Goal: Task Accomplishment & Management: Use online tool/utility

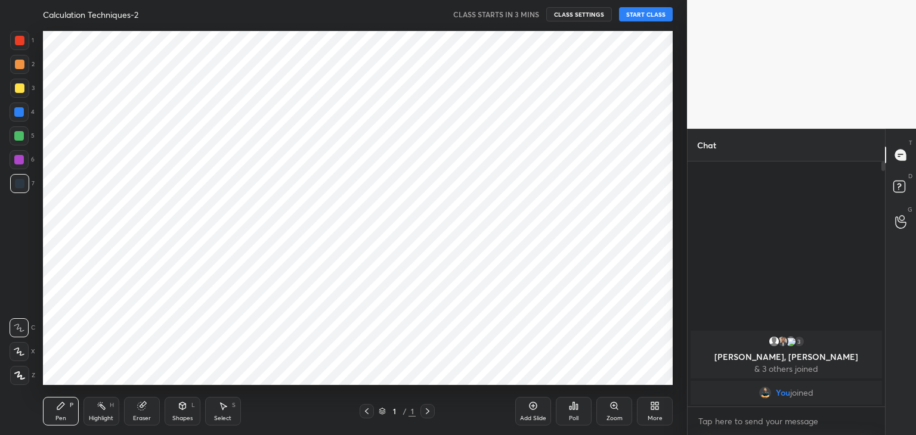
scroll to position [59254, 58974]
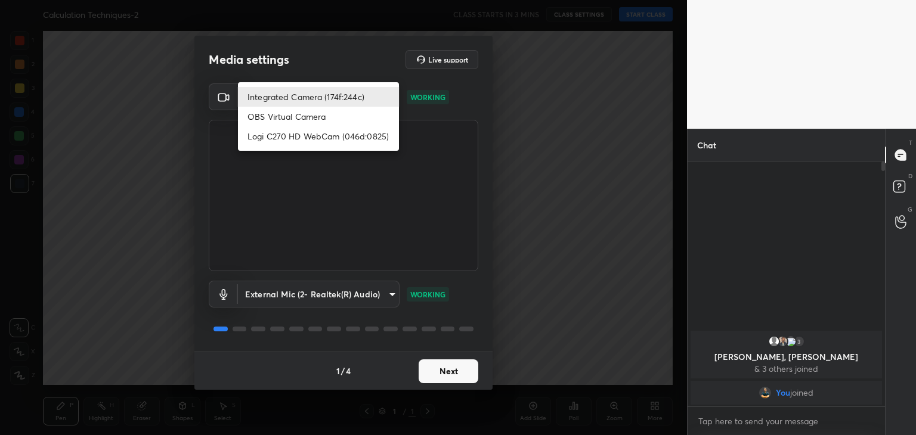
click at [328, 96] on body "1 2 3 4 5 6 7 C X Z C X Z E E Erase all H H Calculation Techniques-2 CLASS STAR…" at bounding box center [458, 217] width 916 height 435
click at [337, 141] on li "Logi C270 HD WebCam (046d:0825)" at bounding box center [318, 136] width 161 height 20
type input "c5e0dc557810a45991918ac6e6d985c29c57440087b4711da287e5994e4d61a6"
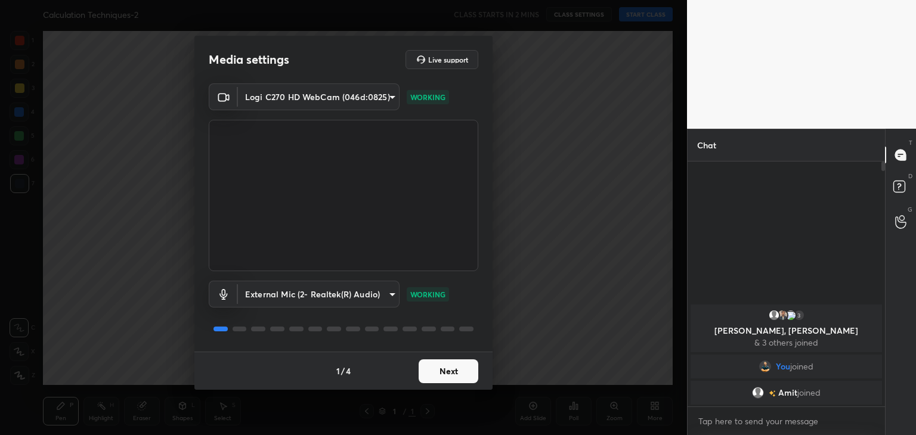
click at [421, 373] on button "Next" at bounding box center [448, 371] width 60 height 24
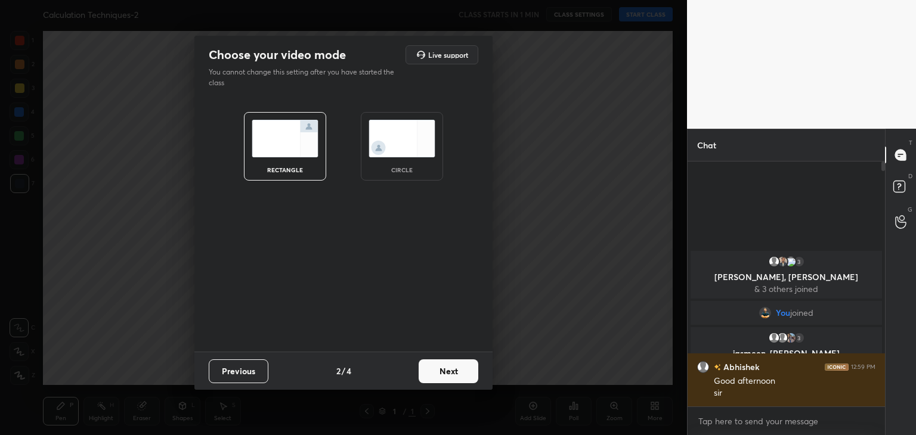
click at [399, 134] on img at bounding box center [401, 139] width 67 height 38
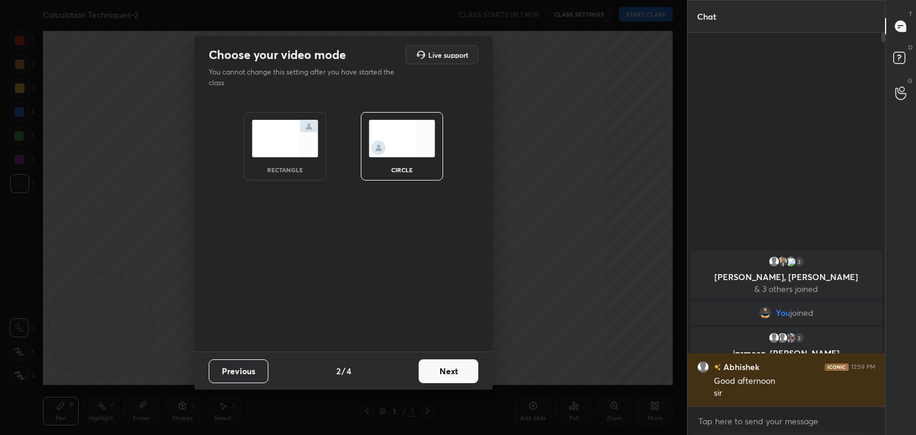
scroll to position [399, 194]
click at [294, 160] on div "rectangle" at bounding box center [285, 146] width 82 height 69
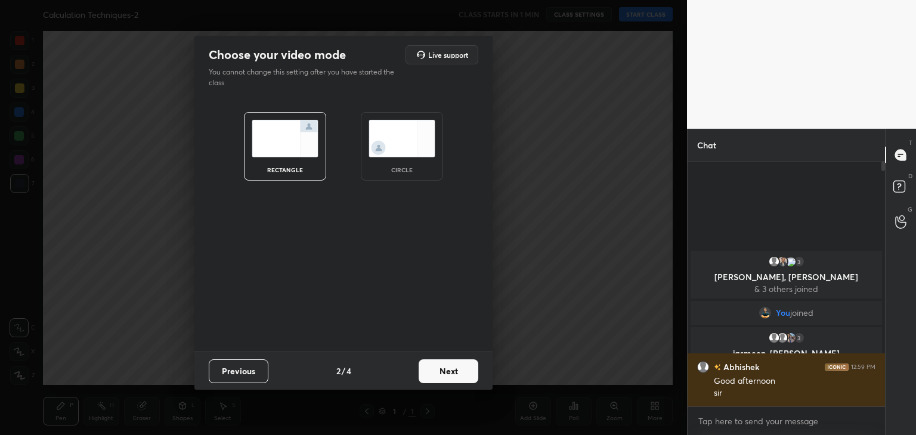
click at [417, 142] on img at bounding box center [401, 139] width 67 height 38
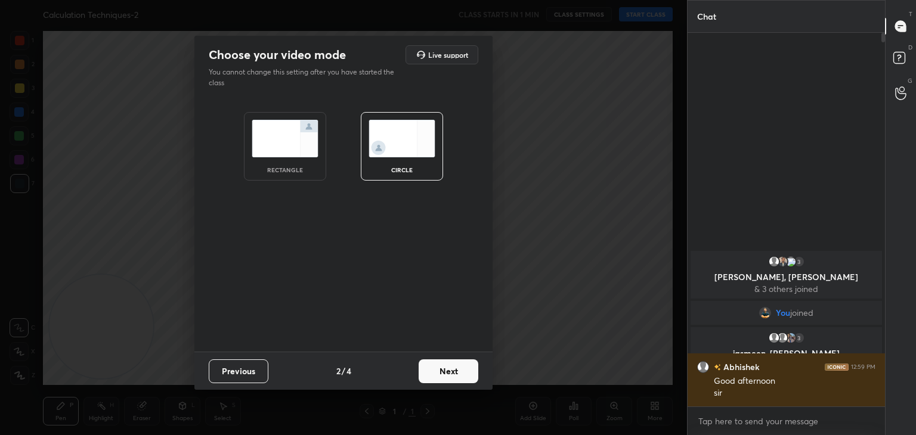
click at [451, 371] on button "Next" at bounding box center [448, 371] width 60 height 24
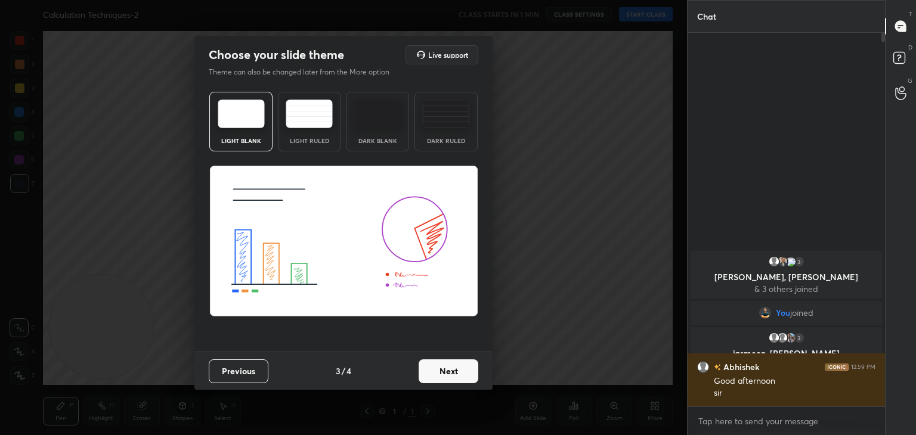
click at [252, 382] on button "Previous" at bounding box center [239, 371] width 60 height 24
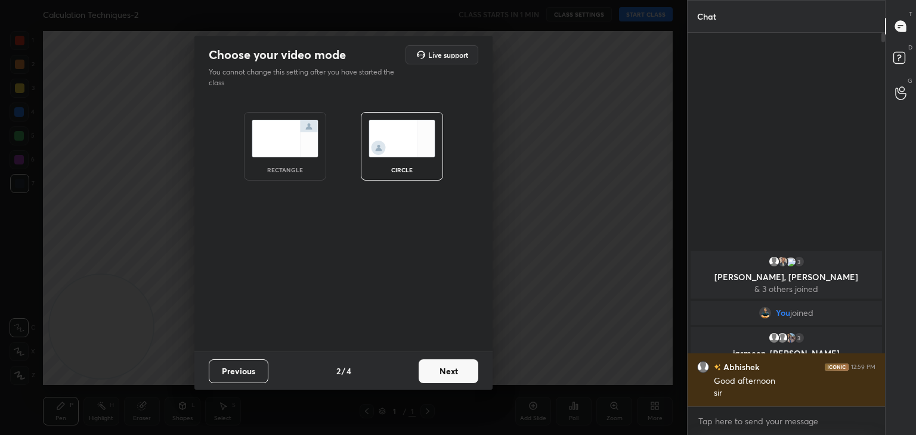
click at [293, 146] on img at bounding box center [285, 139] width 67 height 38
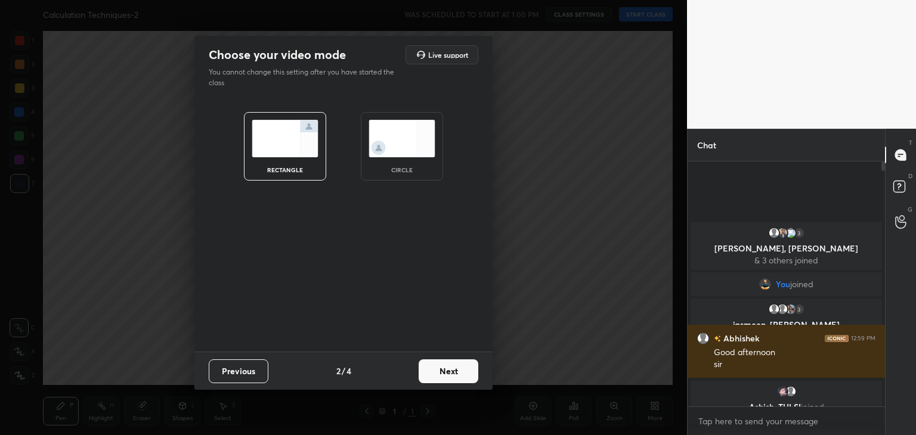
click at [447, 377] on button "Next" at bounding box center [448, 371] width 60 height 24
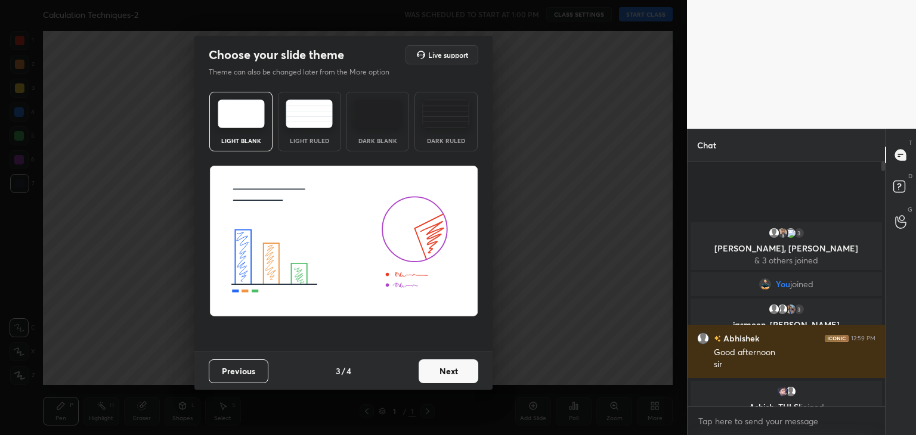
click at [447, 377] on button "Next" at bounding box center [448, 371] width 60 height 24
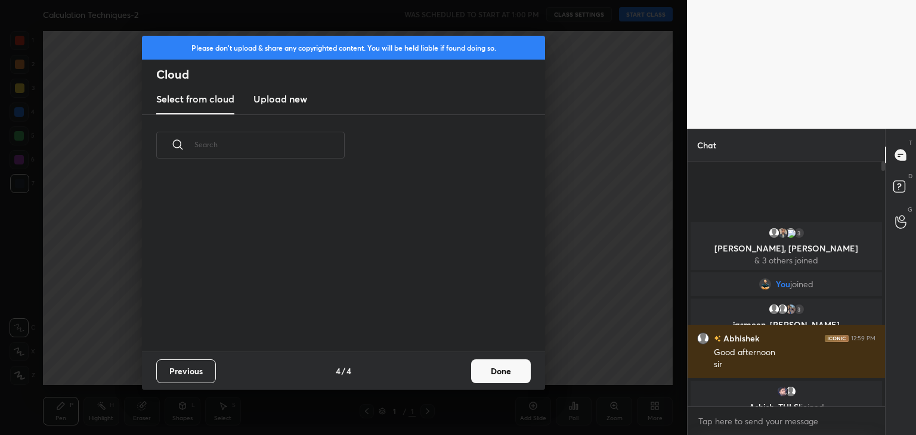
scroll to position [176, 383]
click at [275, 94] on h3 "Upload new" at bounding box center [280, 99] width 54 height 14
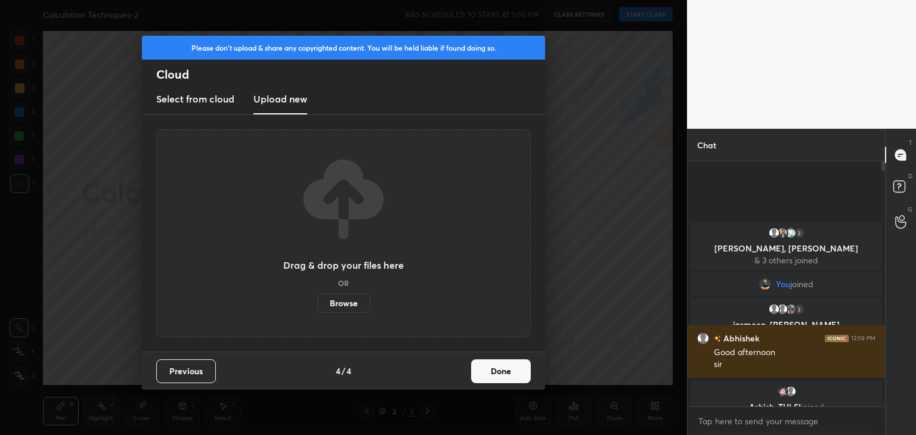
click at [354, 303] on label "Browse" at bounding box center [343, 303] width 53 height 19
click at [317, 303] on input "Browse" at bounding box center [317, 303] width 0 height 19
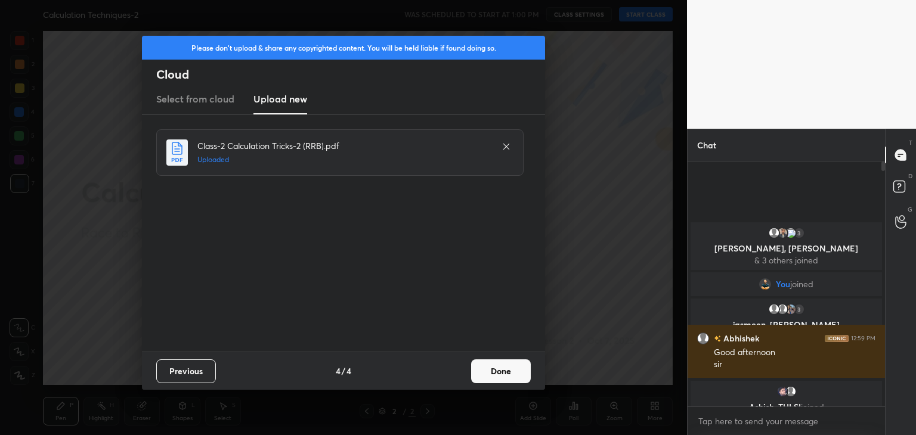
click at [479, 367] on button "Done" at bounding box center [501, 371] width 60 height 24
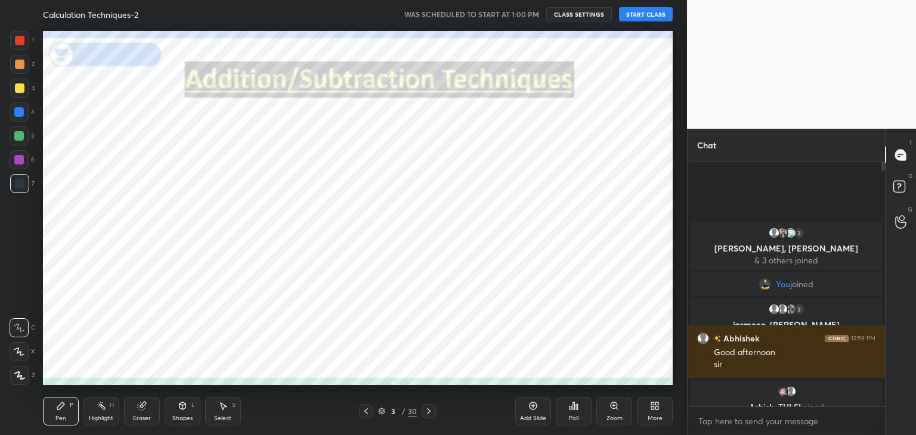
click at [370, 413] on icon at bounding box center [366, 412] width 10 height 10
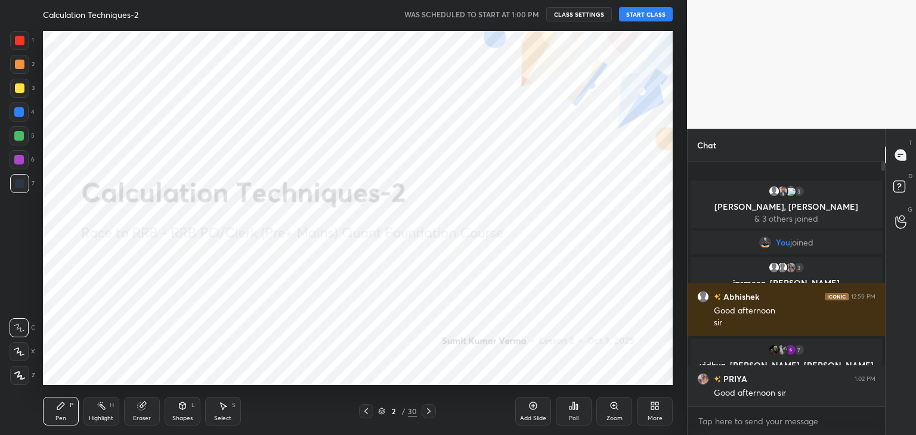
click at [14, 349] on icon at bounding box center [19, 352] width 11 height 8
click at [668, 11] on button "START CLASS" at bounding box center [646, 14] width 54 height 14
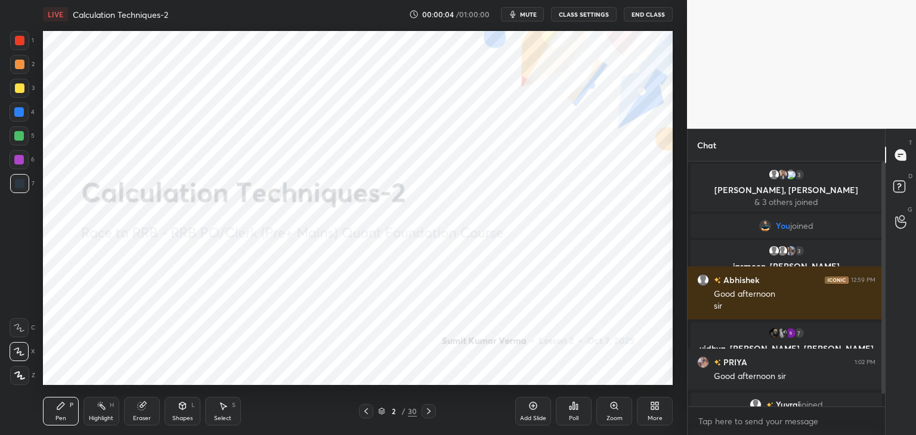
scroll to position [12, 0]
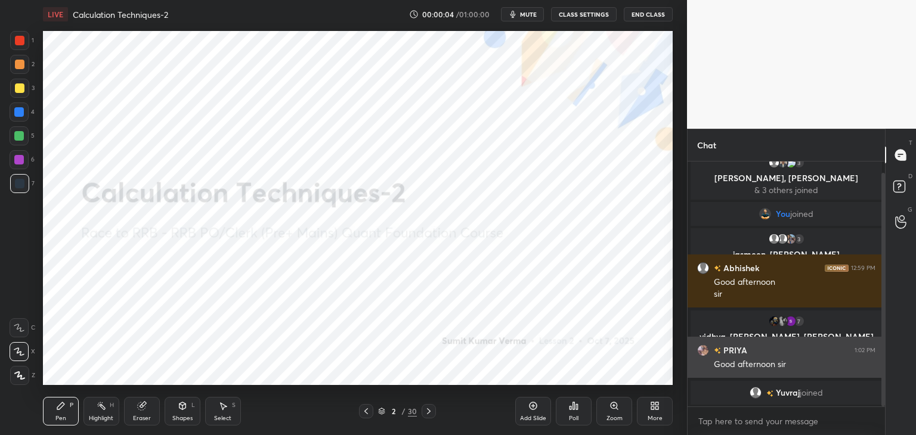
drag, startPoint x: 882, startPoint y: 323, endPoint x: 876, endPoint y: 376, distance: 53.4
click at [876, 376] on div "3 [PERSON_NAME], [PERSON_NAME] & 3 others joined You joined 3 jasmeen, [PERSON_…" at bounding box center [785, 284] width 197 height 245
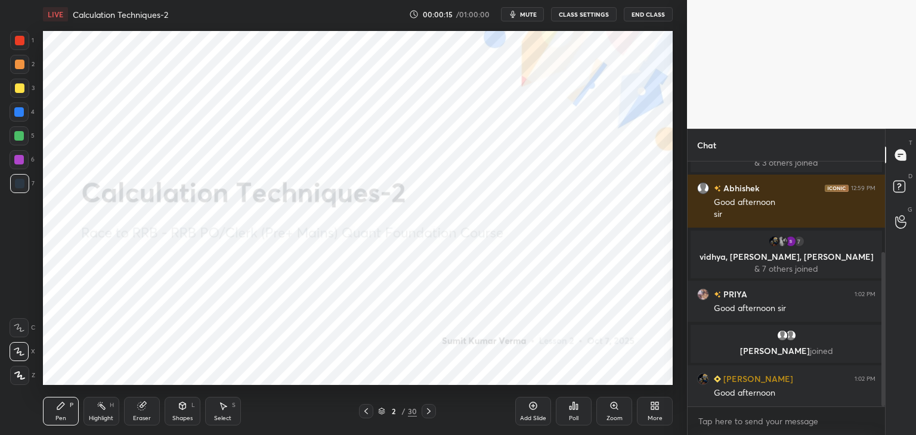
scroll to position [144, 0]
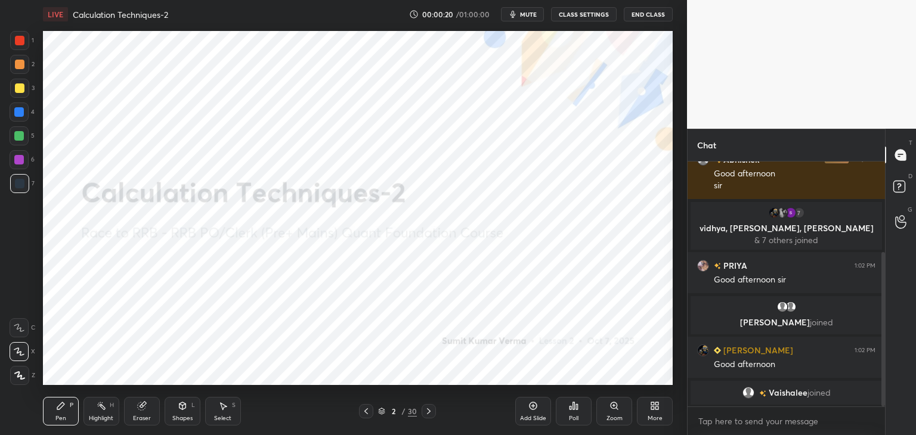
click at [21, 42] on div at bounding box center [20, 41] width 10 height 10
click at [429, 410] on icon at bounding box center [429, 412] width 10 height 10
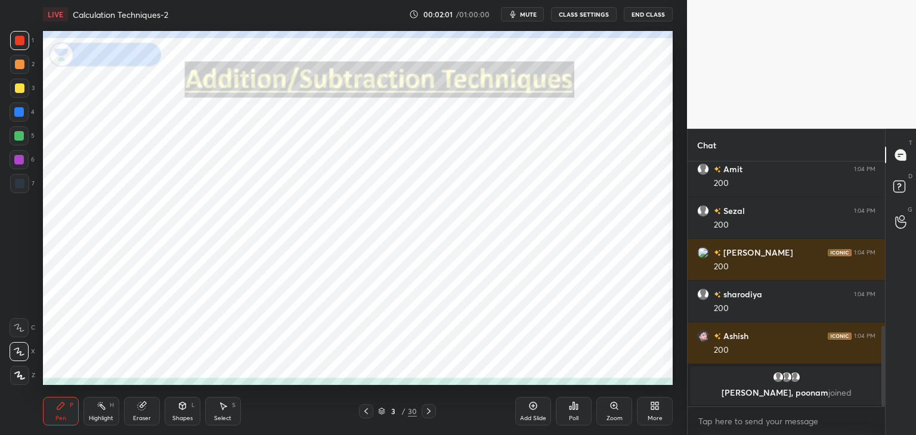
scroll to position [513, 0]
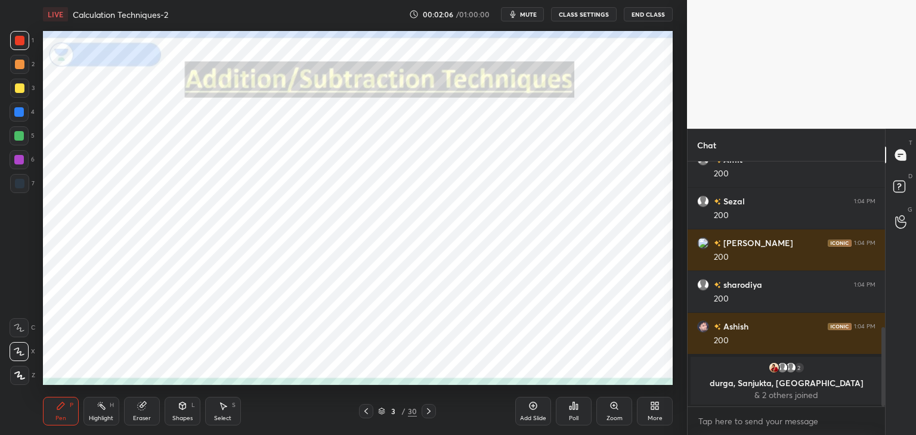
click at [142, 408] on icon at bounding box center [142, 406] width 8 height 8
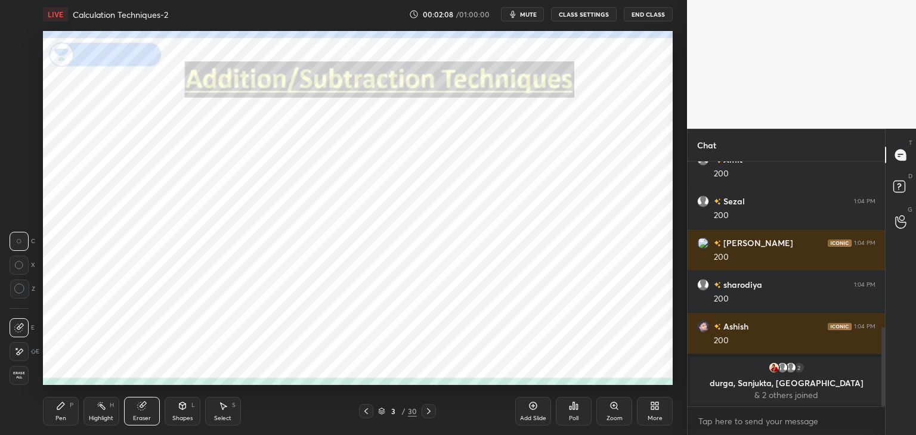
click at [17, 292] on icon at bounding box center [19, 289] width 11 height 11
click at [52, 411] on div "Pen P" at bounding box center [61, 411] width 36 height 29
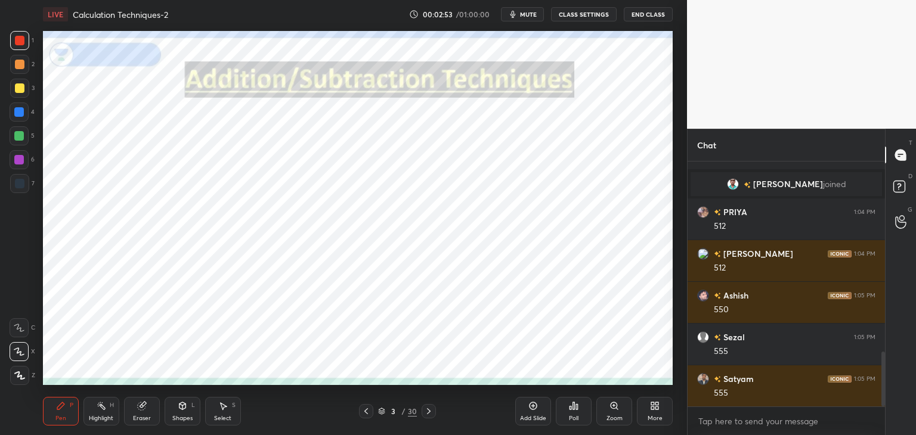
scroll to position [894, 0]
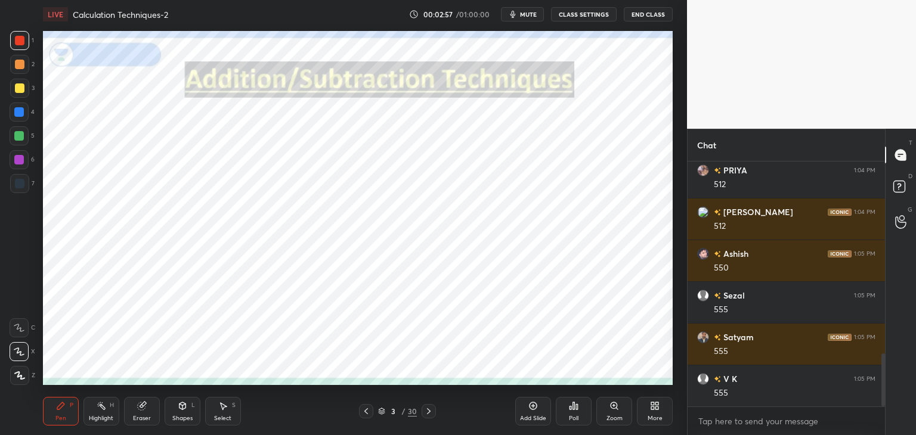
click at [142, 412] on div "Eraser" at bounding box center [142, 411] width 36 height 29
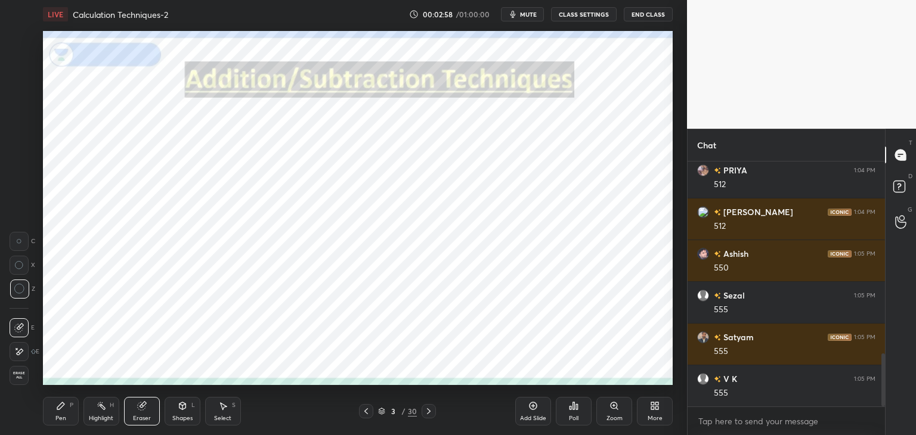
click at [60, 411] on icon at bounding box center [61, 406] width 10 height 10
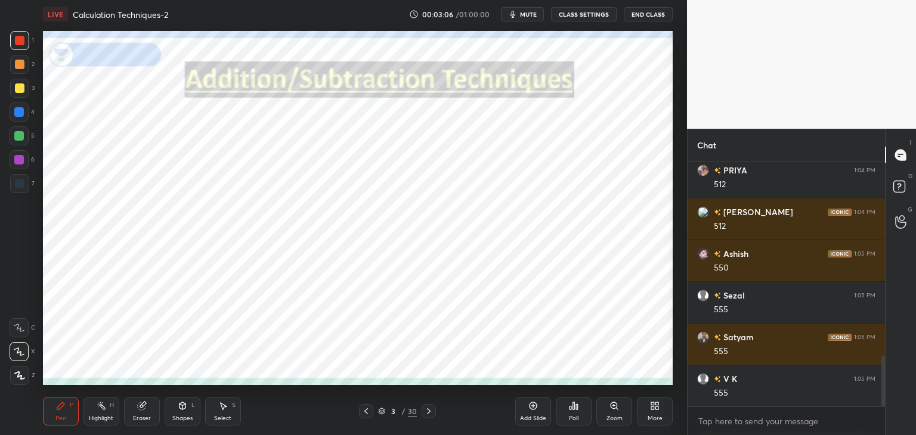
scroll to position [936, 0]
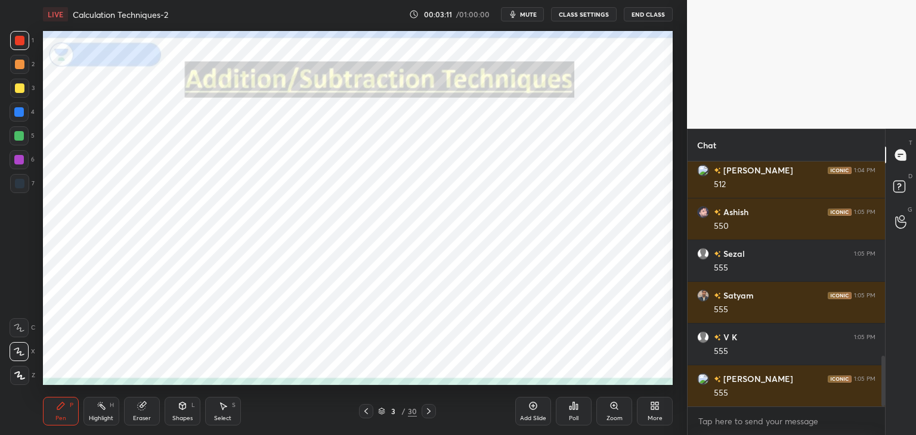
click at [424, 411] on icon at bounding box center [429, 412] width 10 height 10
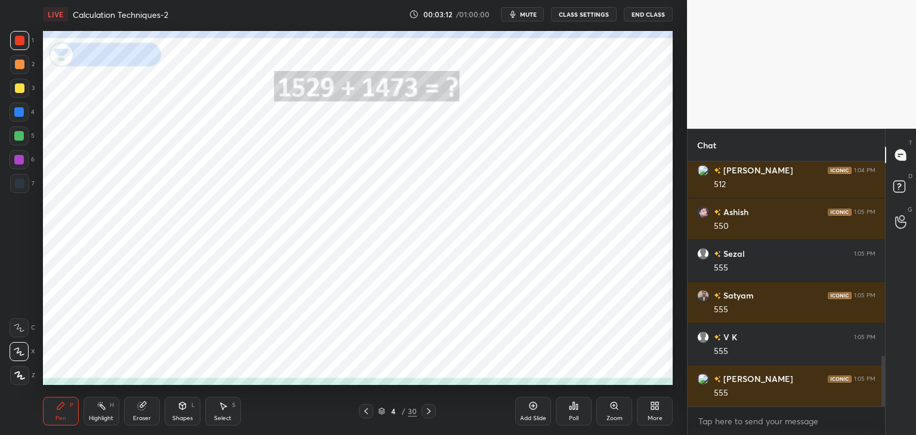
scroll to position [965, 0]
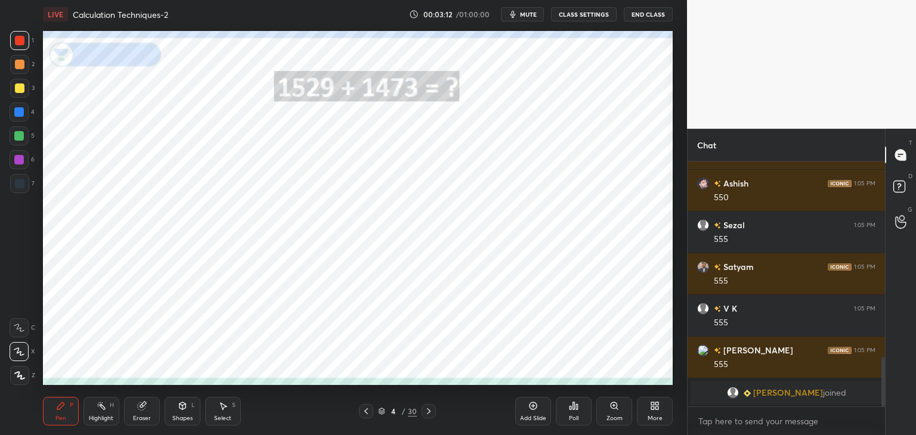
click at [367, 411] on icon at bounding box center [366, 412] width 10 height 10
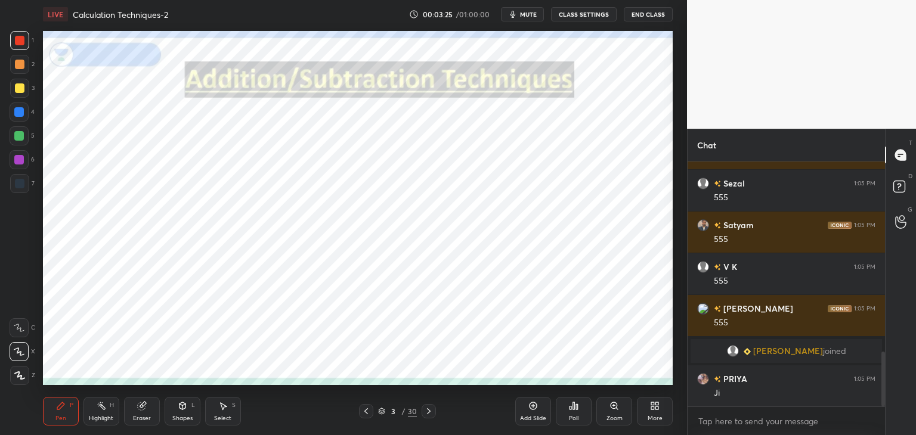
scroll to position [876, 0]
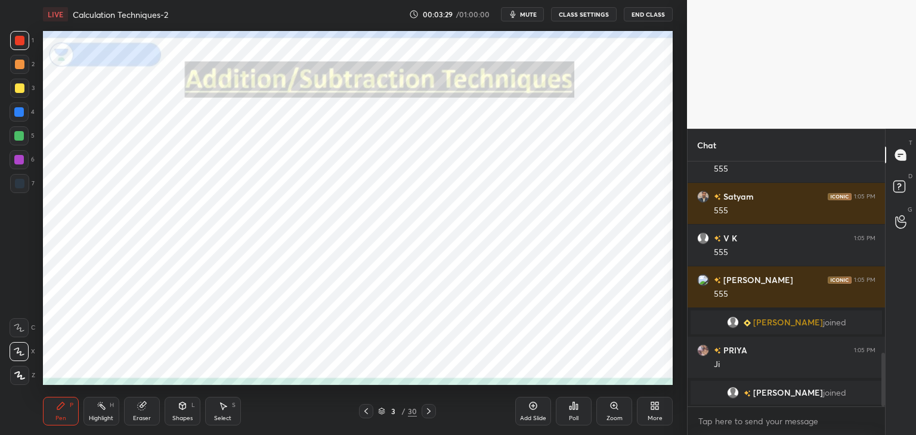
click at [148, 407] on div "Eraser" at bounding box center [142, 411] width 36 height 29
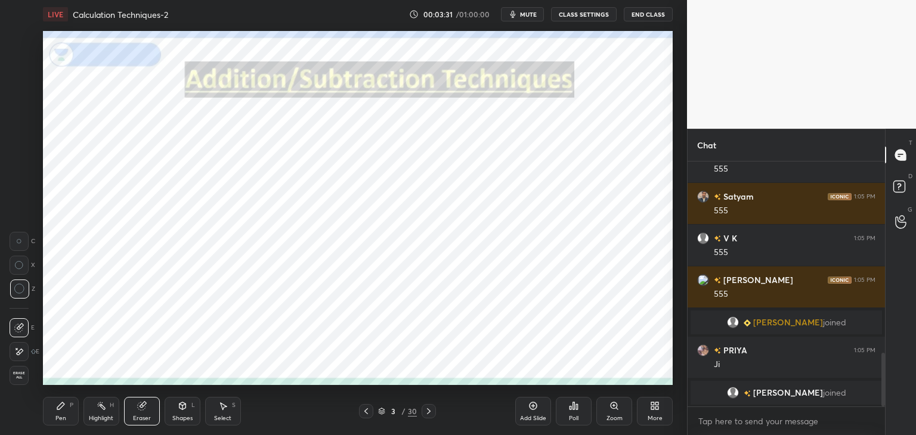
click at [64, 412] on div "Pen P" at bounding box center [61, 411] width 36 height 29
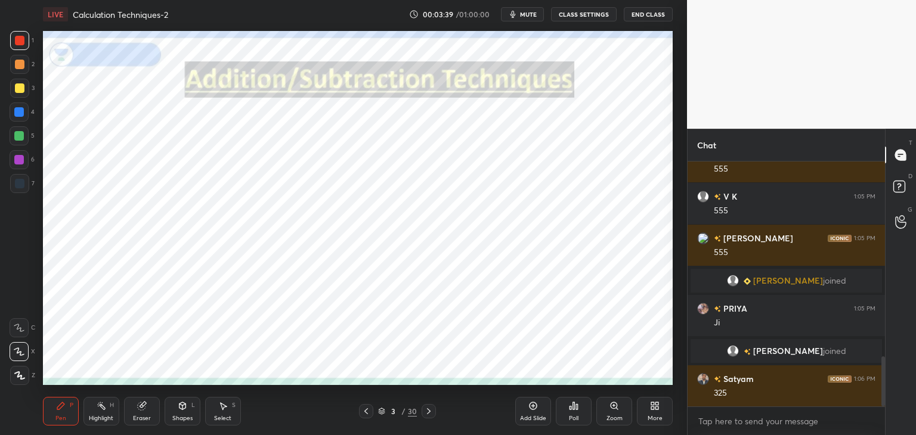
scroll to position [960, 0]
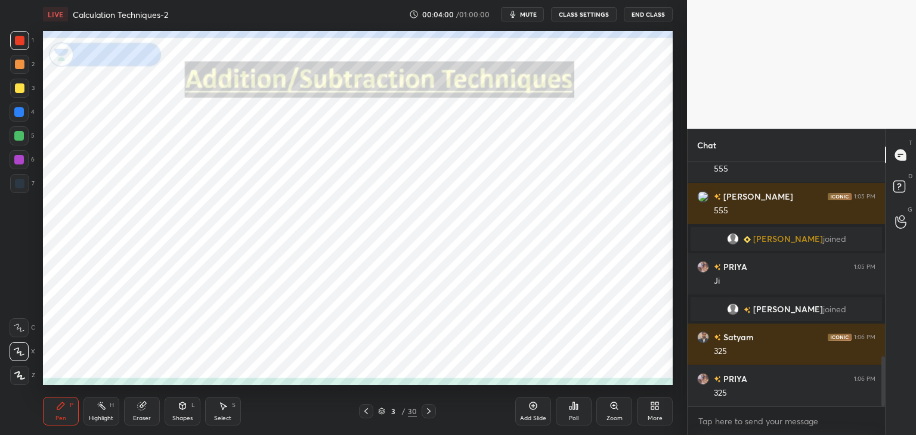
click at [156, 406] on div "Eraser" at bounding box center [142, 411] width 36 height 29
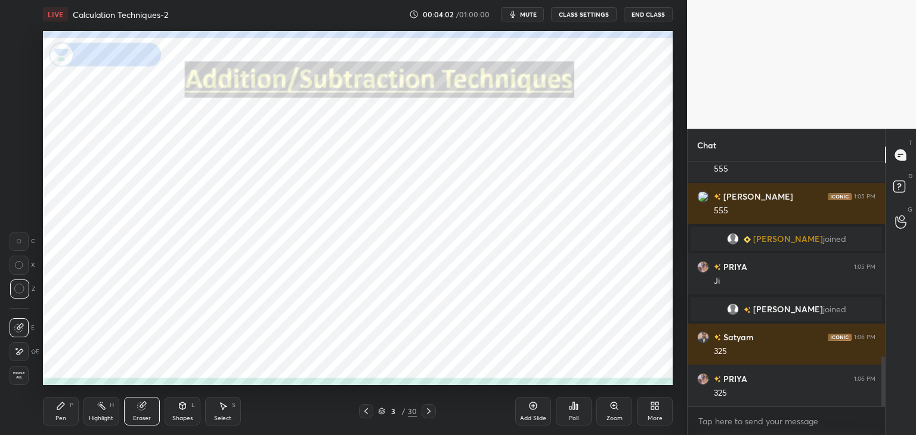
scroll to position [1002, 0]
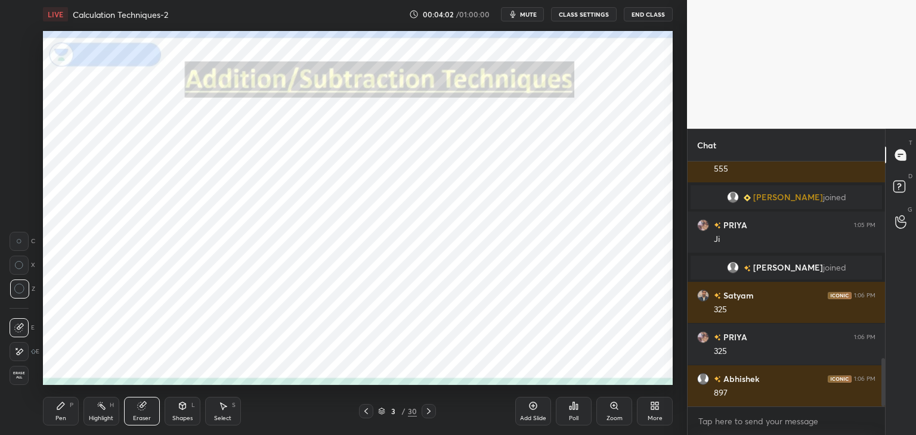
click at [62, 411] on div "Pen P" at bounding box center [61, 411] width 36 height 29
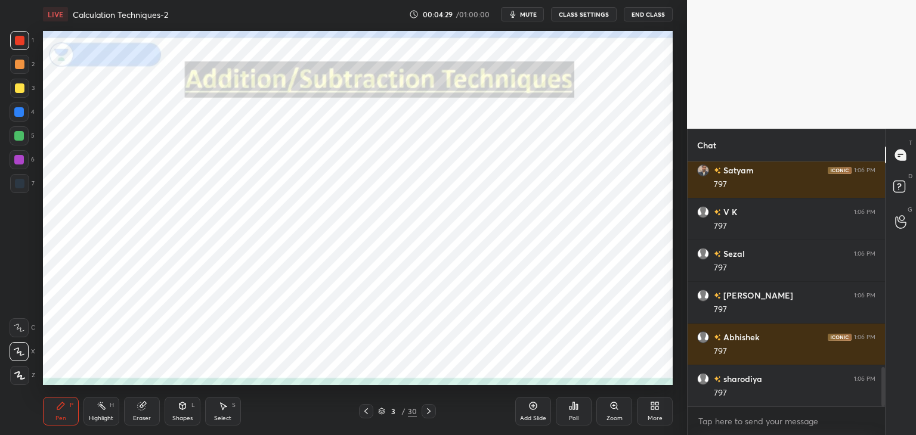
scroll to position [1335, 0]
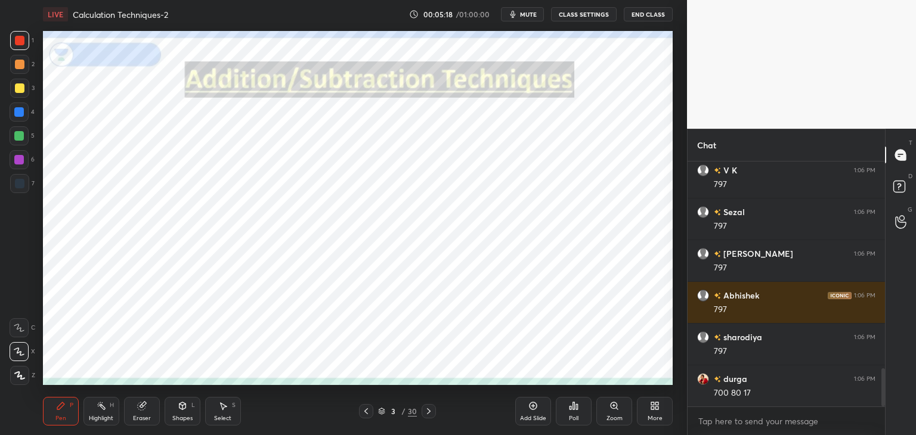
click at [427, 413] on icon at bounding box center [429, 412] width 10 height 10
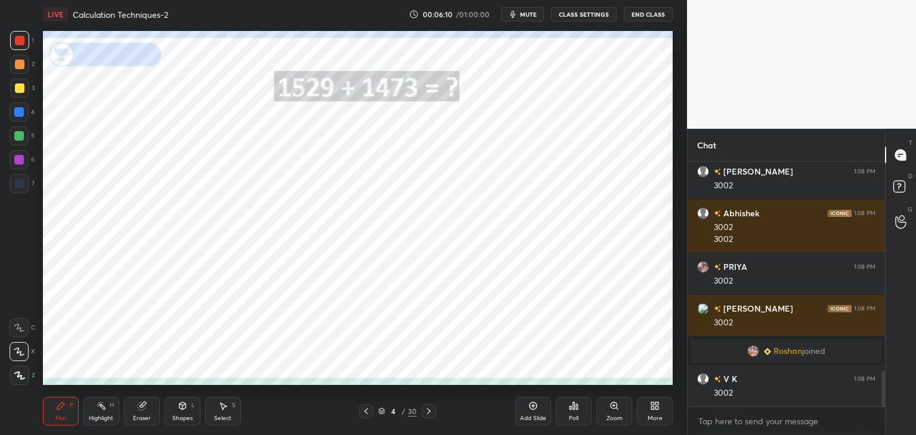
scroll to position [1469, 0]
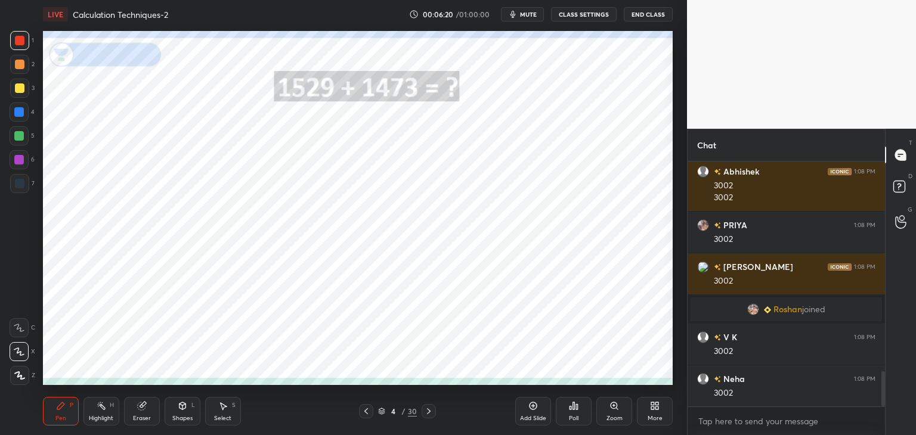
click at [430, 411] on icon at bounding box center [429, 412] width 10 height 10
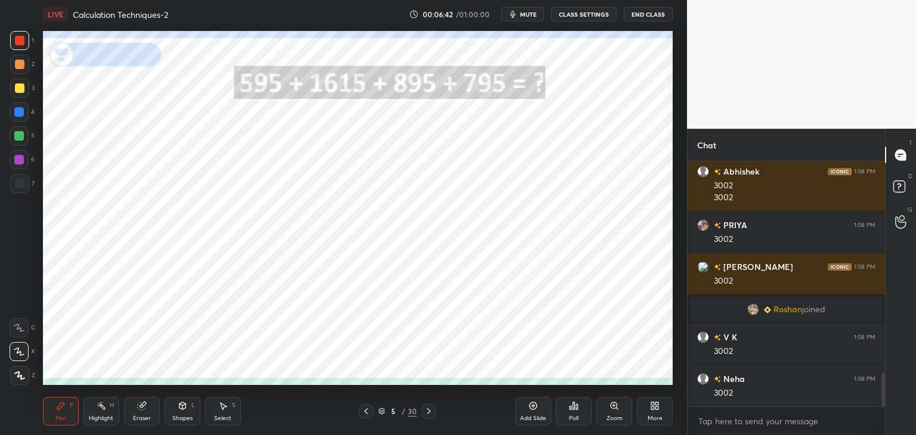
scroll to position [1511, 0]
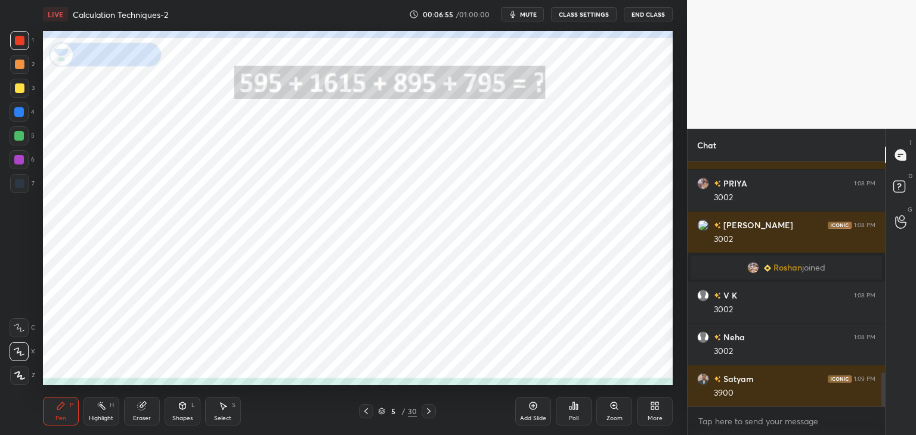
click at [17, 375] on icon at bounding box center [19, 375] width 11 height 8
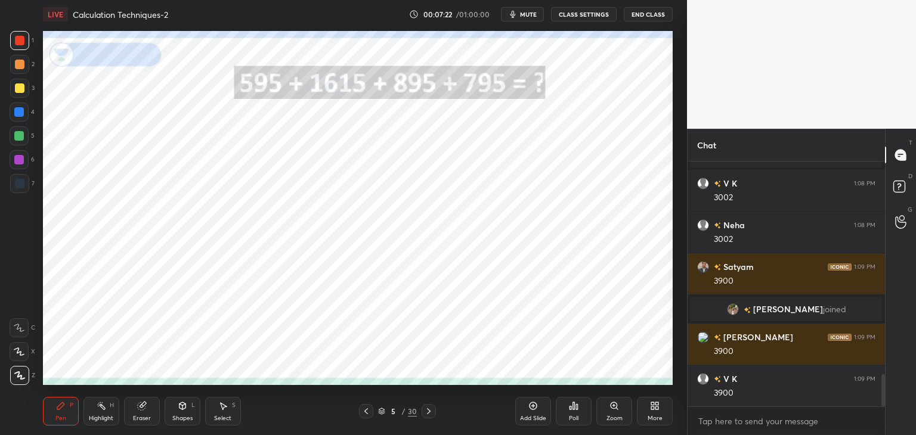
scroll to position [1618, 0]
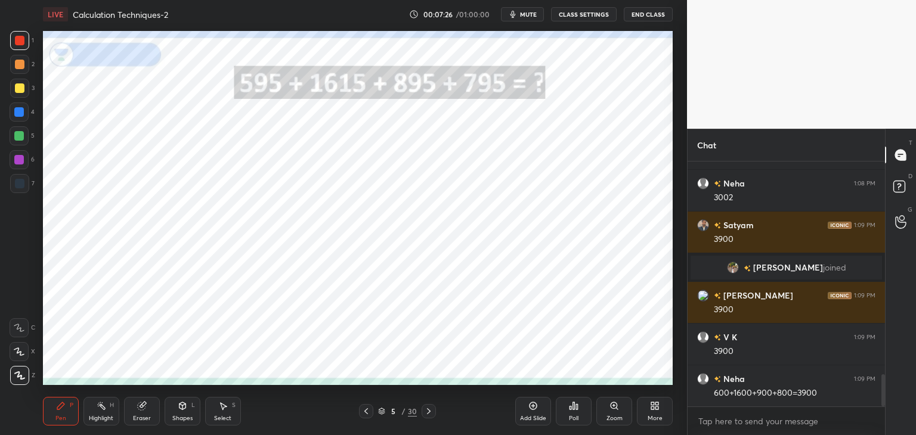
click at [429, 411] on icon at bounding box center [429, 411] width 4 height 6
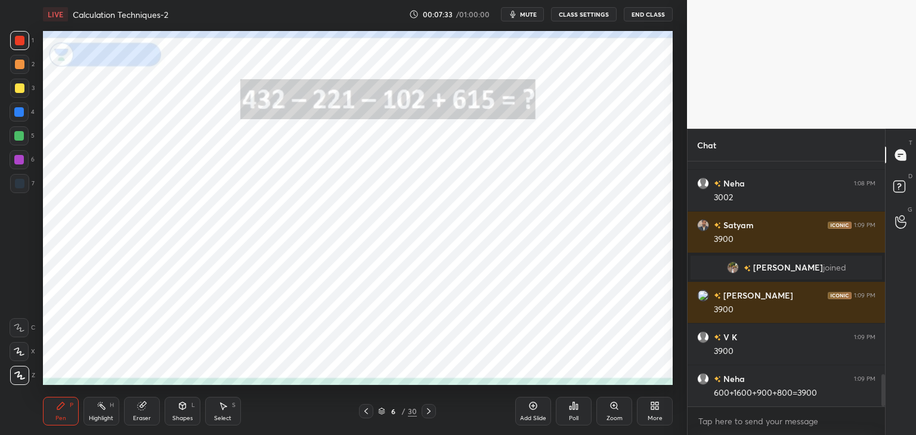
click at [400, 408] on div "6 / 30" at bounding box center [397, 411] width 39 height 11
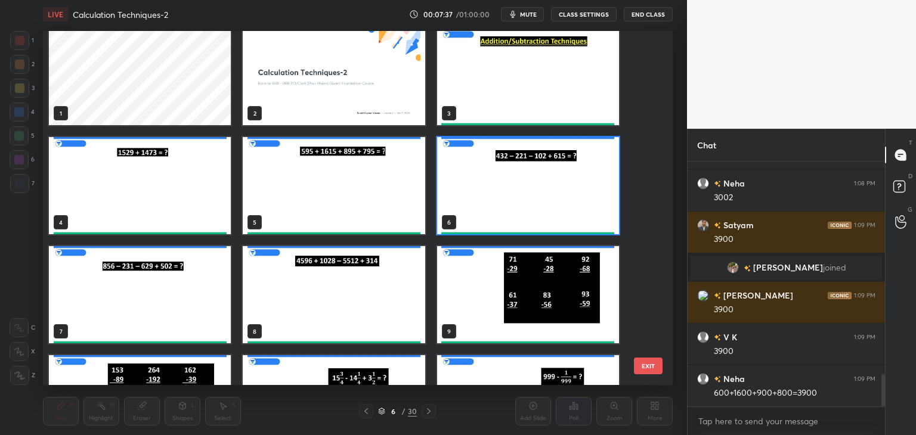
scroll to position [0, 0]
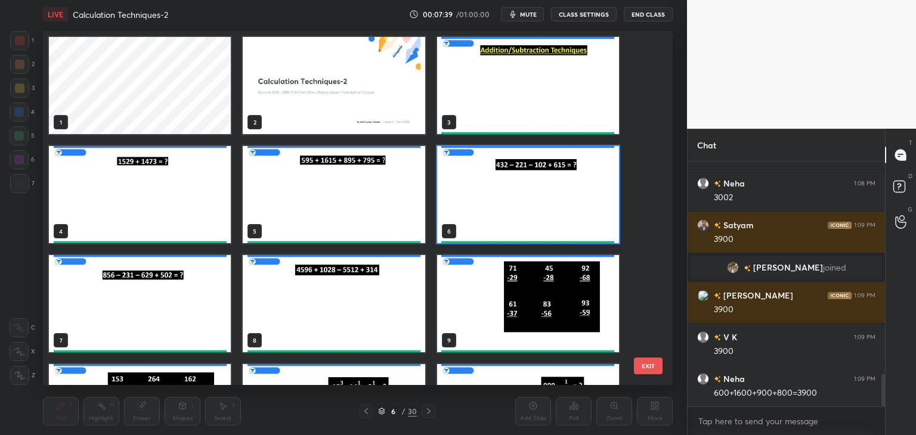
click at [485, 212] on img "grid" at bounding box center [528, 194] width 182 height 97
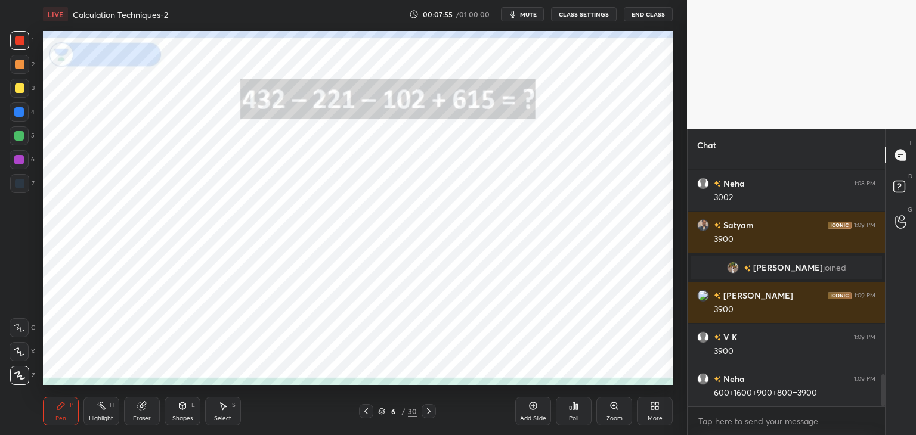
scroll to position [1660, 0]
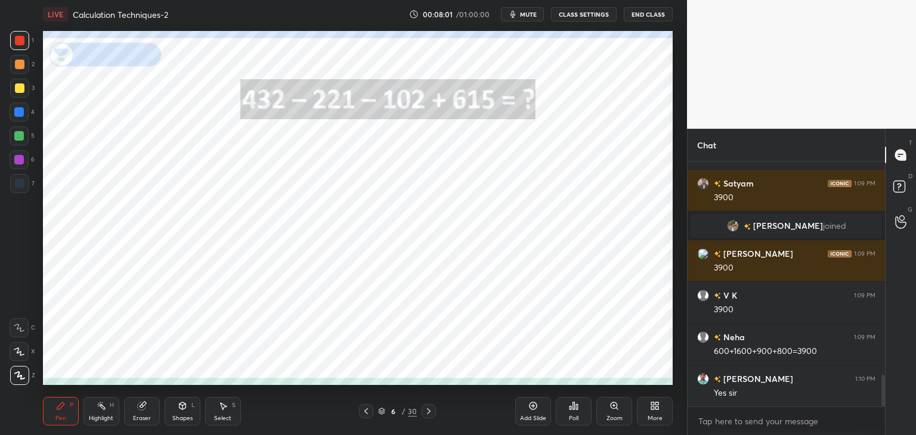
click at [143, 416] on div "Eraser" at bounding box center [142, 419] width 18 height 6
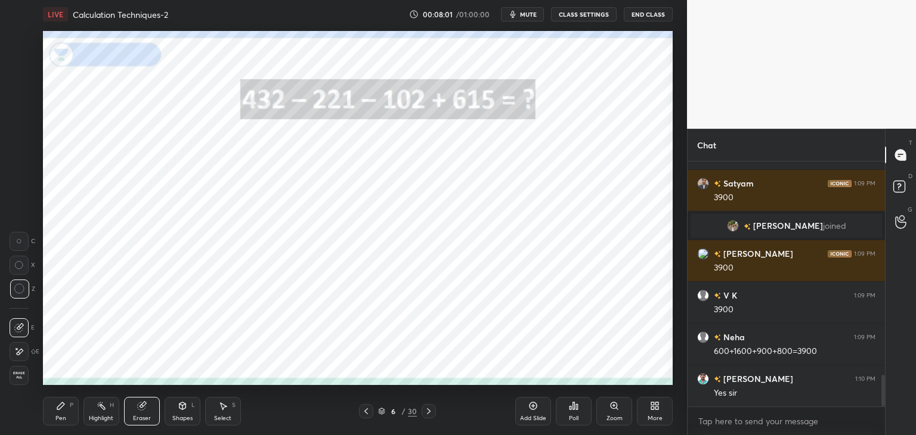
click at [15, 375] on span "Erase all" at bounding box center [19, 375] width 18 height 8
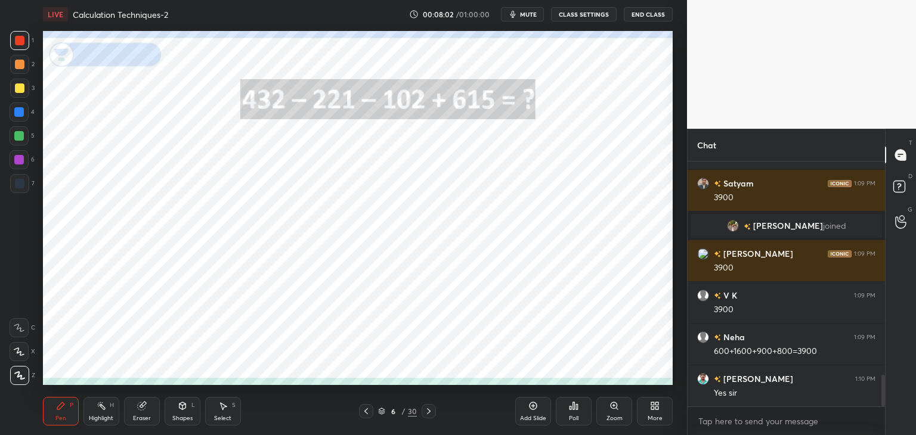
click at [60, 408] on icon at bounding box center [60, 405] width 7 height 7
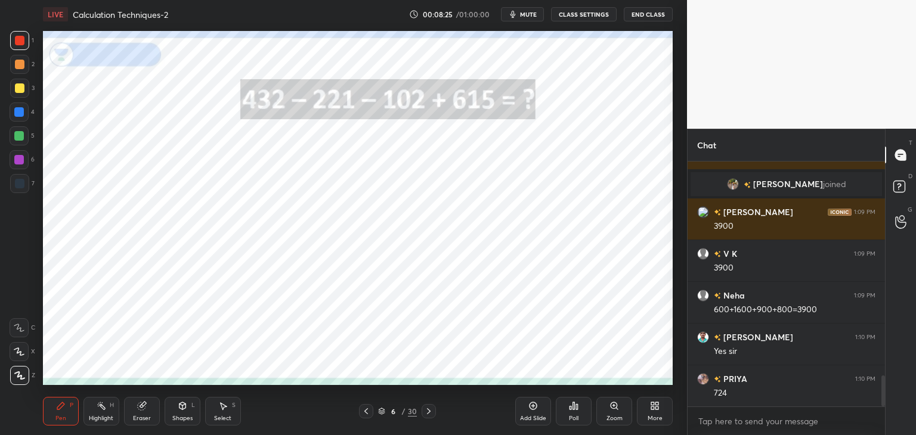
click at [148, 410] on div "Eraser" at bounding box center [142, 411] width 36 height 29
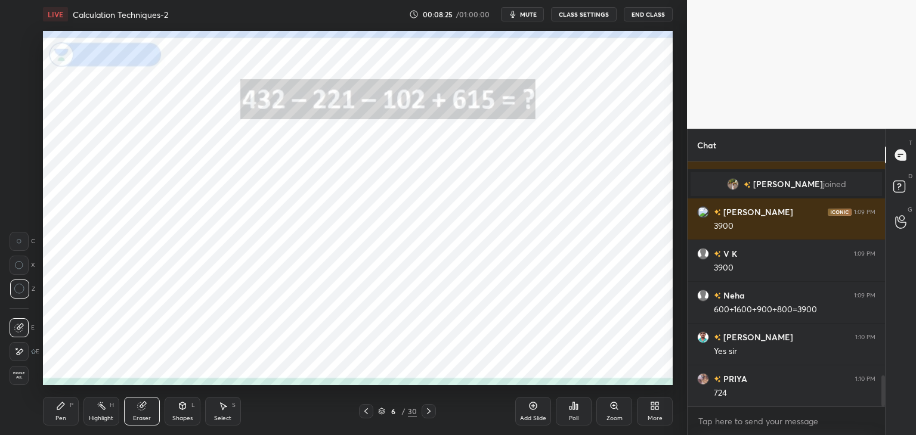
scroll to position [1743, 0]
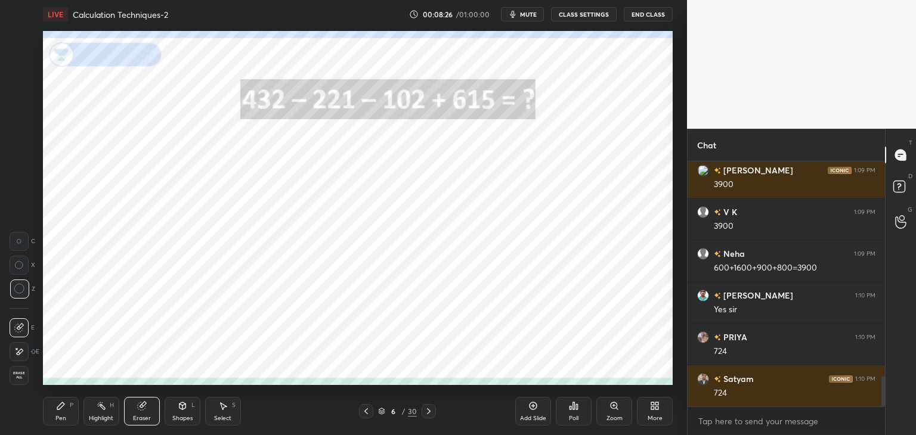
click at [21, 376] on span "Erase all" at bounding box center [19, 375] width 18 height 8
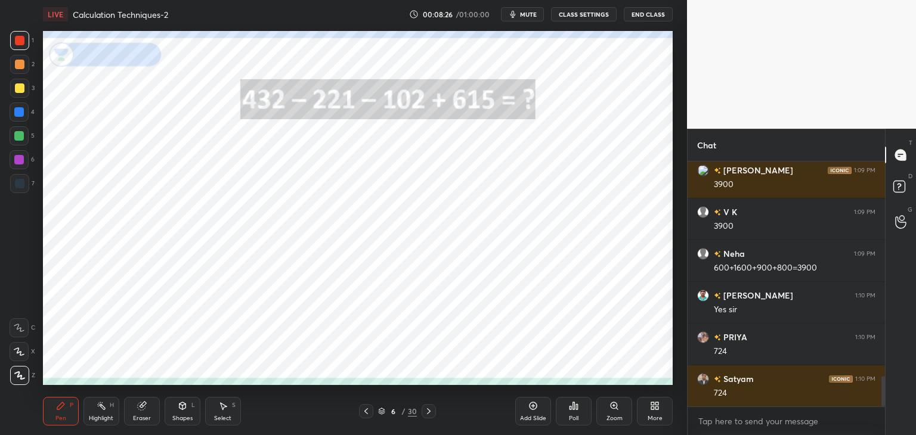
click at [63, 408] on icon at bounding box center [61, 406] width 10 height 10
click at [143, 408] on icon at bounding box center [142, 406] width 8 height 8
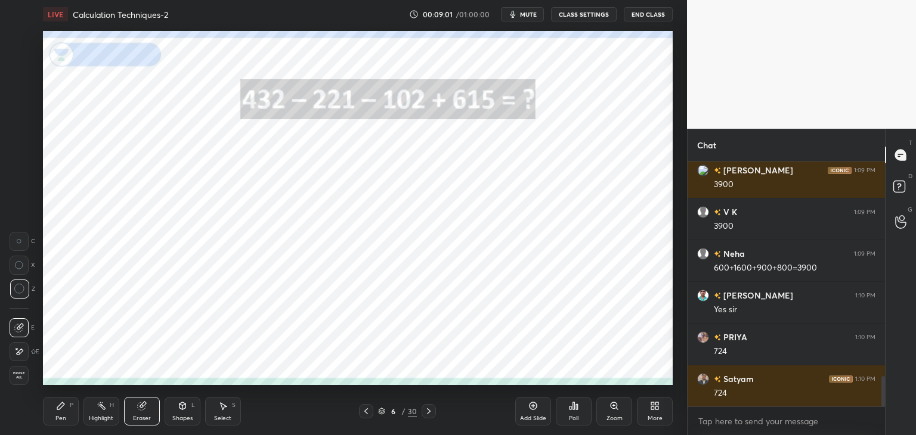
click at [58, 410] on icon at bounding box center [60, 405] width 7 height 7
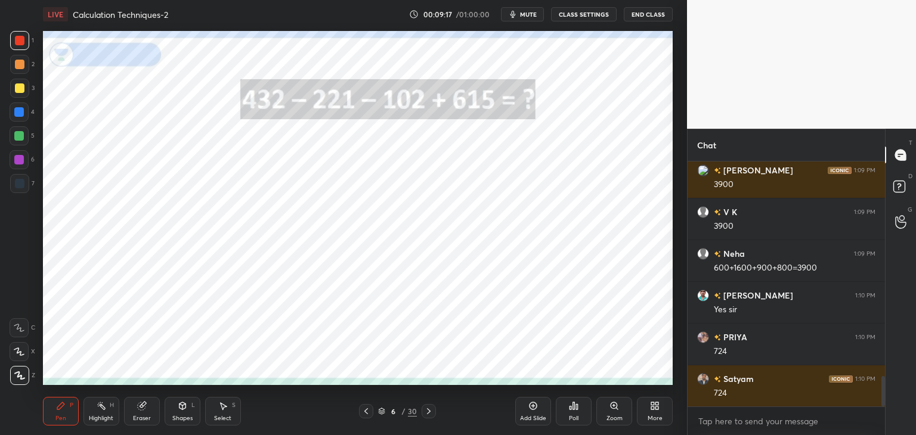
click at [428, 411] on icon at bounding box center [429, 412] width 10 height 10
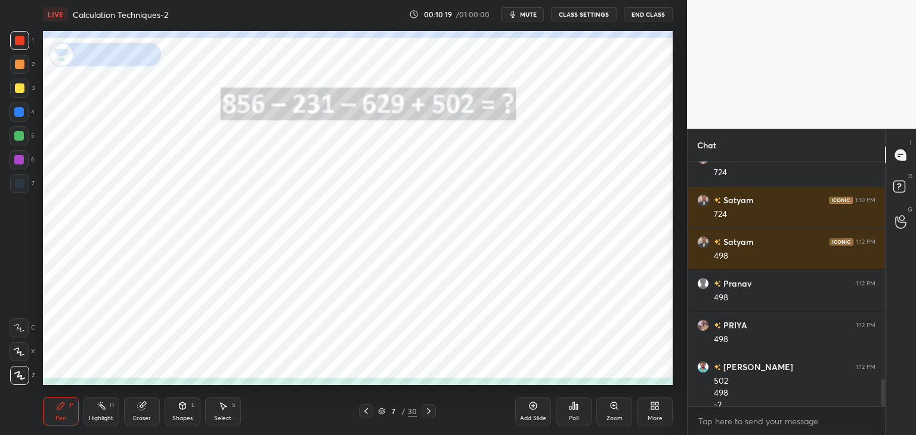
scroll to position [1934, 0]
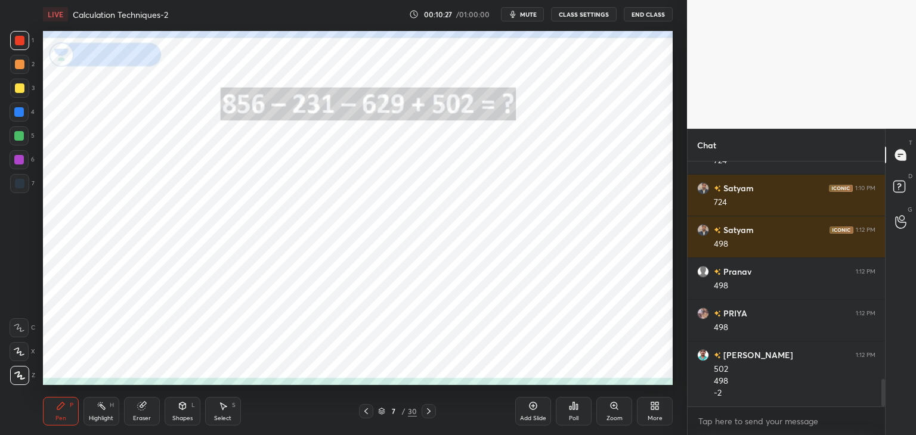
click at [429, 411] on icon at bounding box center [429, 412] width 10 height 10
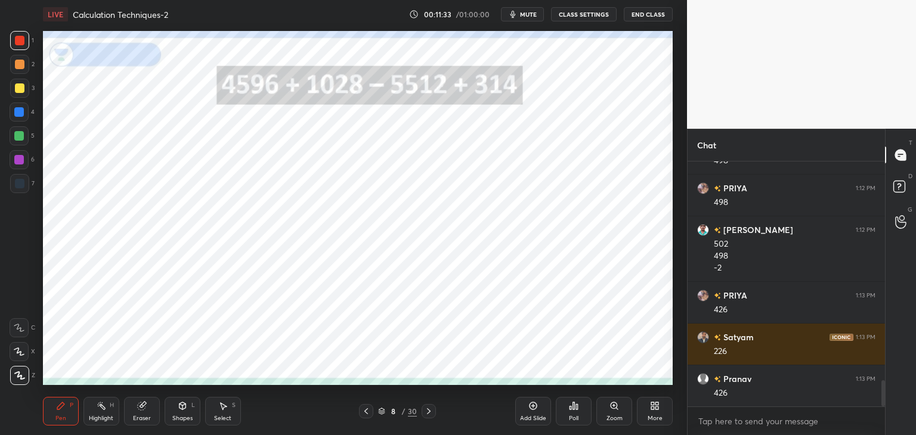
scroll to position [2101, 0]
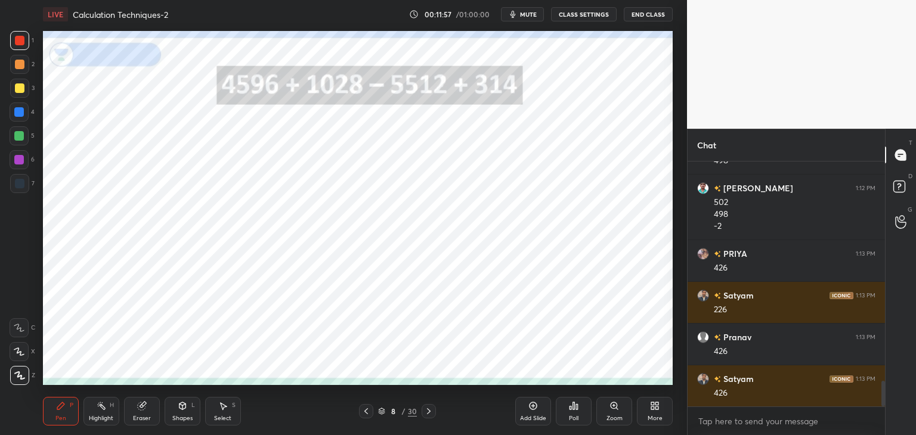
click at [432, 415] on icon at bounding box center [429, 412] width 10 height 10
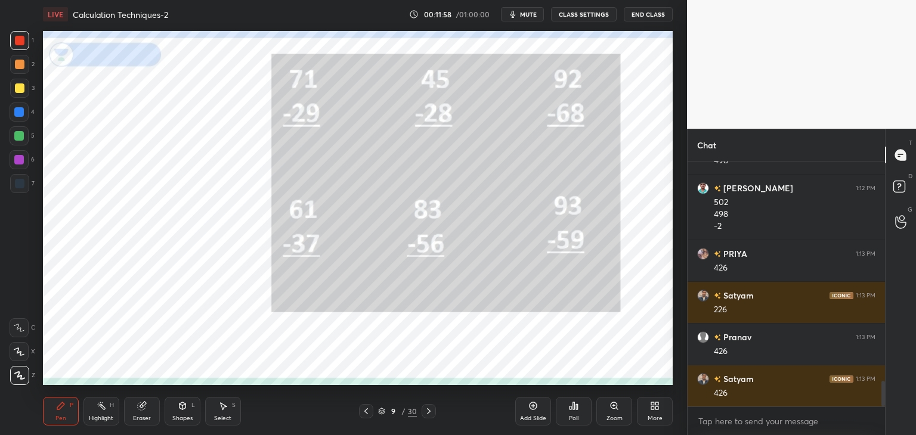
click at [363, 410] on icon at bounding box center [366, 412] width 10 height 10
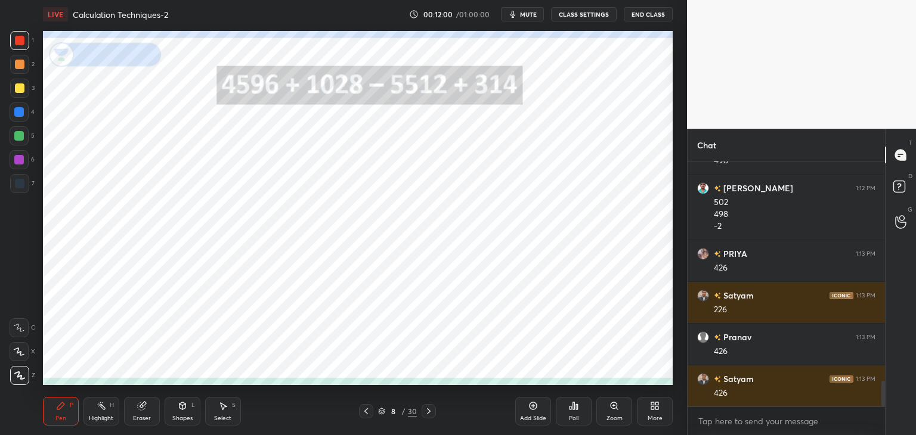
click at [530, 409] on icon at bounding box center [533, 406] width 8 height 8
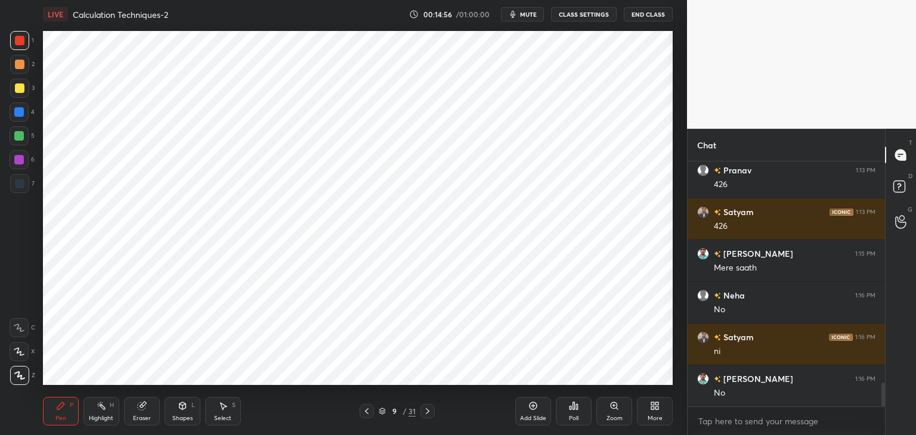
scroll to position [2296, 0]
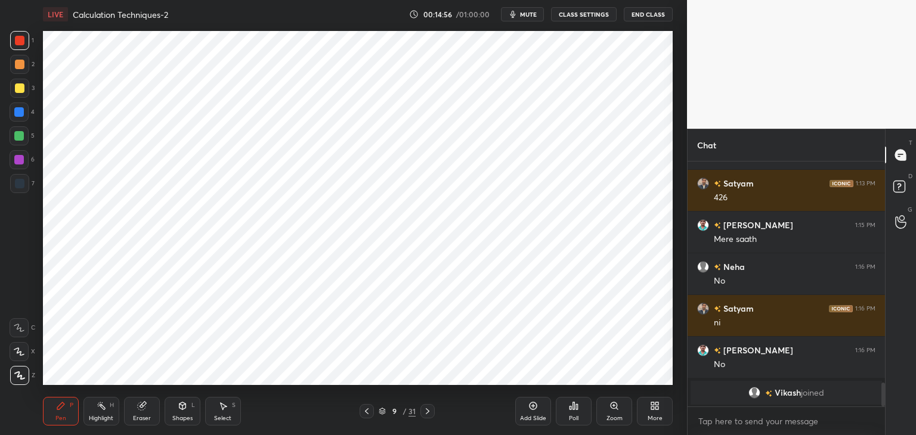
click at [429, 411] on icon at bounding box center [428, 412] width 10 height 10
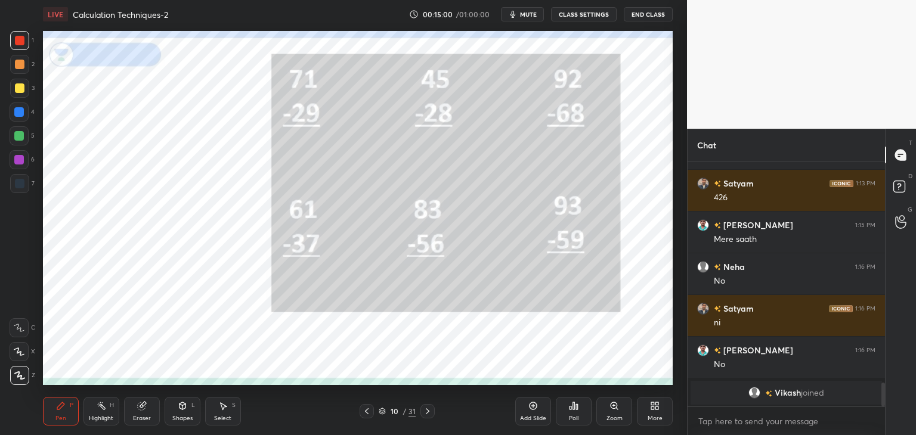
click at [21, 92] on div at bounding box center [20, 88] width 10 height 10
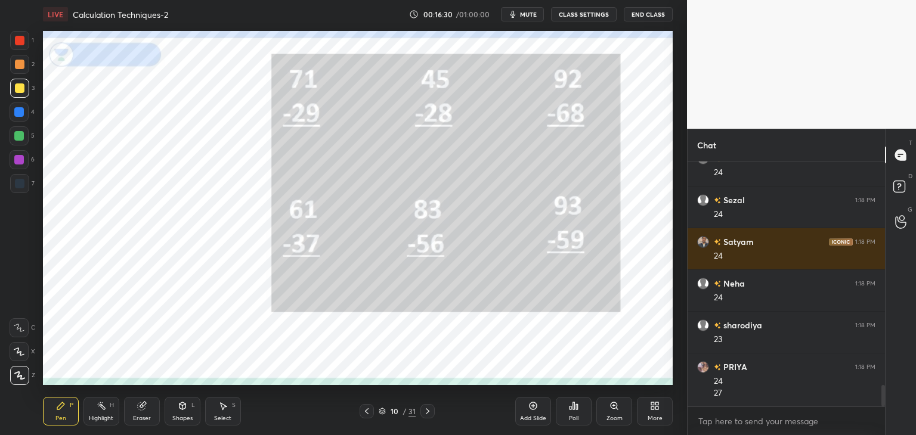
scroll to position [2591, 0]
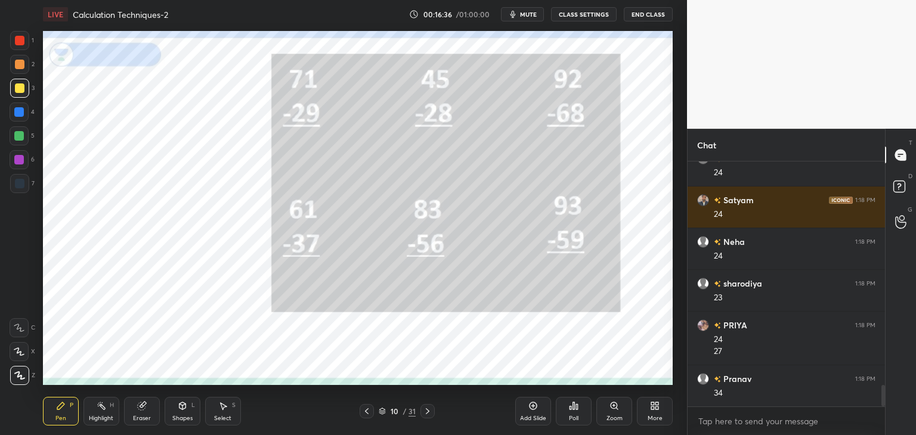
click at [429, 413] on icon at bounding box center [428, 412] width 10 height 10
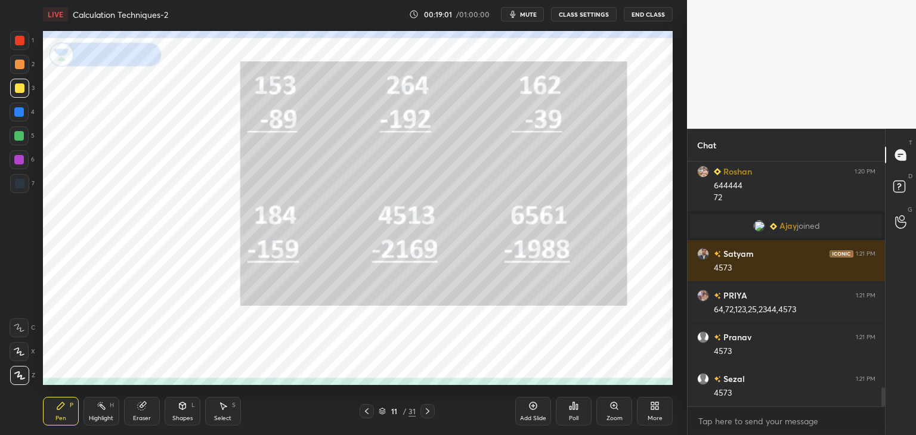
scroll to position [2972, 0]
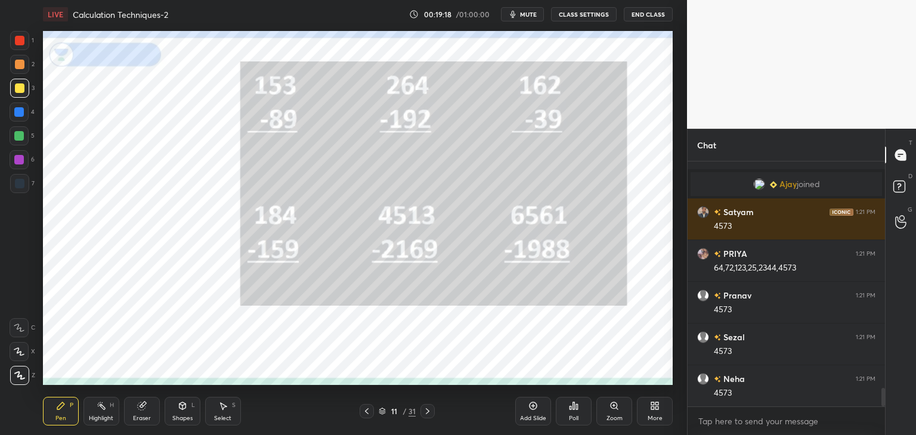
click at [429, 408] on icon at bounding box center [428, 412] width 10 height 10
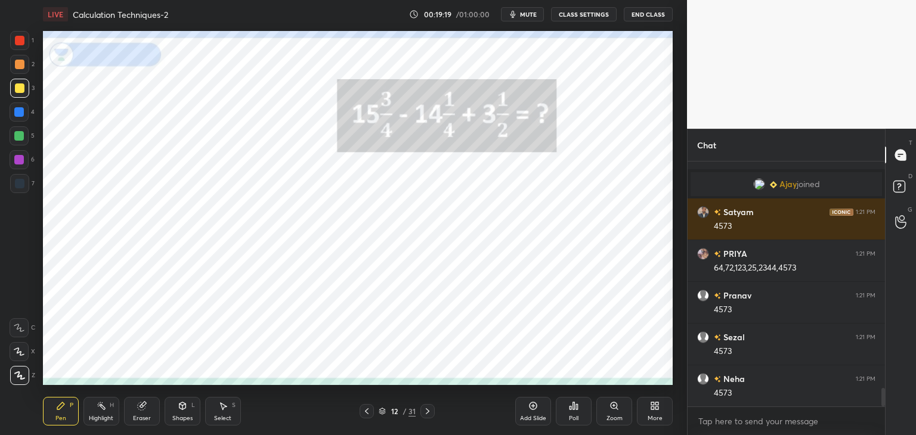
click at [365, 414] on icon at bounding box center [367, 412] width 10 height 10
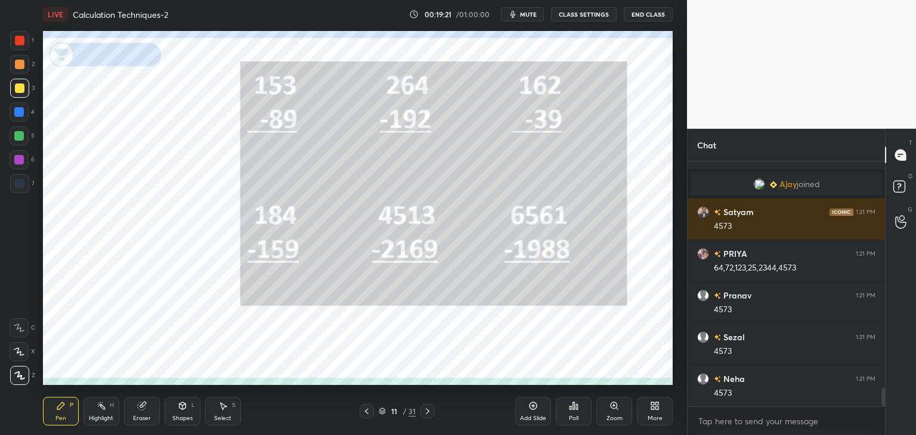
click at [532, 406] on icon at bounding box center [533, 406] width 4 height 4
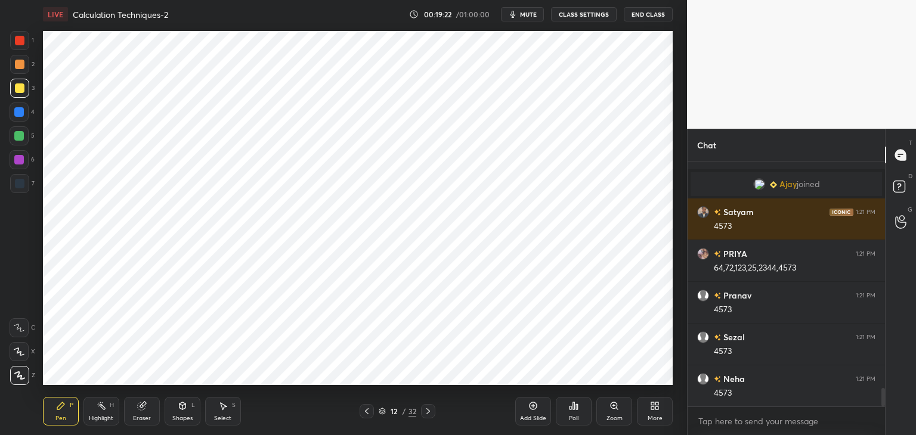
click at [21, 41] on div at bounding box center [20, 41] width 10 height 10
click at [26, 182] on div at bounding box center [19, 183] width 19 height 19
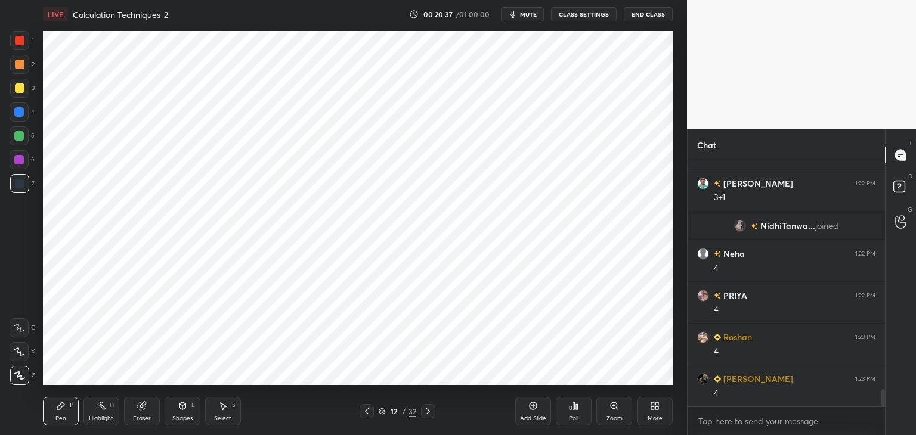
scroll to position [3305, 0]
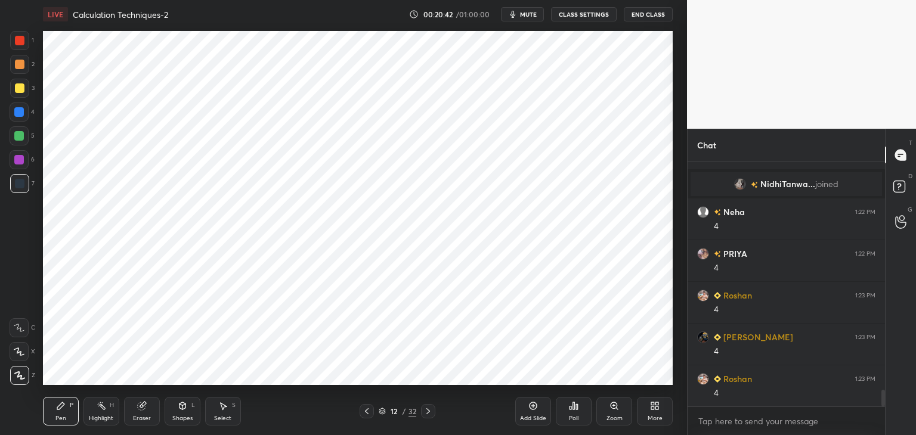
click at [21, 163] on div at bounding box center [19, 160] width 10 height 10
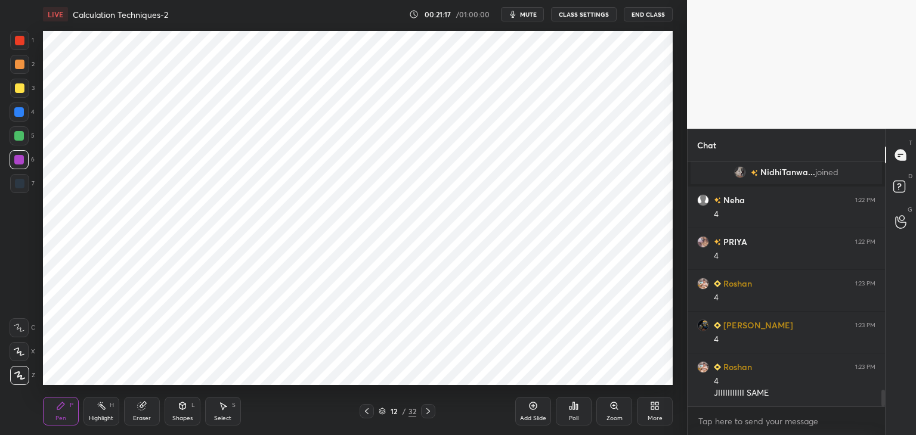
click at [23, 110] on div at bounding box center [19, 112] width 10 height 10
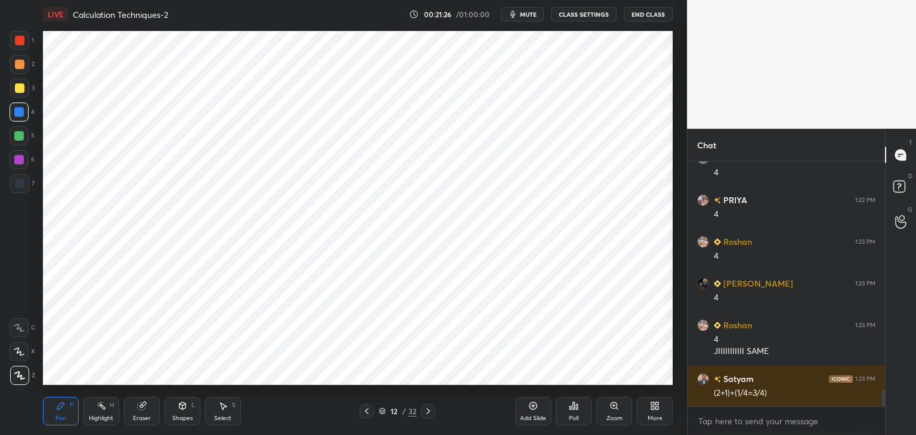
scroll to position [3400, 0]
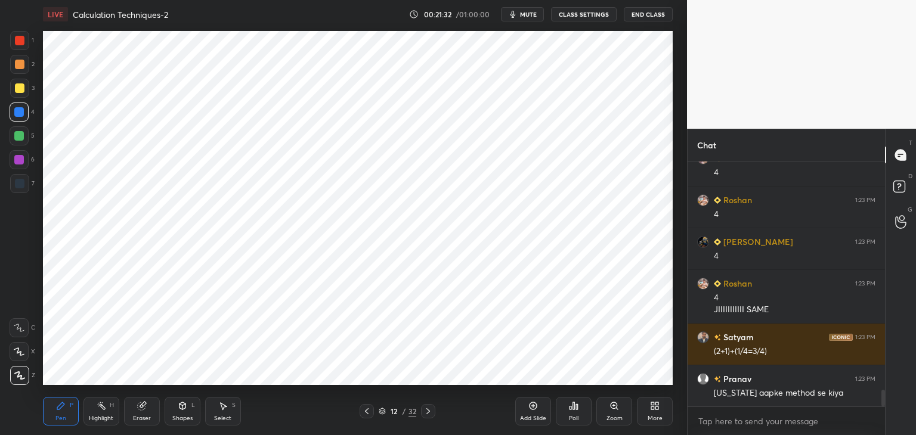
click at [523, 405] on div "Add Slide" at bounding box center [533, 411] width 36 height 29
click at [23, 184] on div at bounding box center [20, 184] width 10 height 10
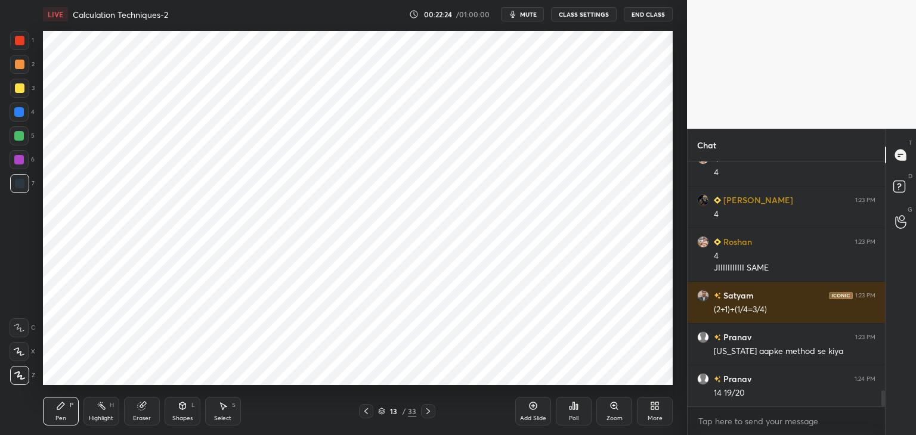
scroll to position [3484, 0]
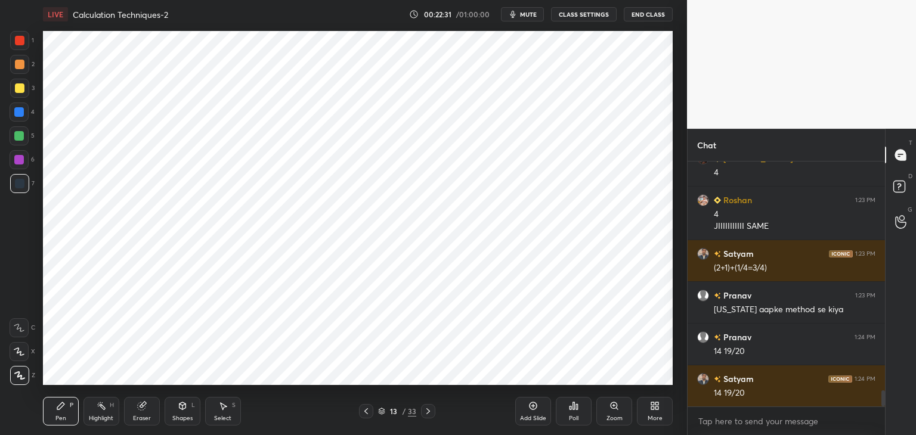
click at [23, 114] on div at bounding box center [19, 112] width 10 height 10
click at [23, 42] on div at bounding box center [20, 41] width 10 height 10
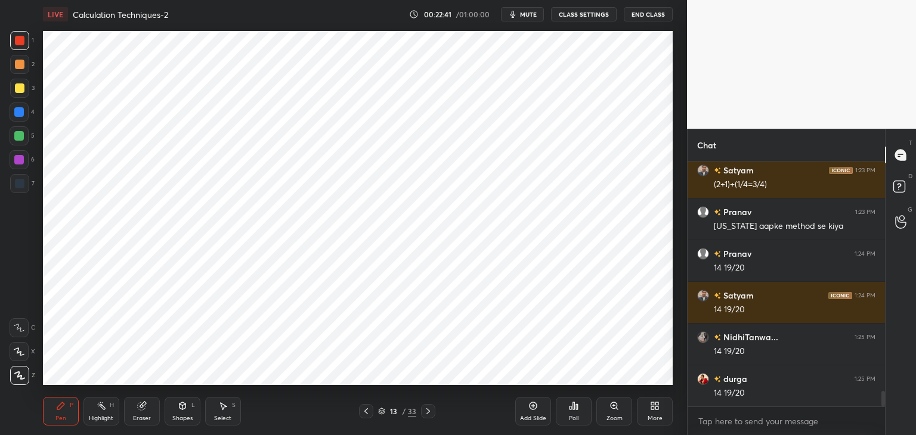
scroll to position [3609, 0]
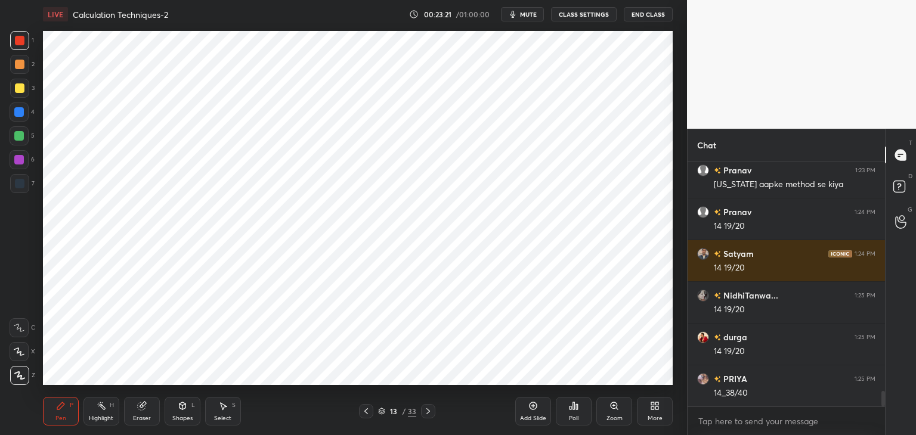
click at [431, 407] on icon at bounding box center [428, 412] width 10 height 10
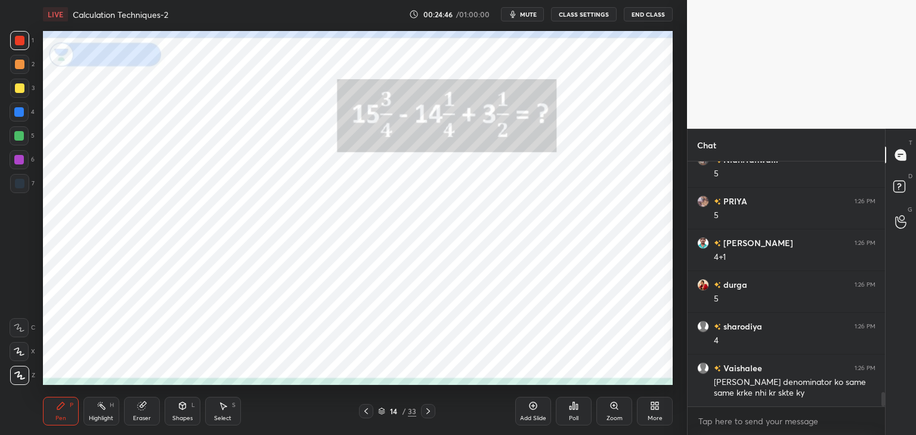
scroll to position [3995, 0]
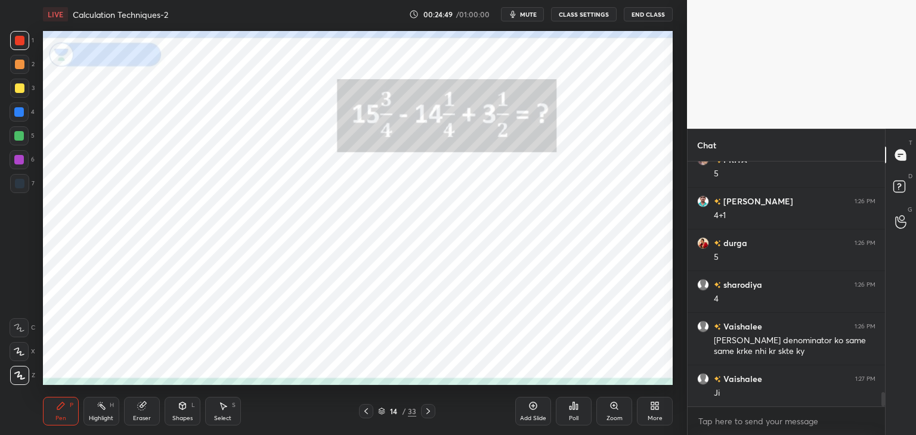
click at [429, 411] on icon at bounding box center [428, 411] width 4 height 6
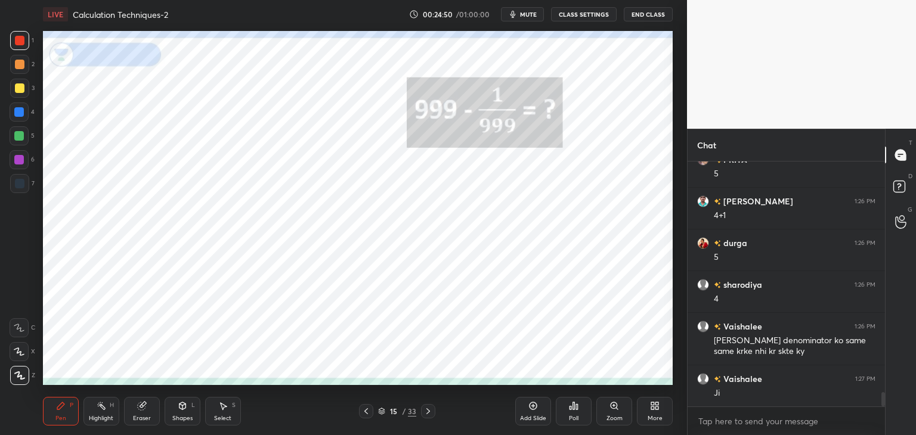
click at [367, 413] on icon at bounding box center [366, 412] width 10 height 10
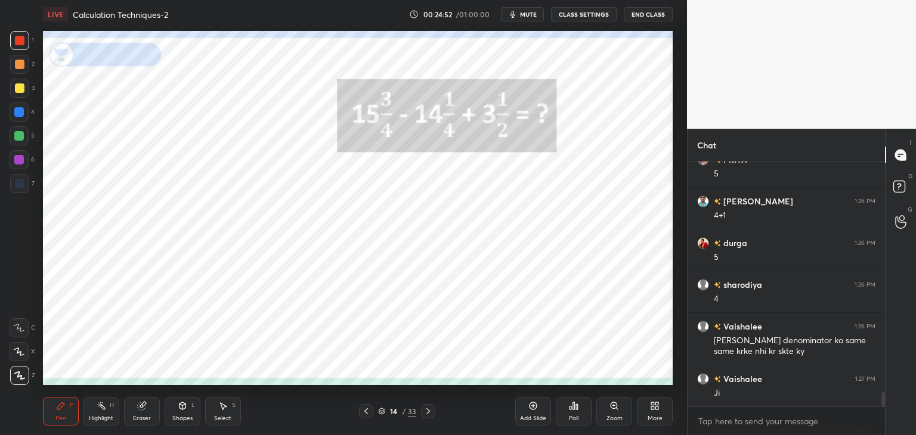
click at [532, 408] on icon at bounding box center [533, 406] width 10 height 10
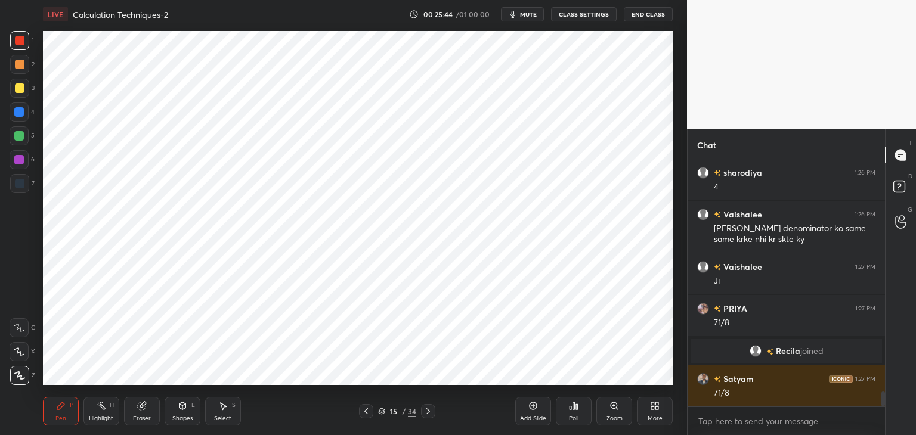
scroll to position [3865, 0]
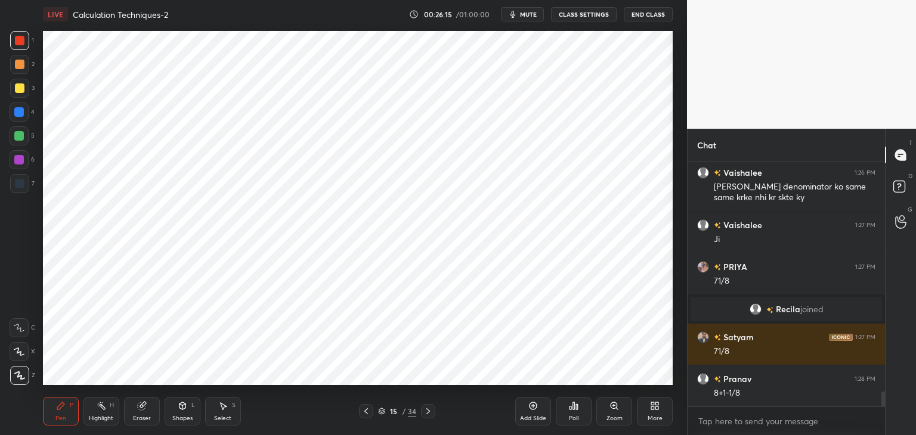
click at [432, 414] on icon at bounding box center [428, 412] width 10 height 10
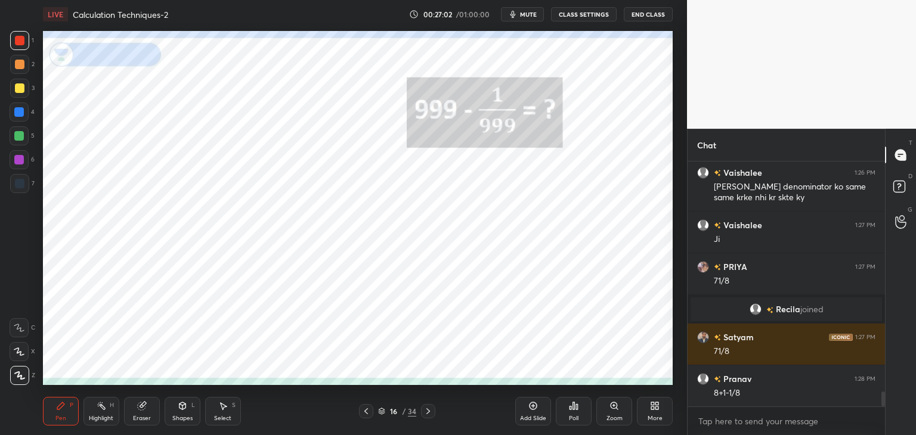
scroll to position [3907, 0]
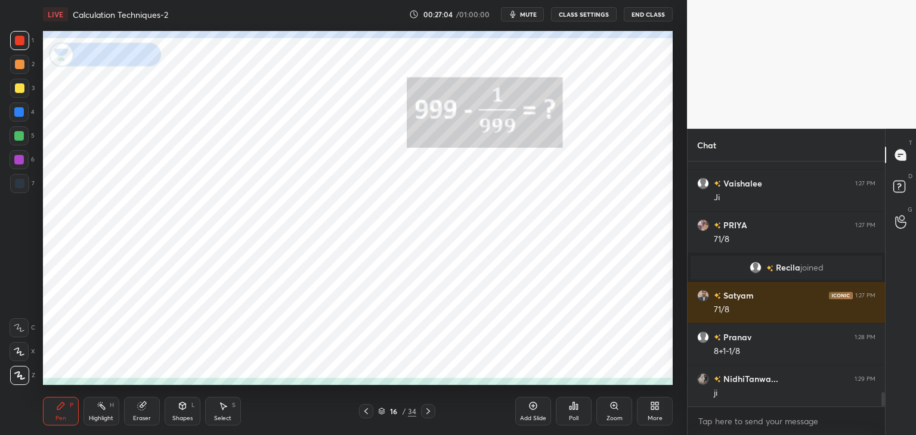
click at [430, 411] on icon at bounding box center [428, 412] width 10 height 10
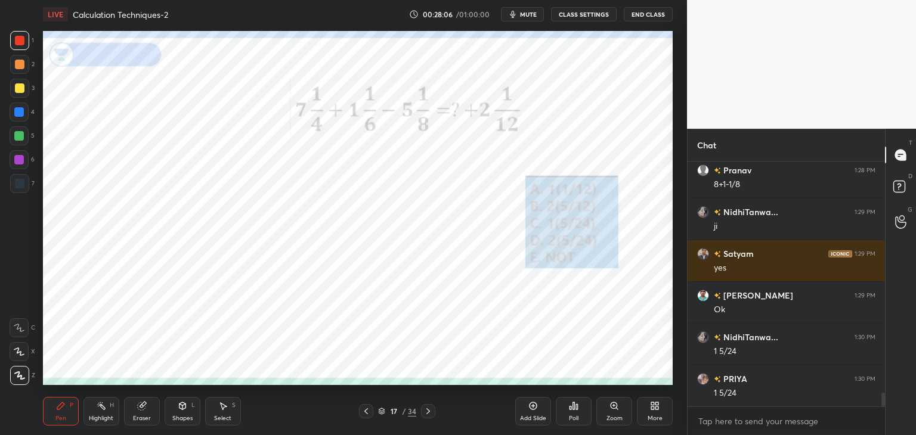
scroll to position [4103, 0]
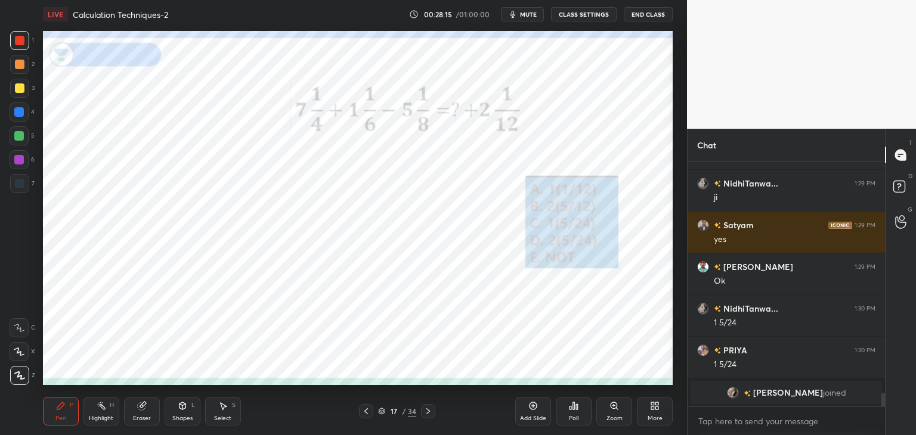
click at [429, 413] on icon at bounding box center [428, 411] width 4 height 6
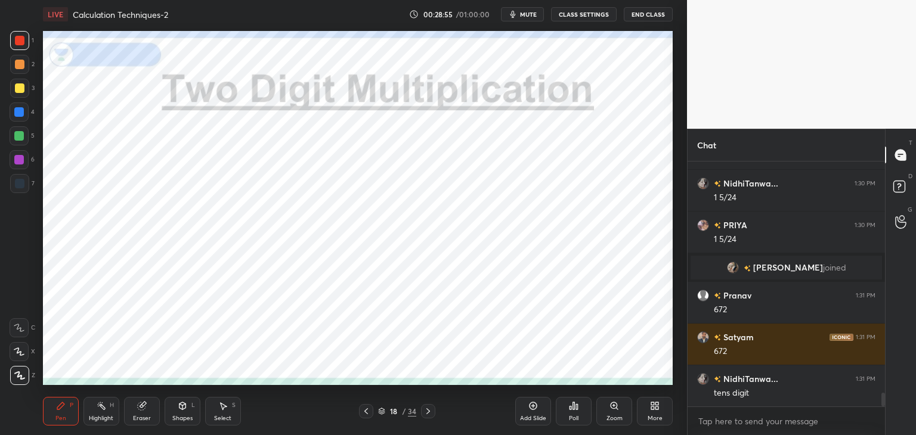
scroll to position [4186, 0]
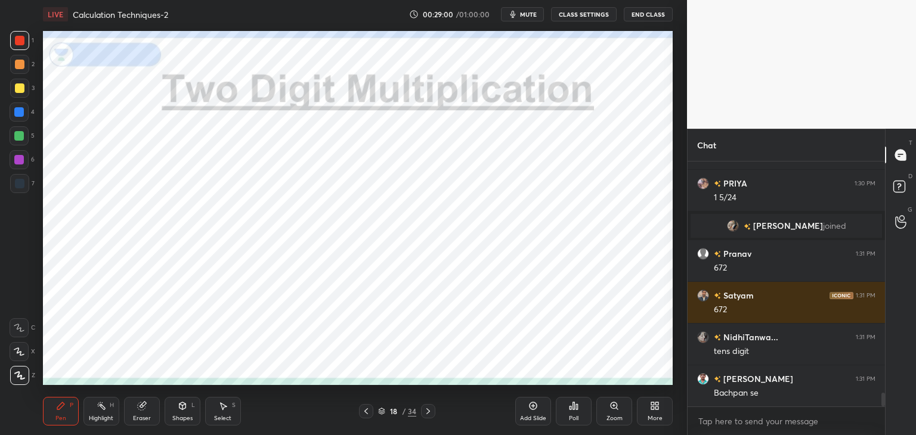
click at [23, 112] on div at bounding box center [19, 112] width 10 height 10
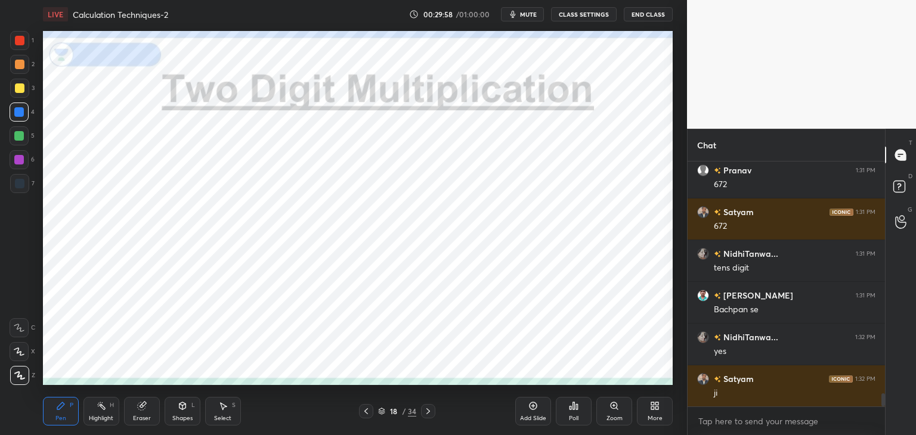
scroll to position [4311, 0]
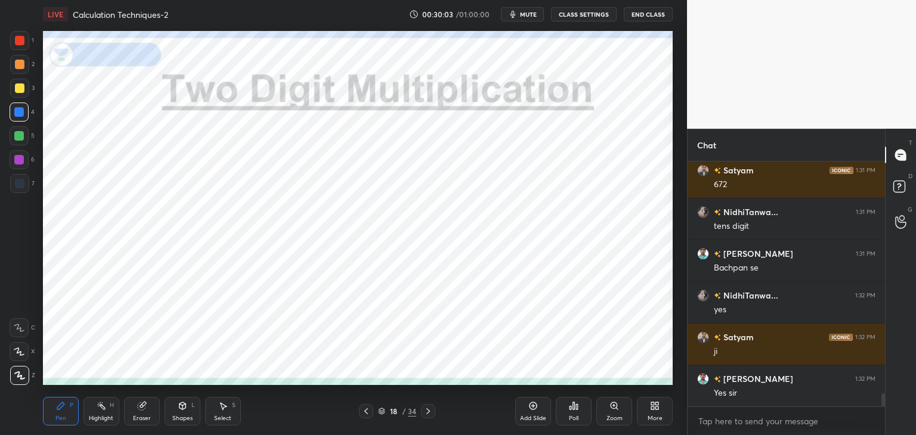
click at [186, 407] on icon at bounding box center [183, 406] width 10 height 10
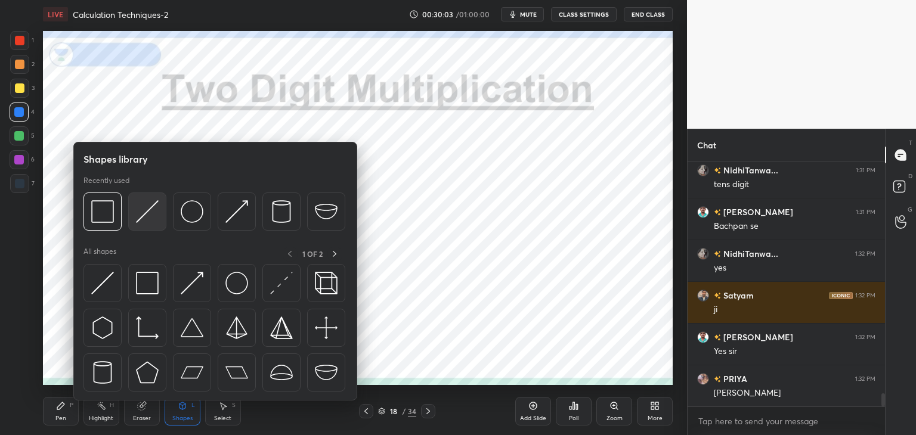
click at [147, 219] on img at bounding box center [147, 211] width 23 height 23
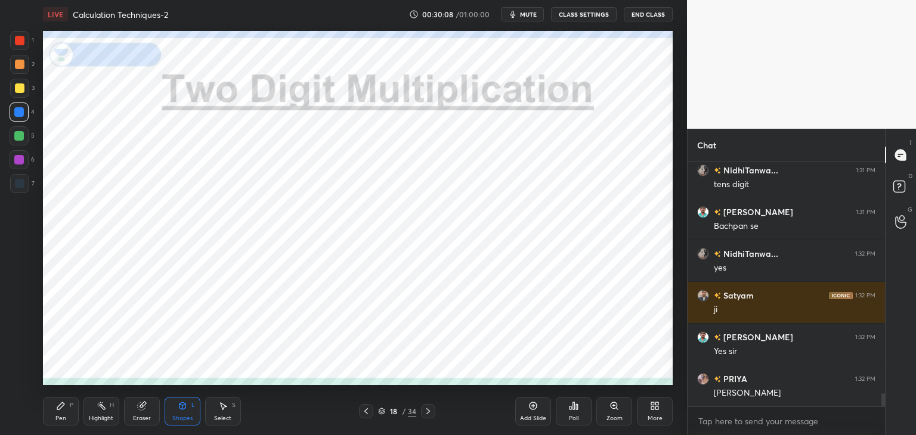
click at [23, 44] on div at bounding box center [20, 41] width 10 height 10
click at [64, 410] on icon at bounding box center [61, 406] width 10 height 10
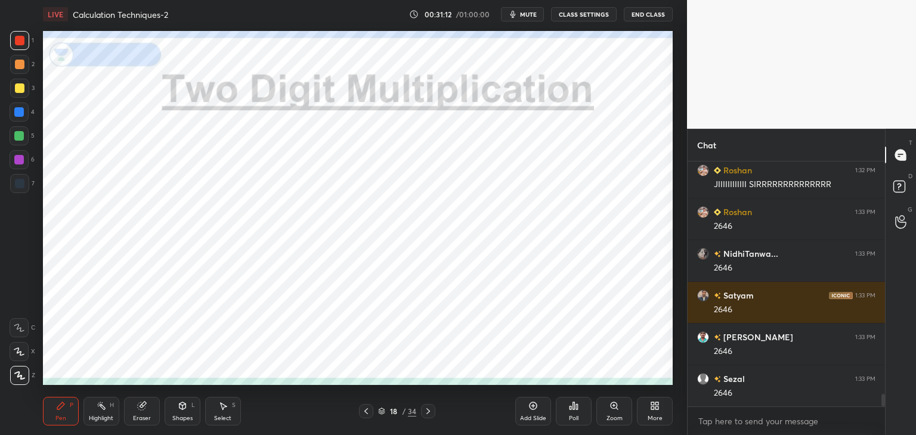
scroll to position [4645, 0]
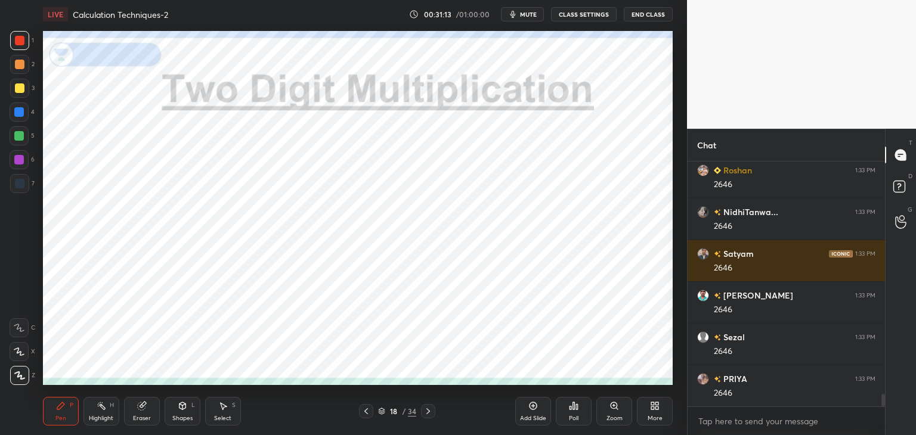
click at [426, 410] on icon at bounding box center [428, 412] width 10 height 10
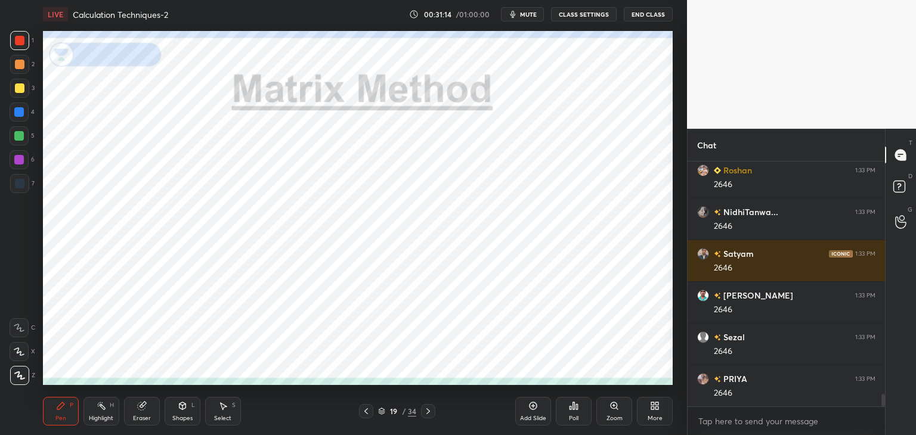
click at [365, 410] on icon at bounding box center [366, 412] width 10 height 10
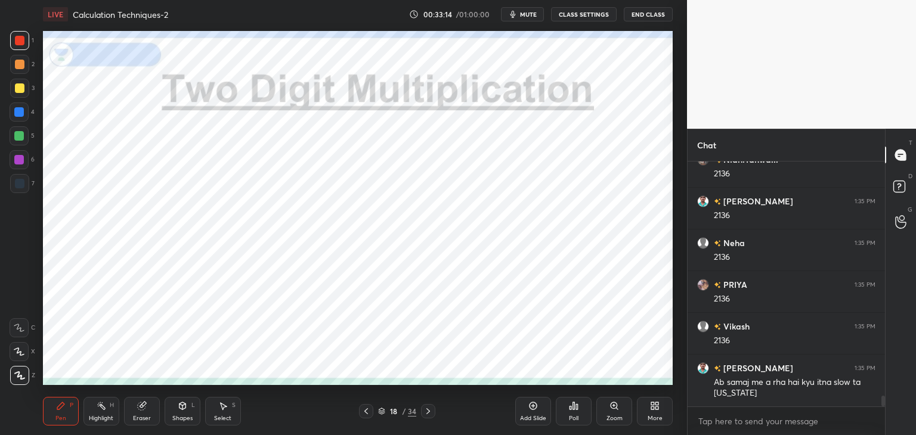
scroll to position [5320, 0]
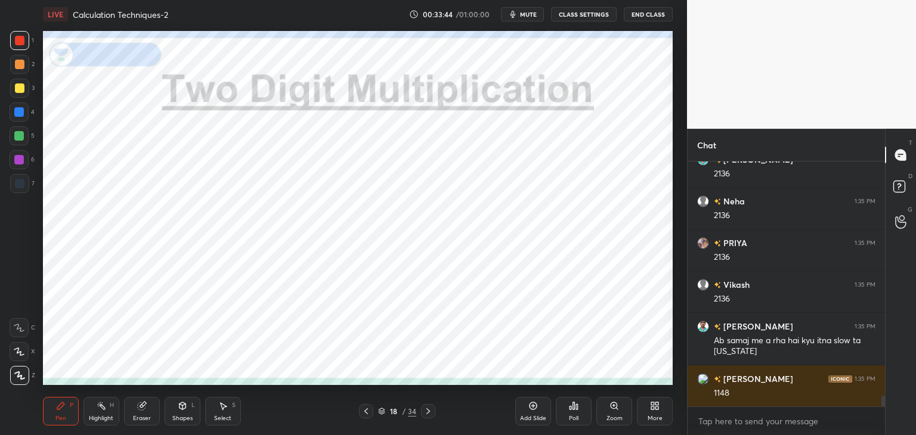
click at [427, 411] on icon at bounding box center [428, 412] width 10 height 10
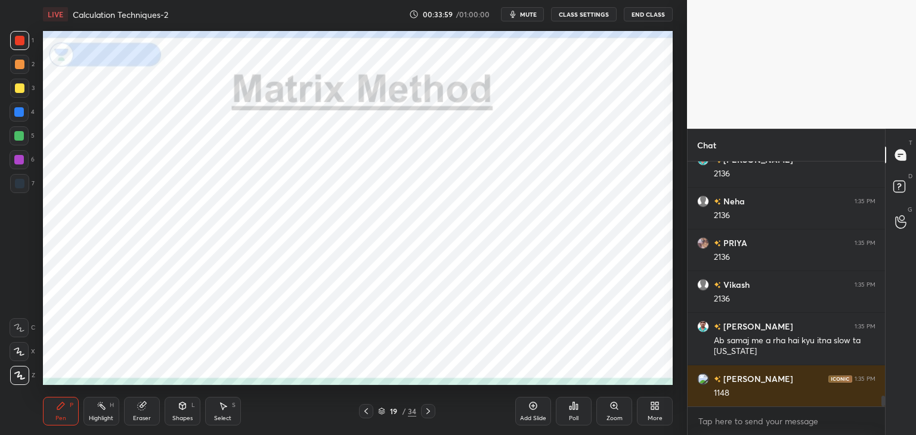
click at [18, 114] on div at bounding box center [19, 112] width 10 height 10
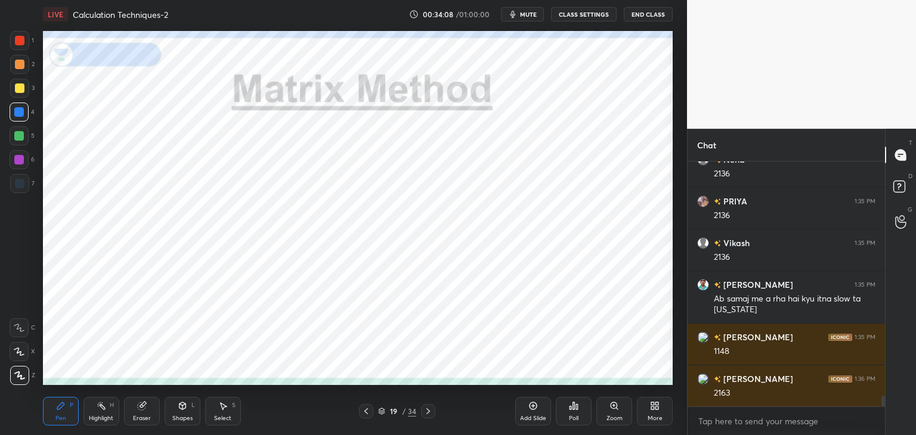
scroll to position [5403, 0]
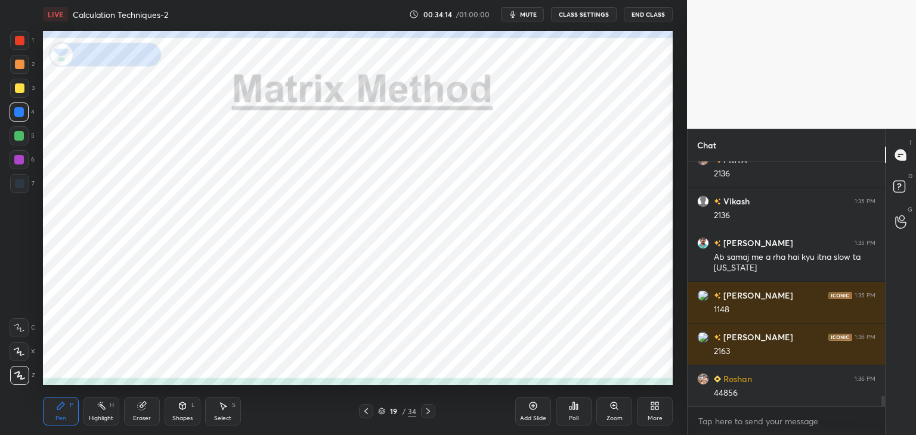
click at [21, 181] on div at bounding box center [20, 184] width 10 height 10
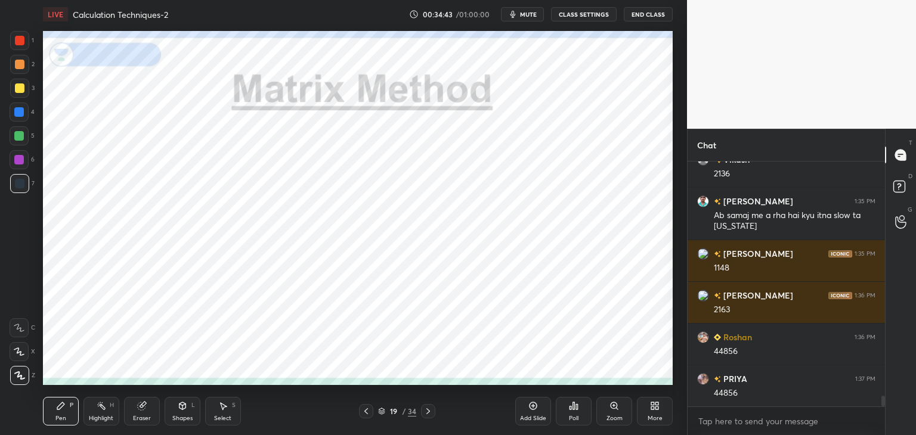
scroll to position [5487, 0]
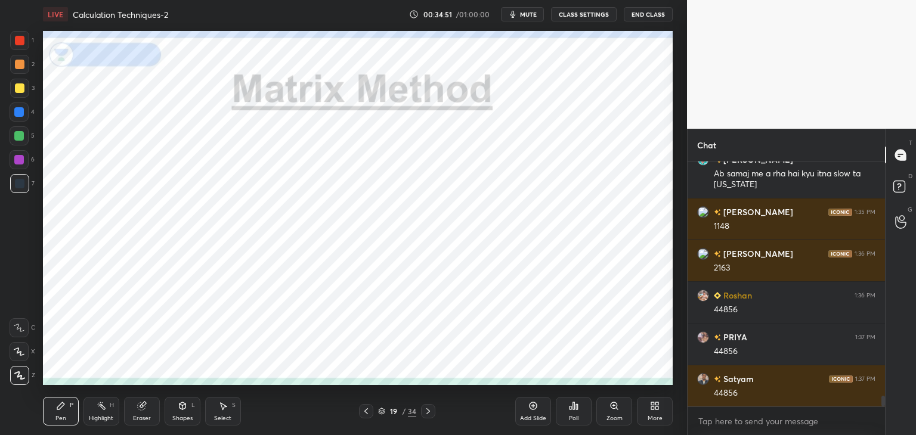
click at [534, 406] on icon at bounding box center [533, 406] width 4 height 4
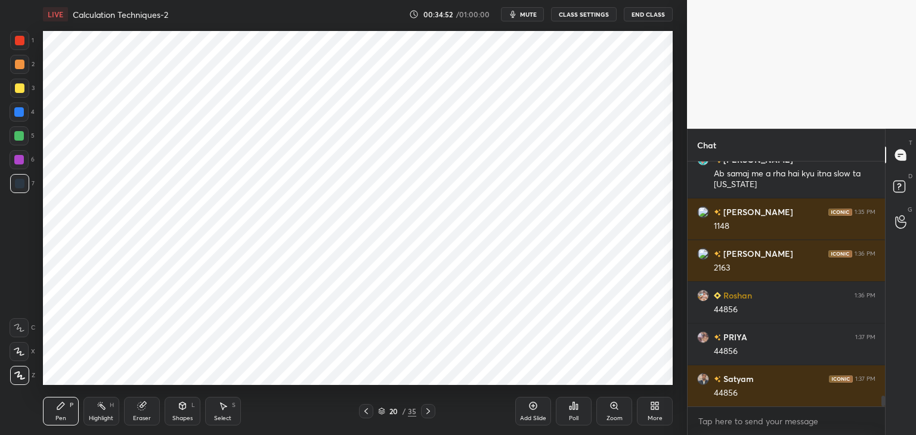
click at [21, 39] on div at bounding box center [20, 41] width 10 height 10
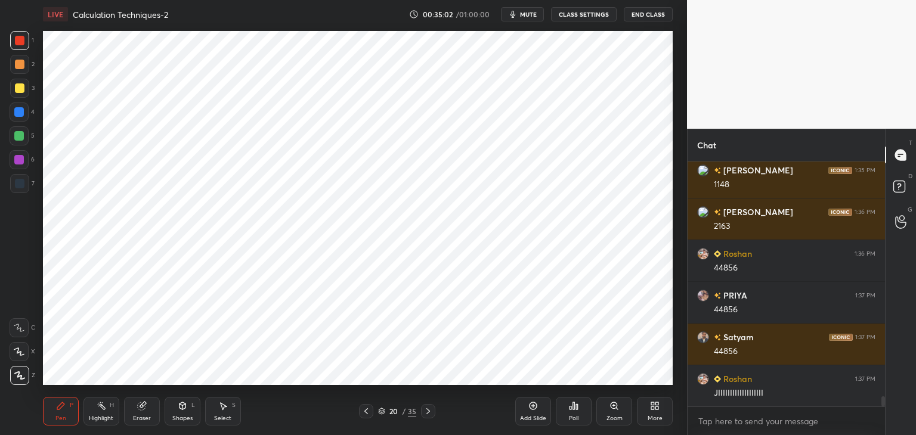
click at [16, 110] on div at bounding box center [19, 112] width 10 height 10
click at [19, 185] on div at bounding box center [20, 184] width 10 height 10
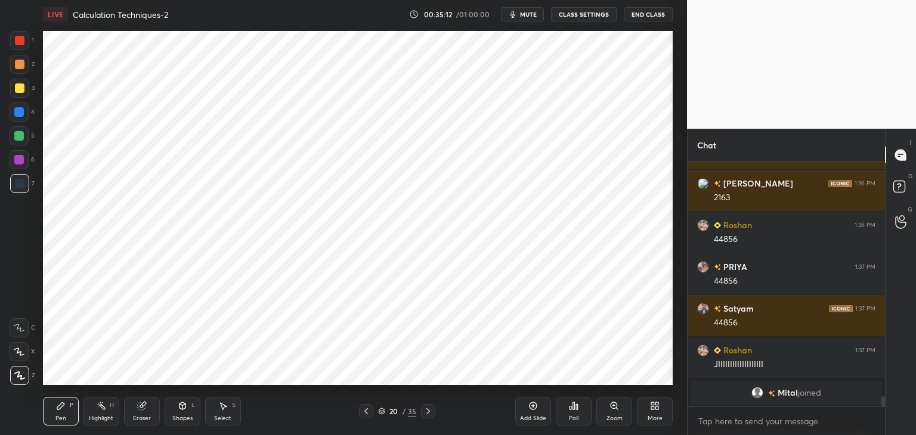
click at [24, 113] on div at bounding box center [19, 112] width 10 height 10
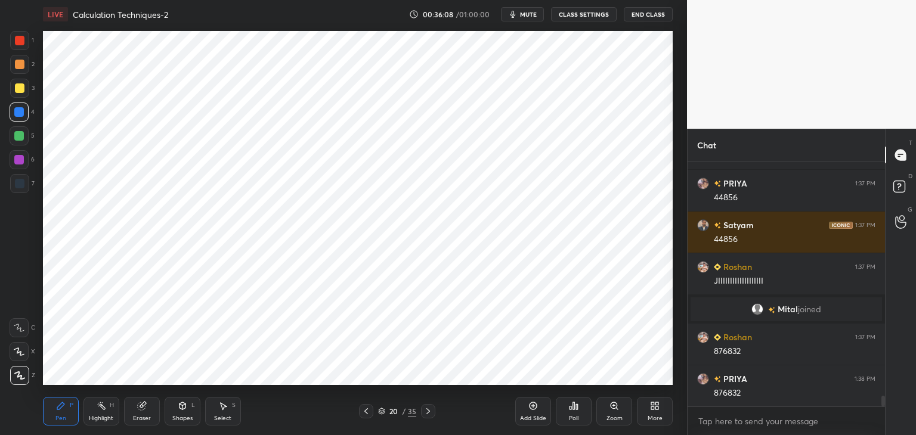
scroll to position [5457, 0]
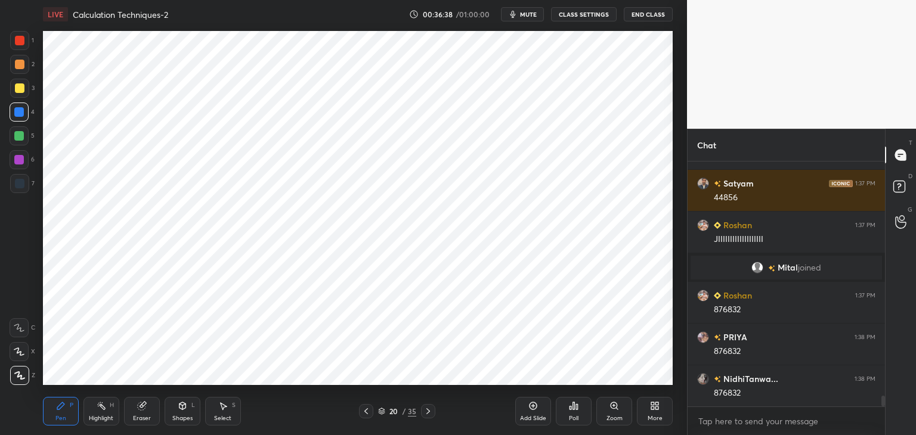
click at [529, 400] on div "Add Slide" at bounding box center [533, 411] width 36 height 29
click at [17, 42] on div at bounding box center [20, 41] width 10 height 10
click at [183, 416] on div "Shapes" at bounding box center [182, 419] width 20 height 6
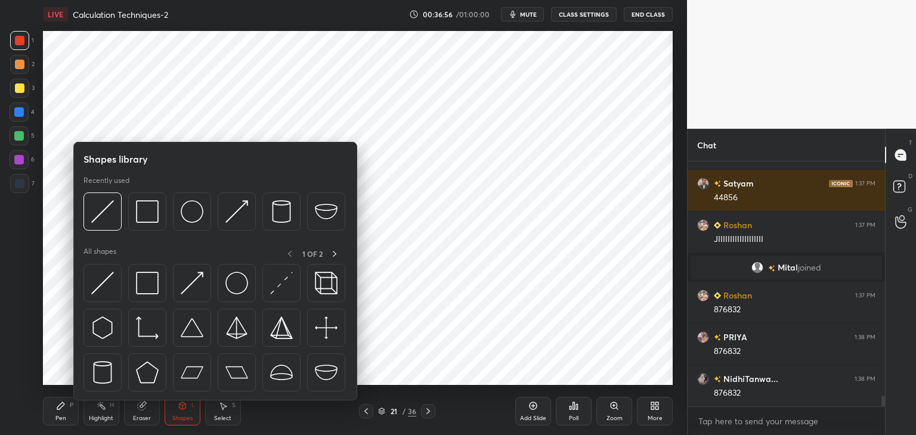
click at [134, 414] on div "Eraser" at bounding box center [142, 411] width 36 height 29
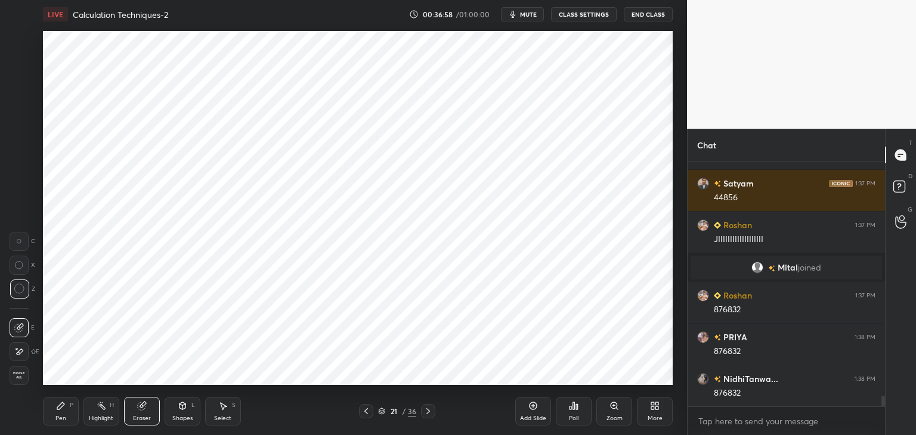
click at [67, 416] on div "Pen P" at bounding box center [61, 411] width 36 height 29
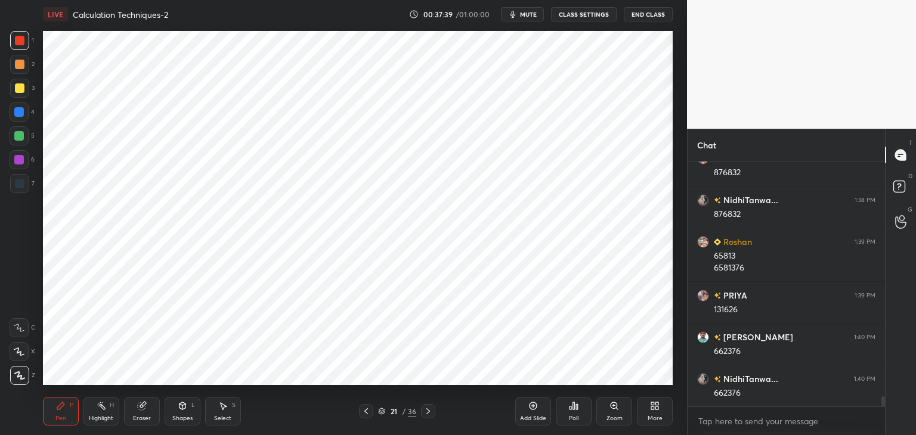
scroll to position [5678, 0]
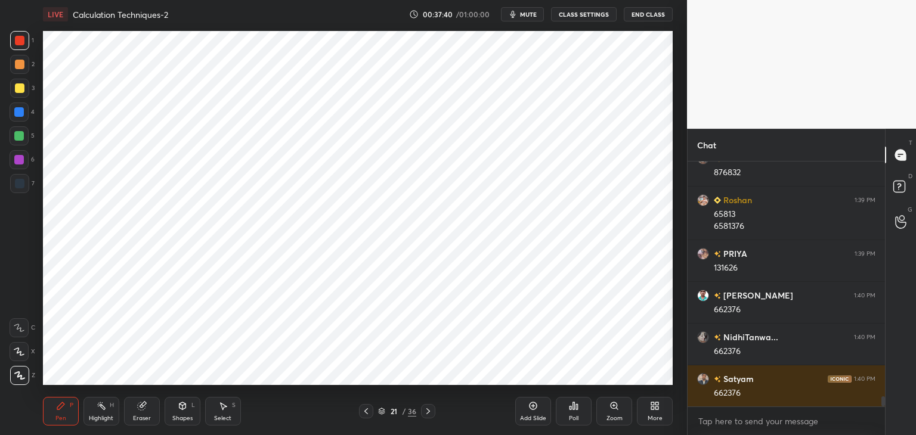
click at [24, 185] on div at bounding box center [19, 183] width 19 height 19
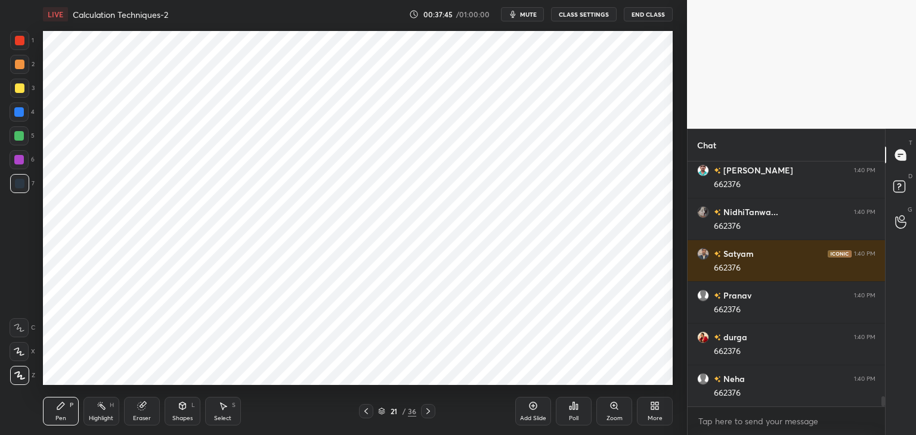
scroll to position [5844, 0]
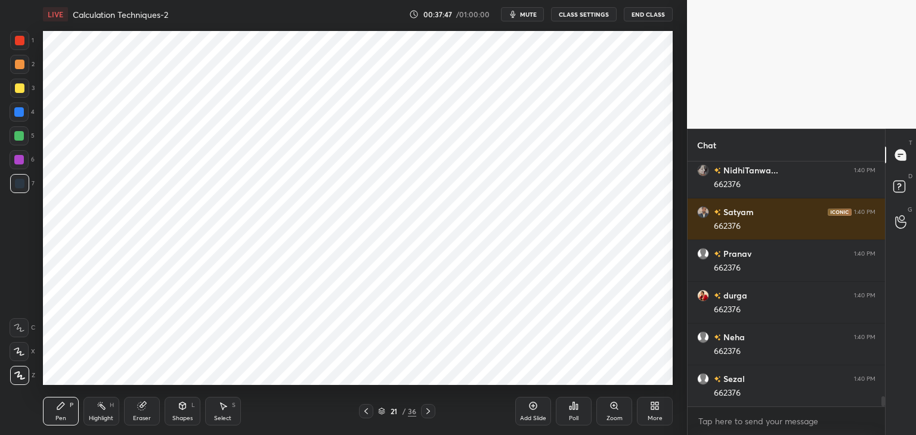
click at [181, 408] on icon at bounding box center [182, 405] width 7 height 7
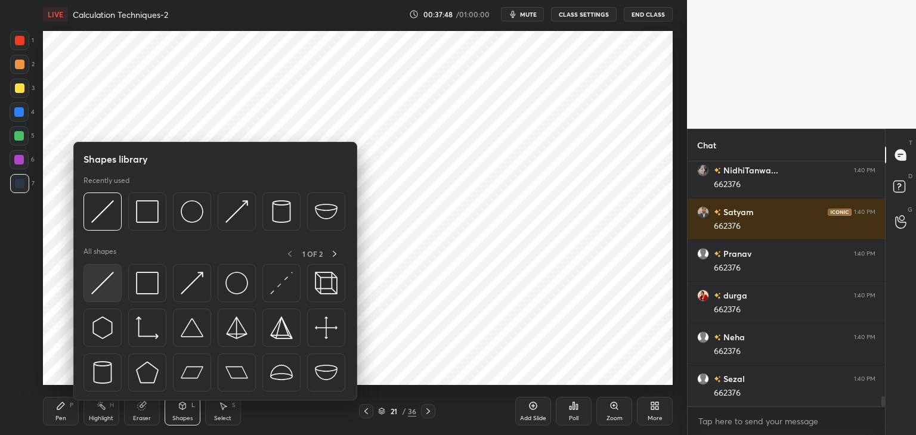
click at [112, 274] on img at bounding box center [102, 283] width 23 height 23
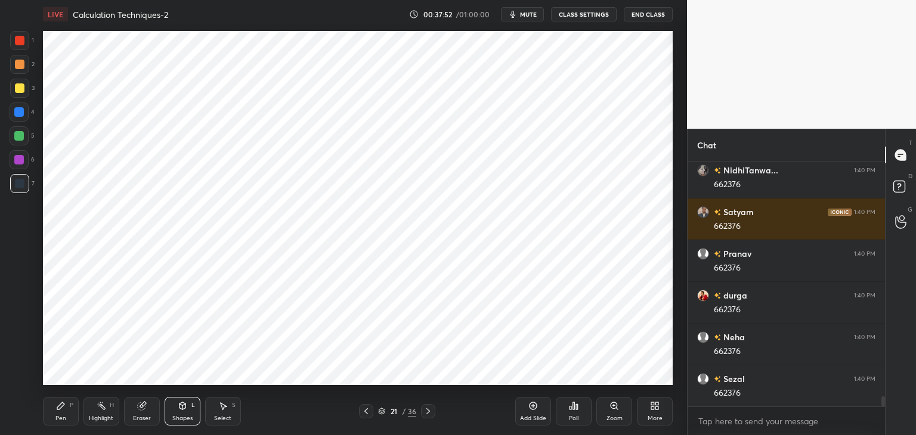
click at [18, 110] on div at bounding box center [19, 112] width 10 height 10
click at [66, 408] on div "Pen P" at bounding box center [61, 411] width 36 height 29
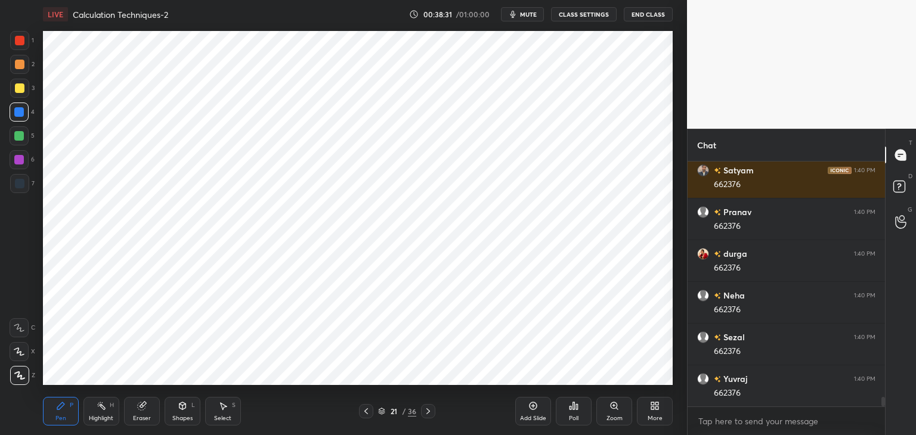
click at [432, 408] on icon at bounding box center [428, 412] width 10 height 10
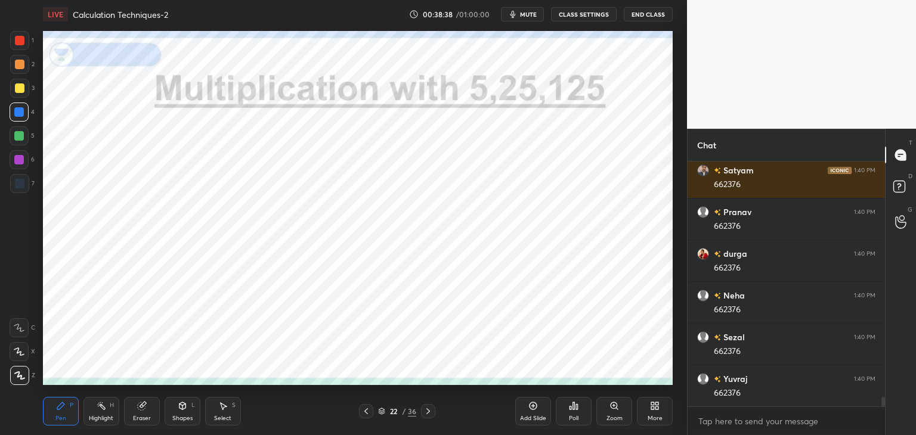
click at [29, 37] on div at bounding box center [19, 40] width 19 height 19
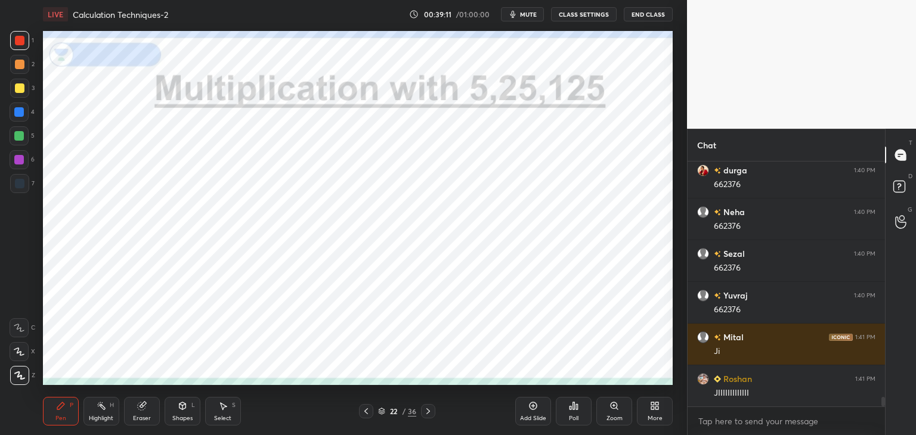
scroll to position [6011, 0]
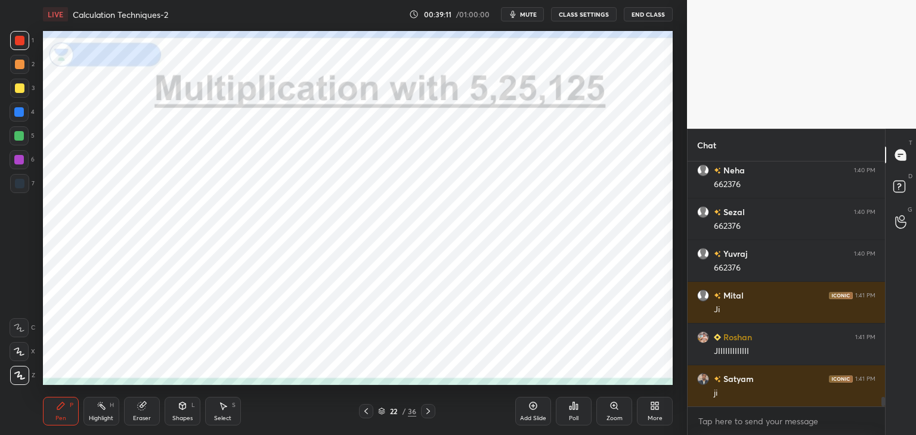
click at [23, 109] on div at bounding box center [19, 112] width 10 height 10
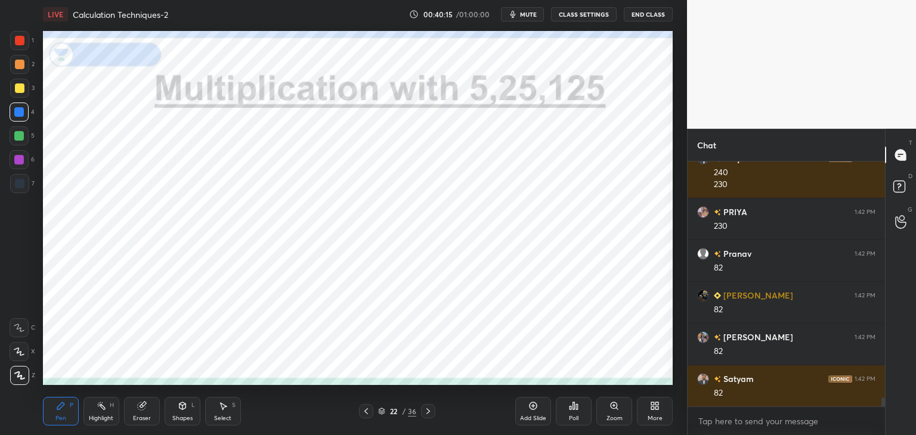
scroll to position [6524, 0]
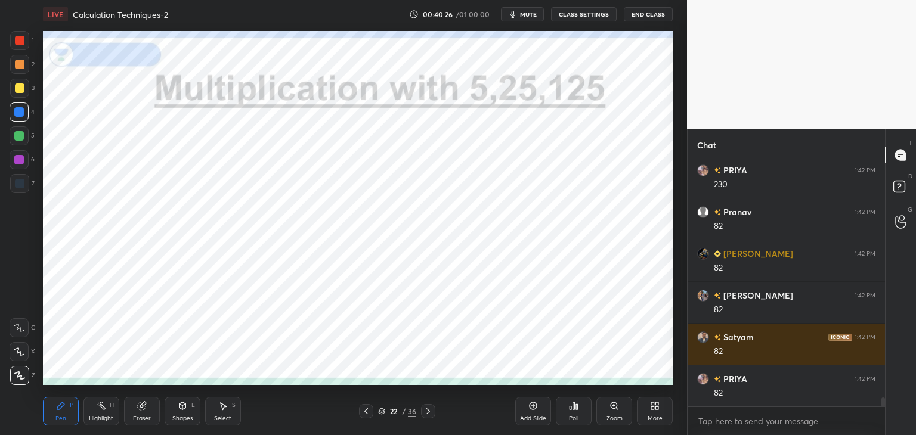
click at [19, 188] on div at bounding box center [20, 184] width 10 height 10
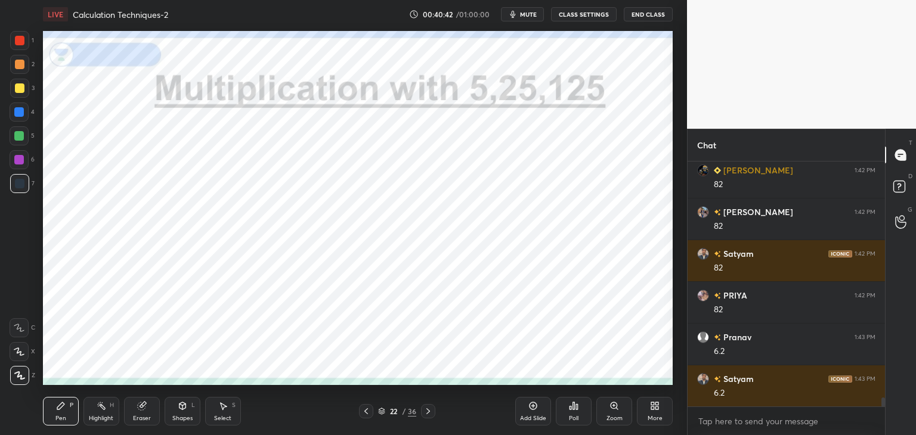
scroll to position [6649, 0]
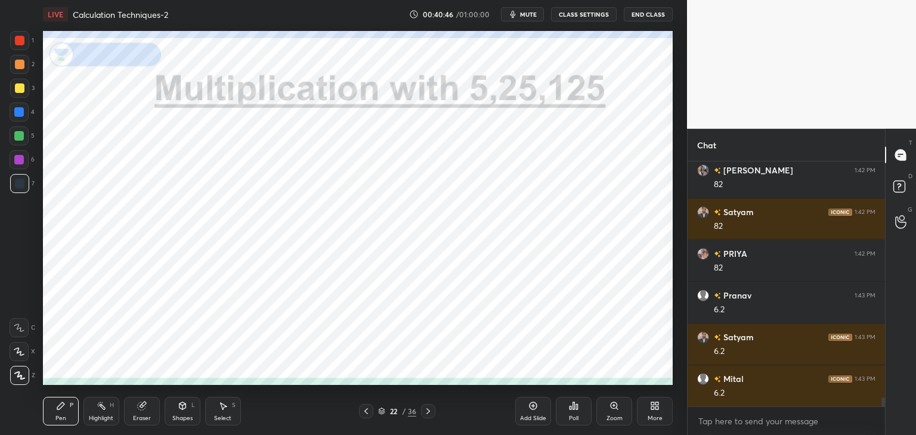
click at [21, 110] on div at bounding box center [19, 112] width 10 height 10
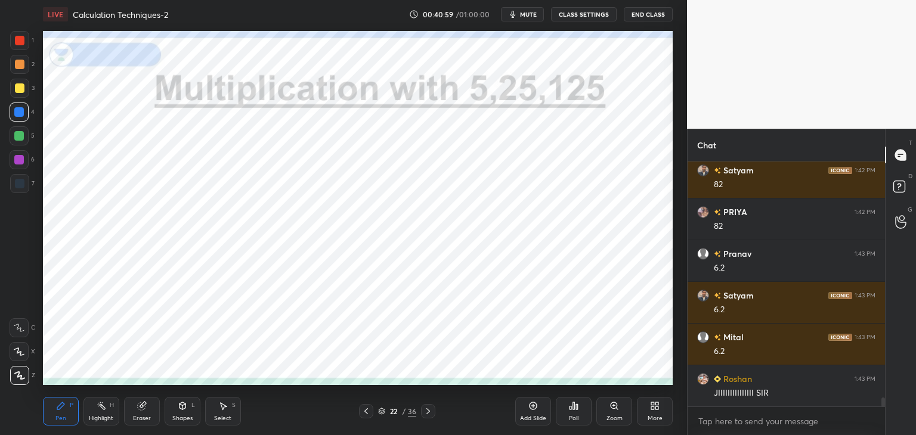
click at [15, 184] on div at bounding box center [20, 184] width 10 height 10
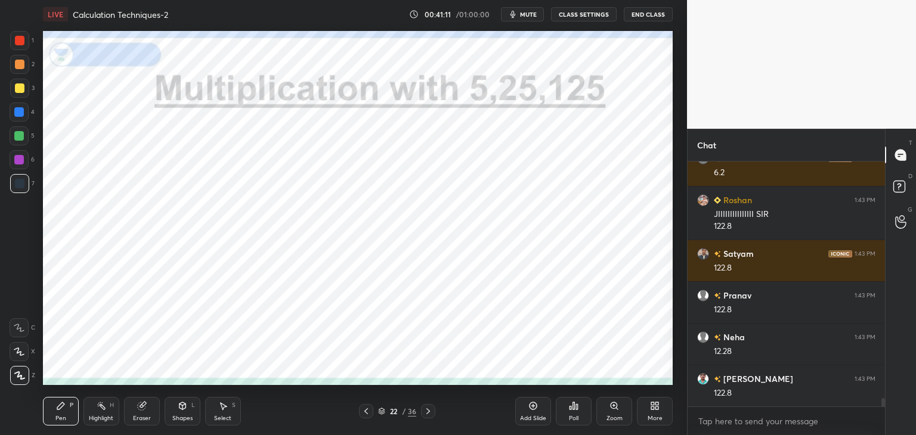
scroll to position [6912, 0]
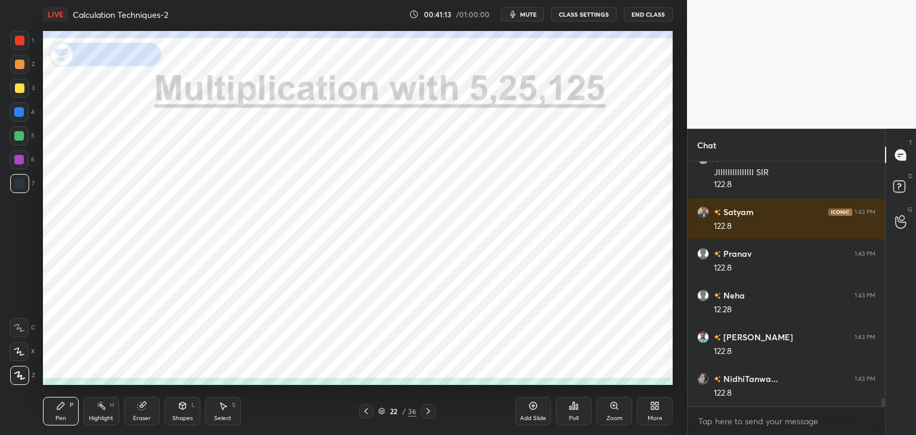
click at [535, 410] on icon at bounding box center [533, 406] width 10 height 10
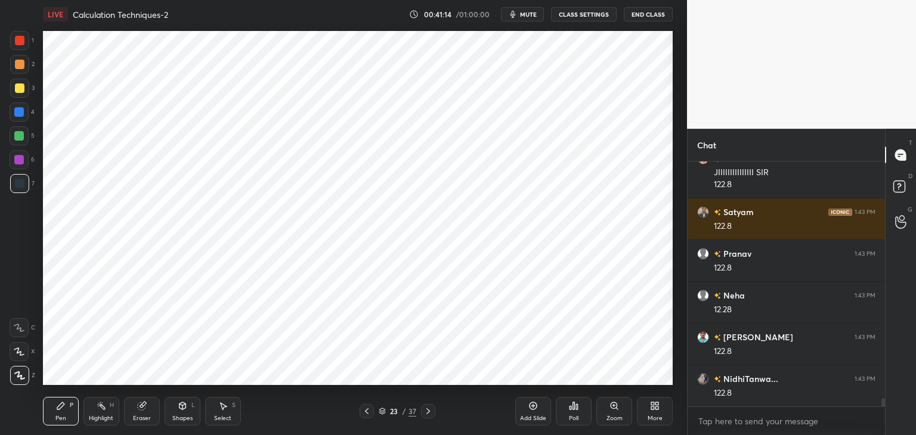
click at [21, 40] on div at bounding box center [20, 41] width 10 height 10
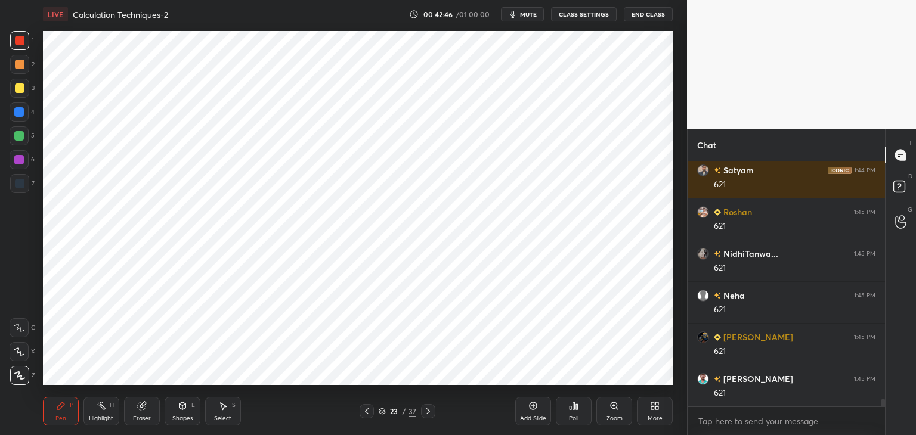
scroll to position [7746, 0]
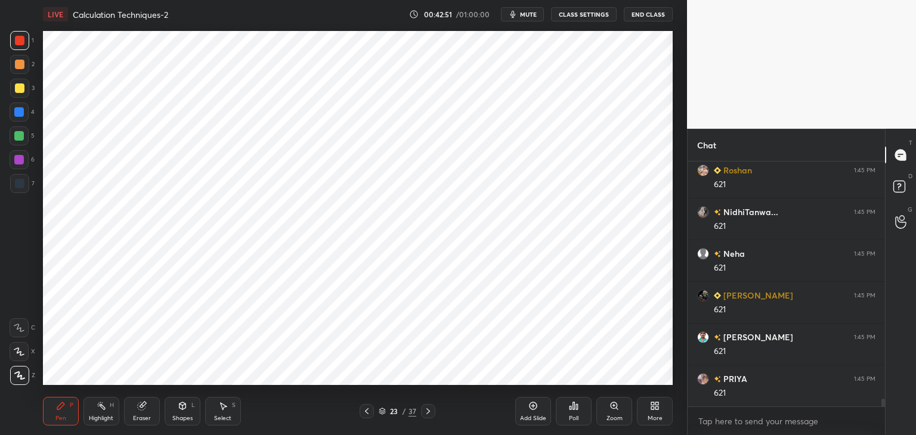
click at [187, 417] on div "Shapes" at bounding box center [182, 419] width 20 height 6
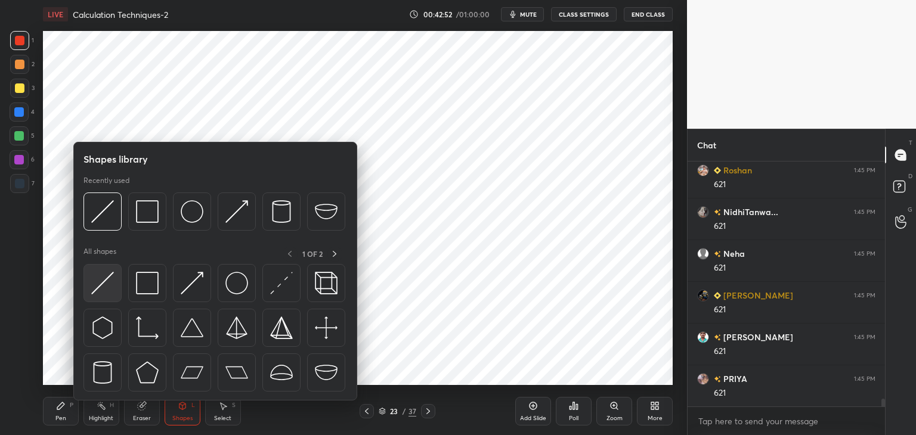
click at [110, 280] on img at bounding box center [102, 283] width 23 height 23
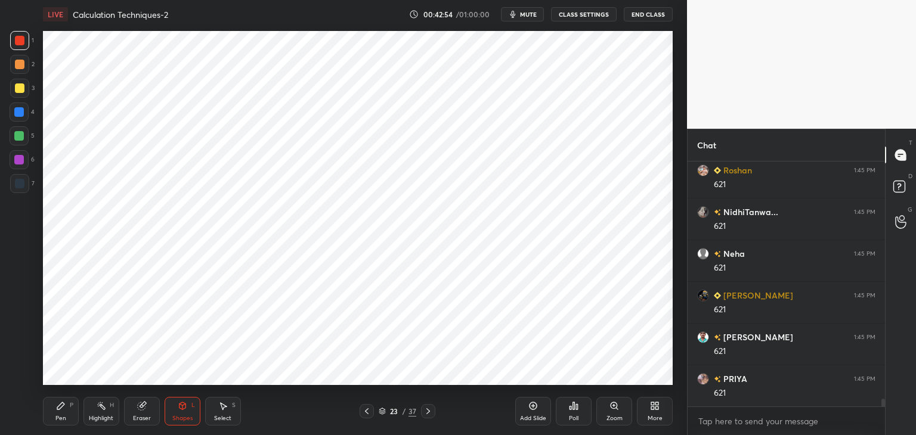
click at [62, 414] on div "Pen P" at bounding box center [61, 411] width 36 height 29
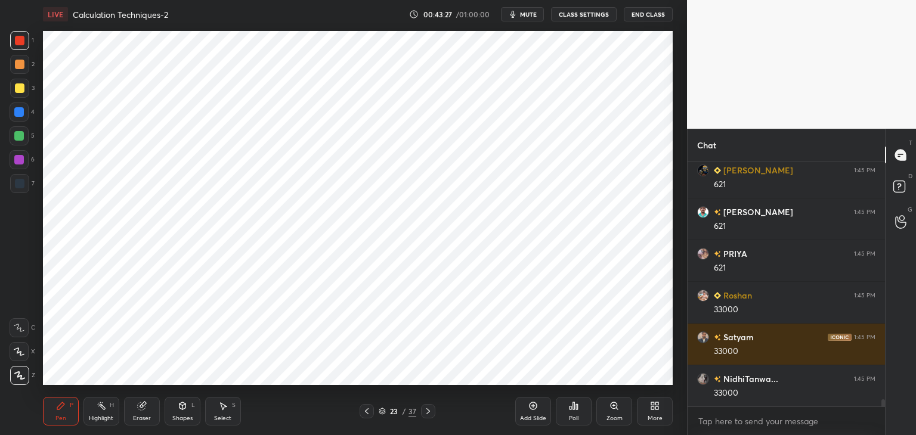
scroll to position [7913, 0]
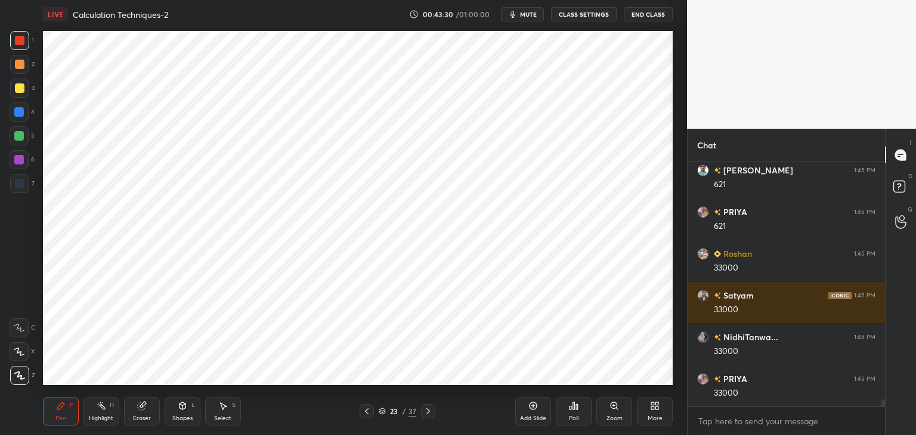
click at [367, 413] on icon at bounding box center [367, 412] width 10 height 10
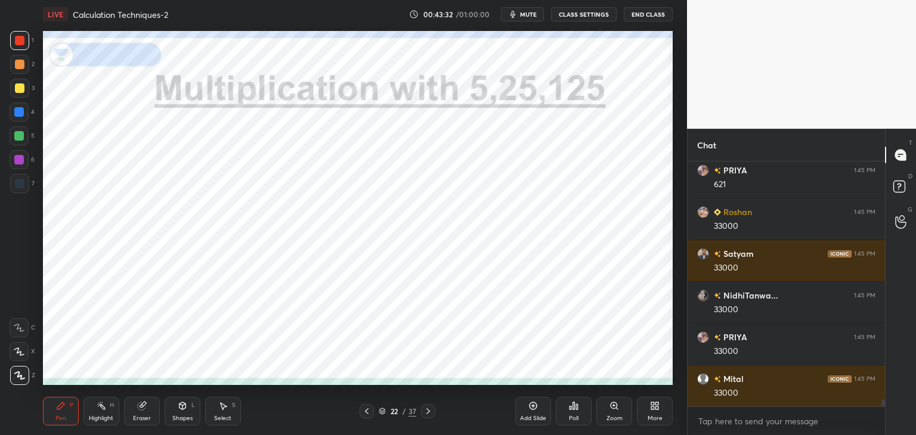
scroll to position [7997, 0]
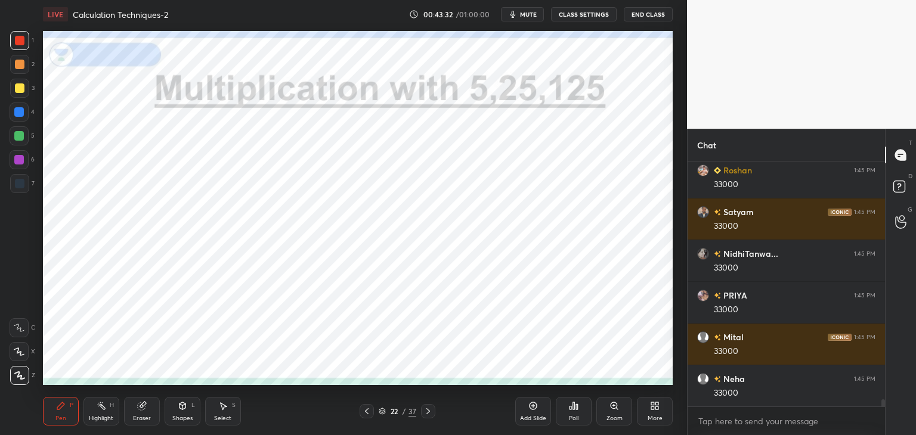
click at [421, 405] on div at bounding box center [428, 411] width 14 height 14
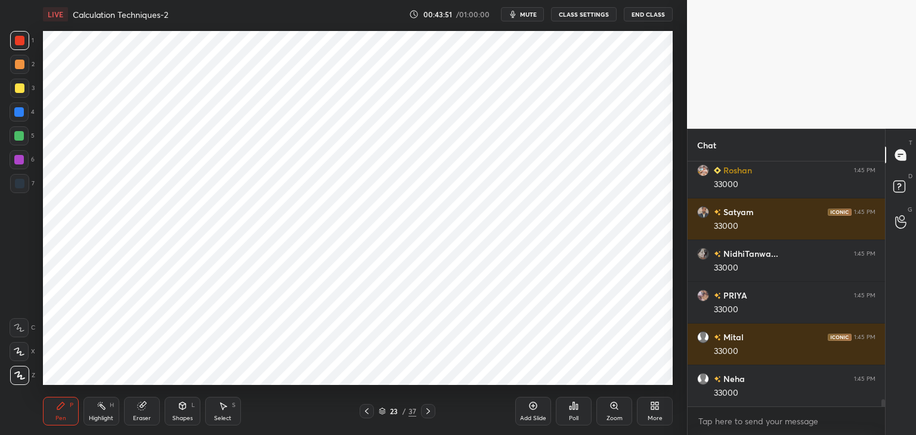
scroll to position [8038, 0]
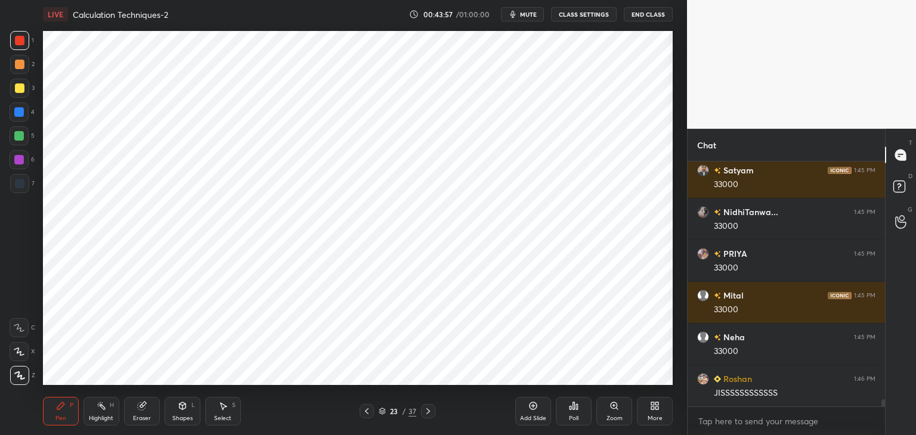
click at [185, 408] on icon at bounding box center [183, 406] width 10 height 10
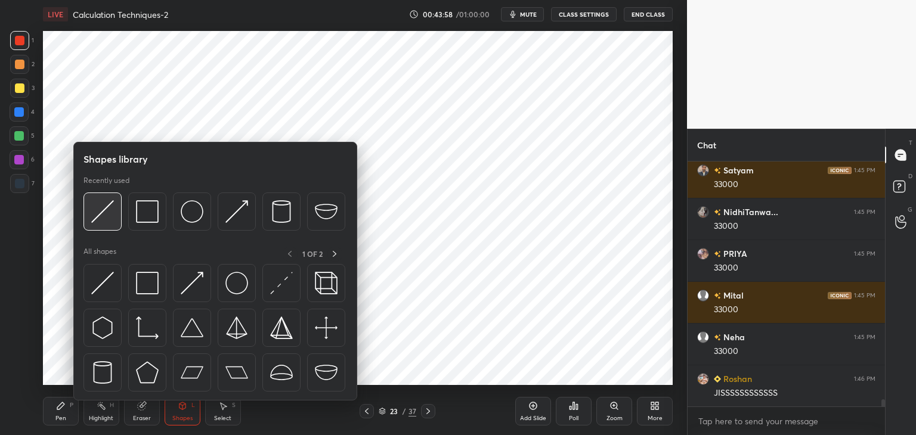
click at [110, 213] on img at bounding box center [102, 211] width 23 height 23
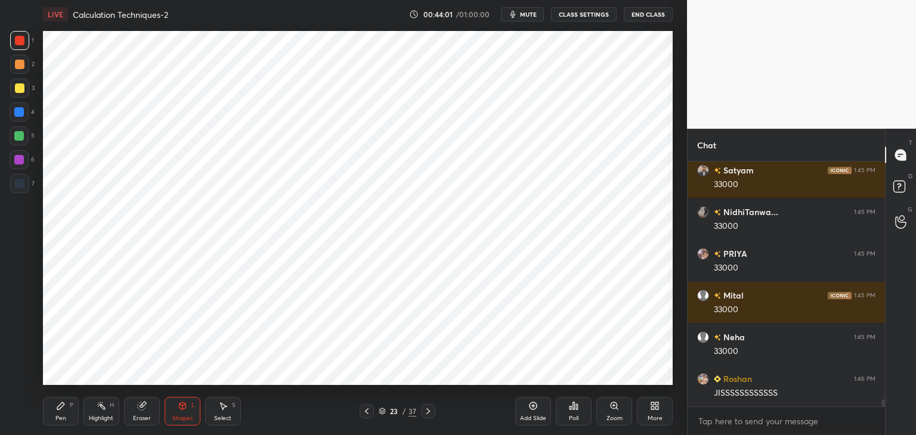
click at [60, 407] on icon at bounding box center [60, 405] width 7 height 7
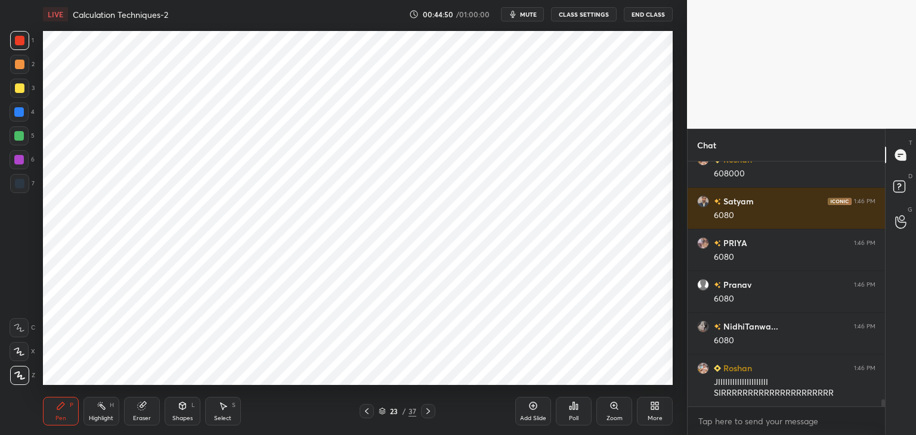
scroll to position [8383, 0]
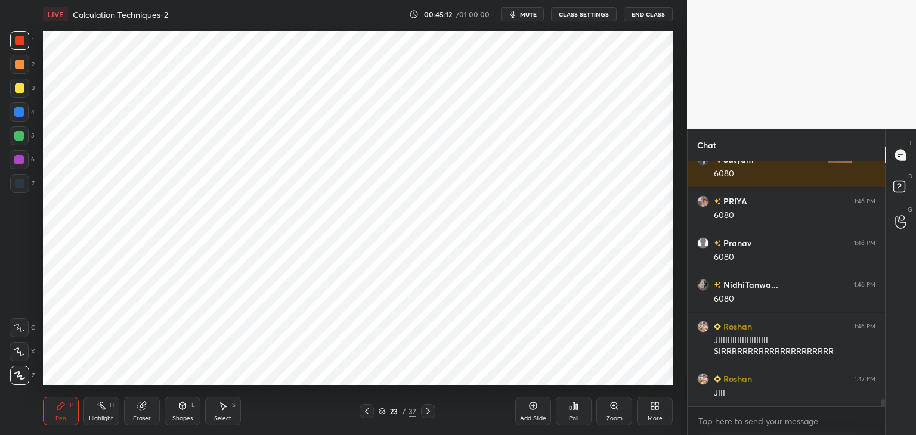
click at [20, 187] on div at bounding box center [20, 184] width 10 height 10
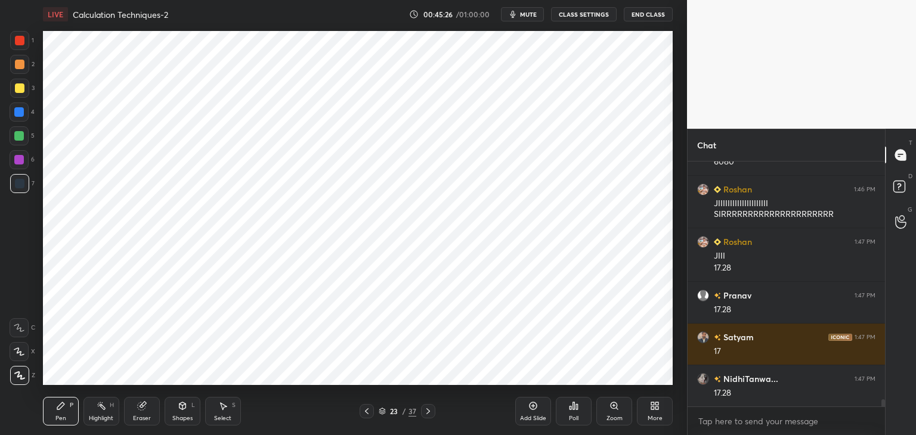
scroll to position [8562, 0]
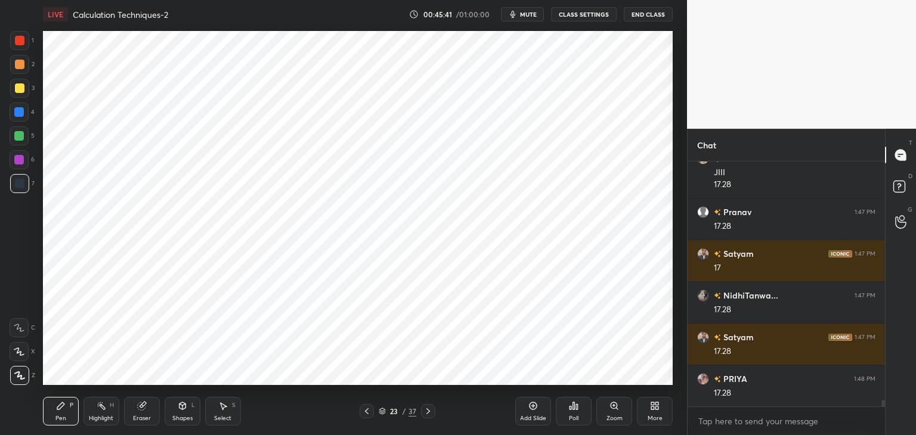
click at [20, 38] on div at bounding box center [20, 41] width 10 height 10
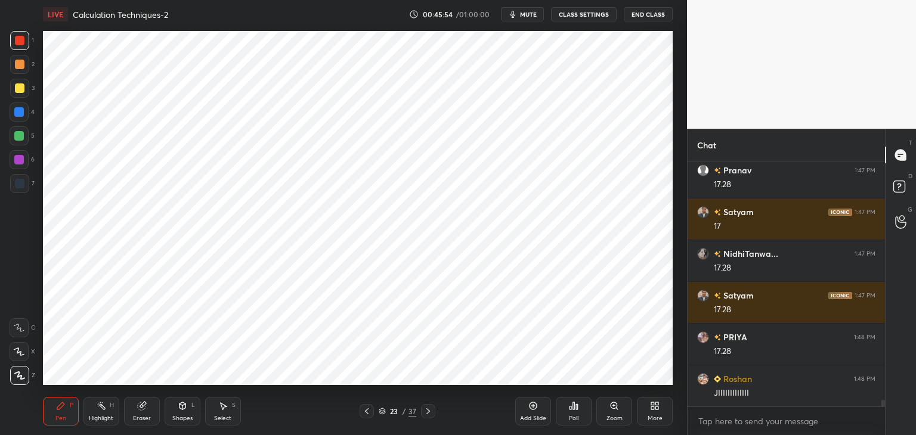
click at [20, 184] on div at bounding box center [20, 184] width 10 height 10
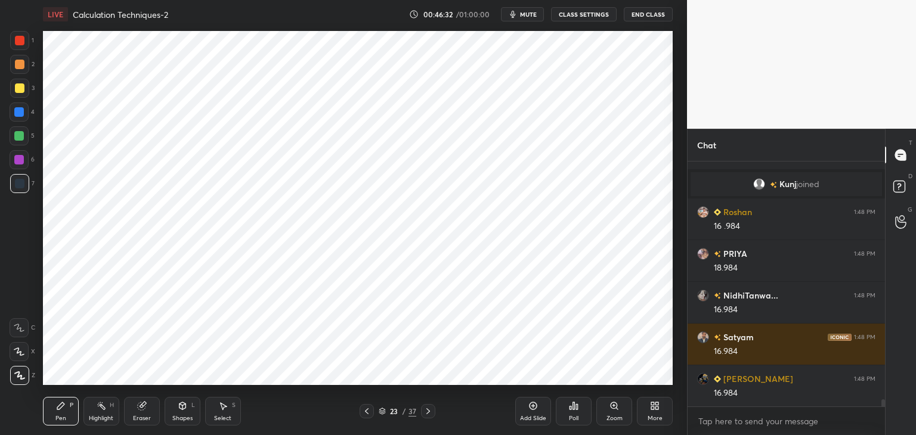
scroll to position [7961, 0]
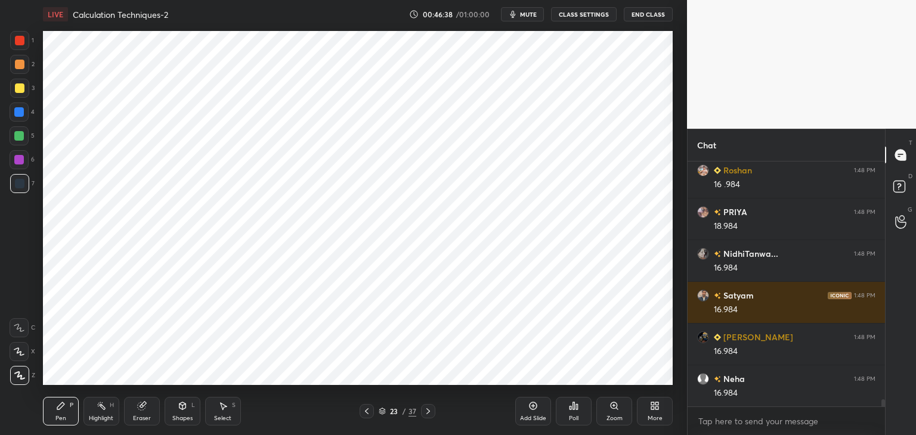
click at [433, 411] on div at bounding box center [428, 411] width 14 height 14
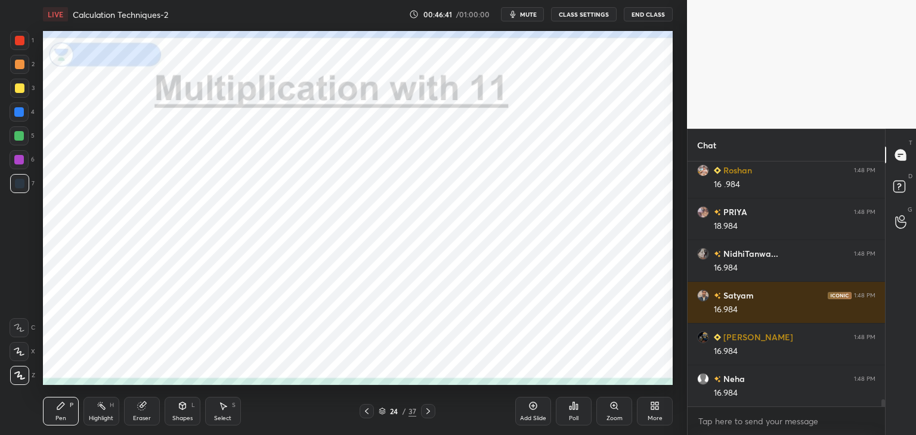
scroll to position [7989, 0]
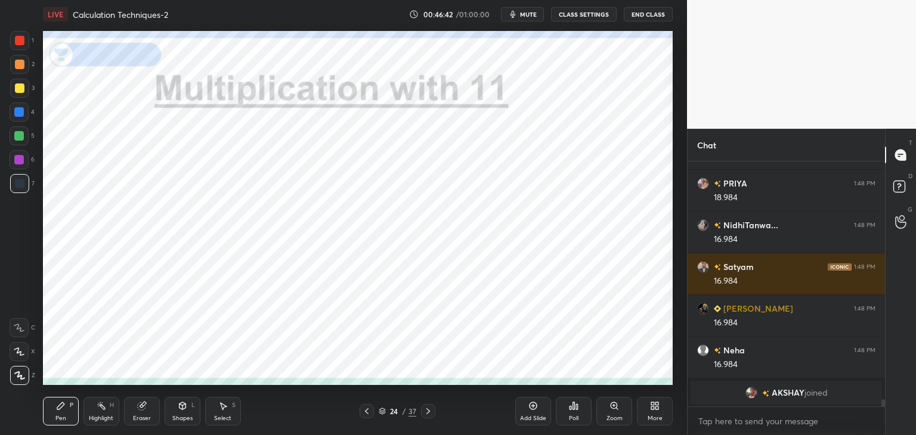
click at [21, 42] on div at bounding box center [20, 41] width 10 height 10
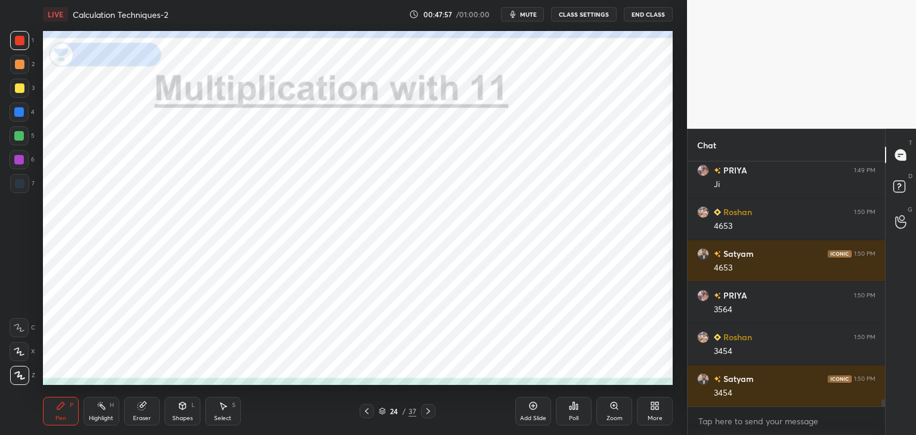
scroll to position [8278, 0]
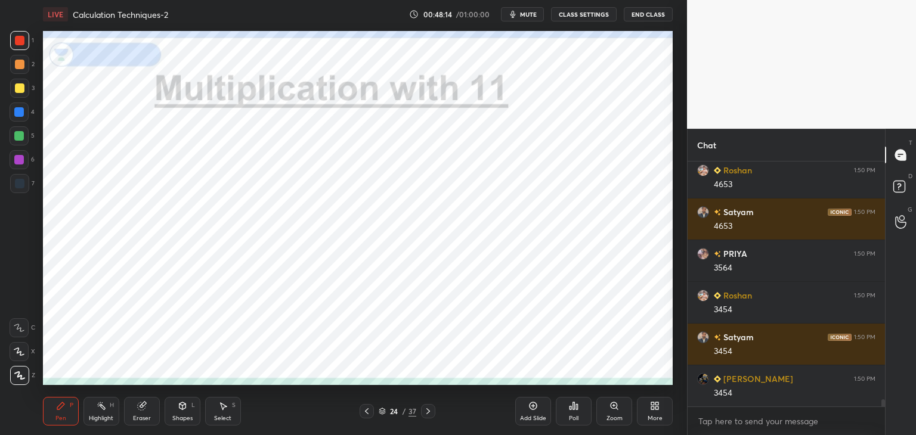
click at [401, 408] on div "24 / 37" at bounding box center [398, 411] width 38 height 11
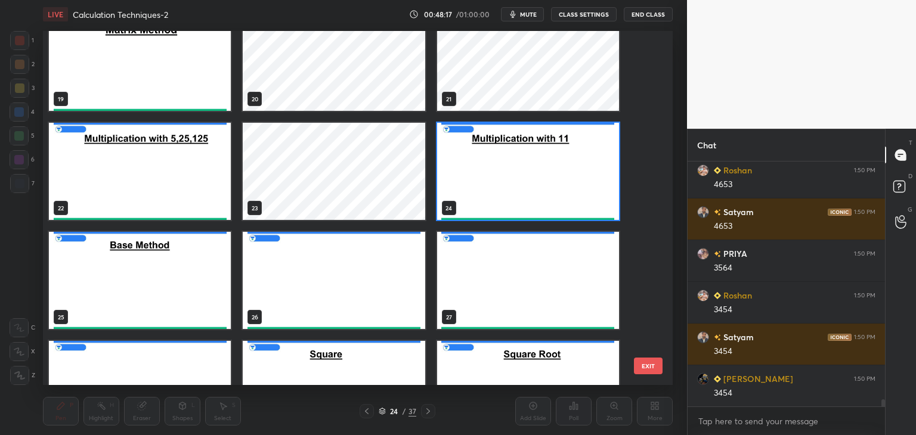
scroll to position [678, 0]
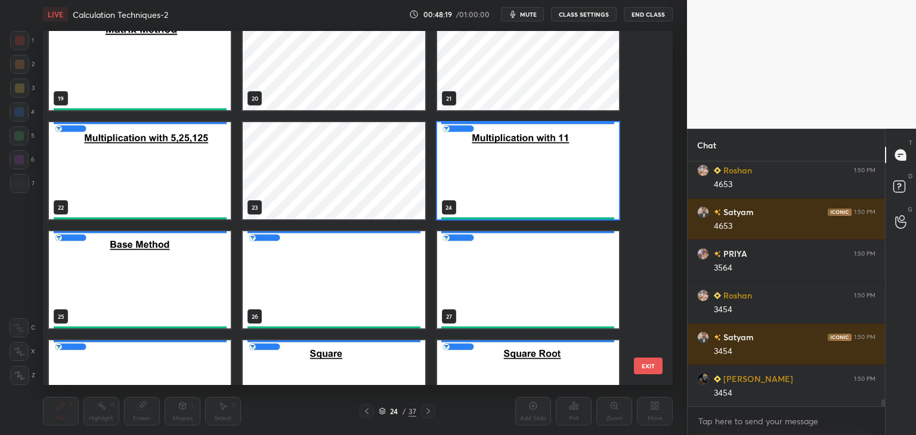
click at [643, 370] on button "EXIT" at bounding box center [648, 366] width 29 height 17
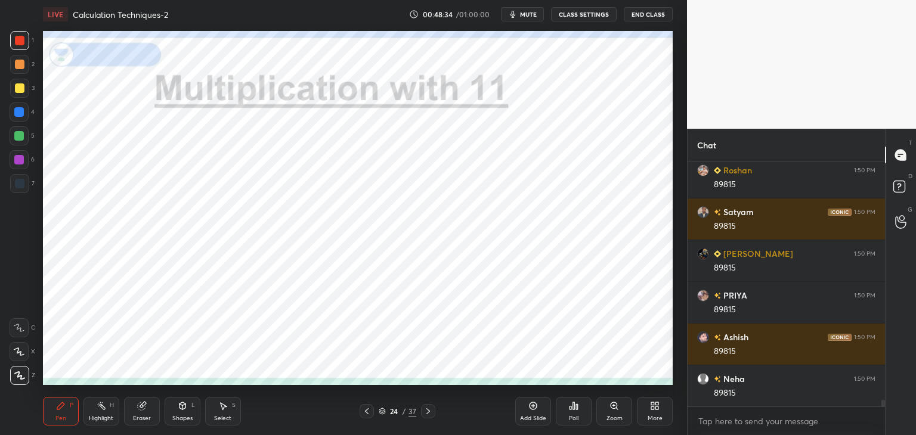
scroll to position [8570, 0]
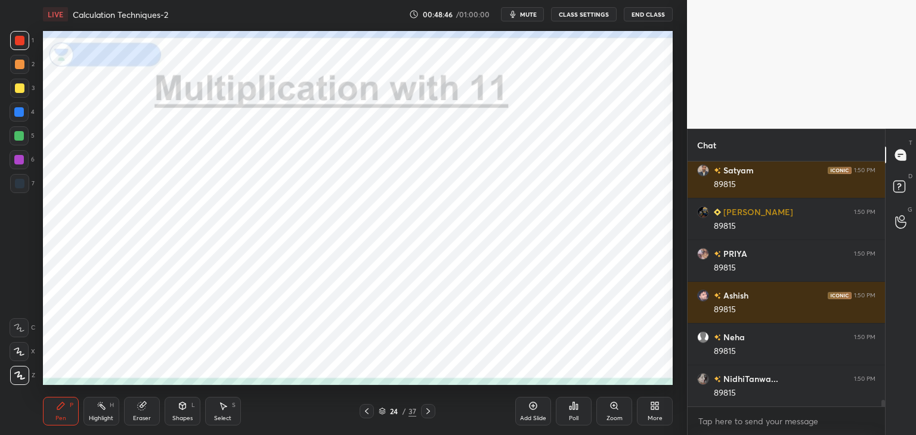
click at [426, 406] on div at bounding box center [428, 411] width 14 height 14
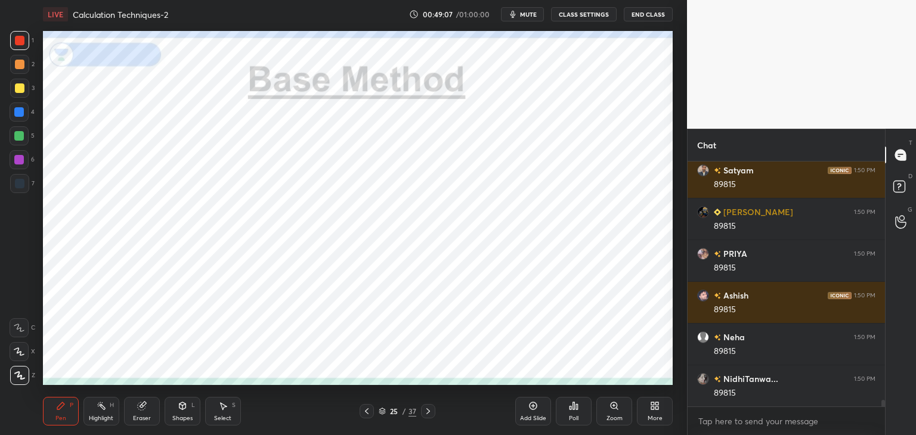
click at [26, 185] on div at bounding box center [19, 183] width 19 height 19
click at [21, 111] on div at bounding box center [19, 112] width 10 height 10
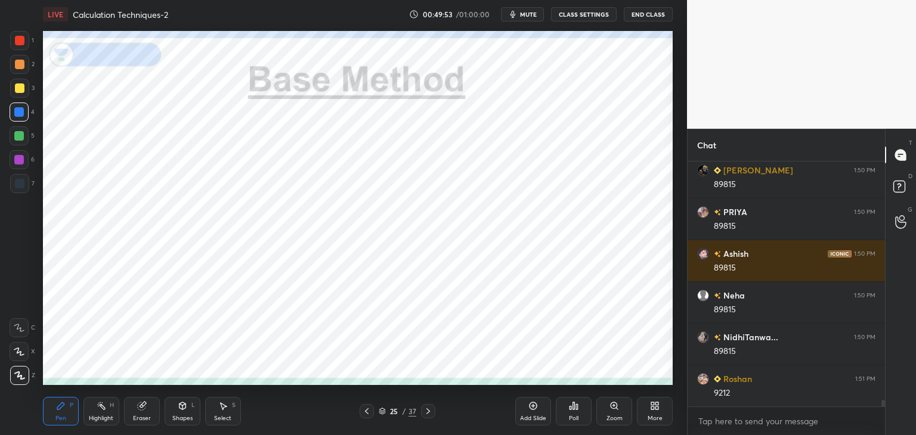
scroll to position [8653, 0]
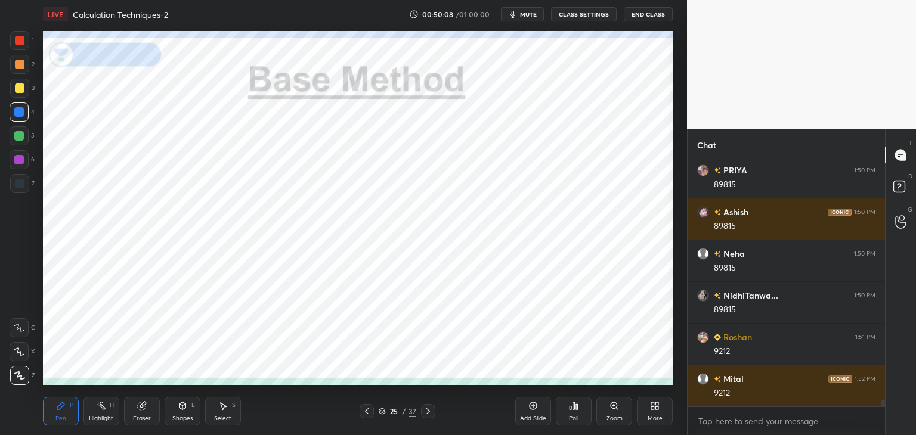
click at [24, 184] on div at bounding box center [20, 184] width 10 height 10
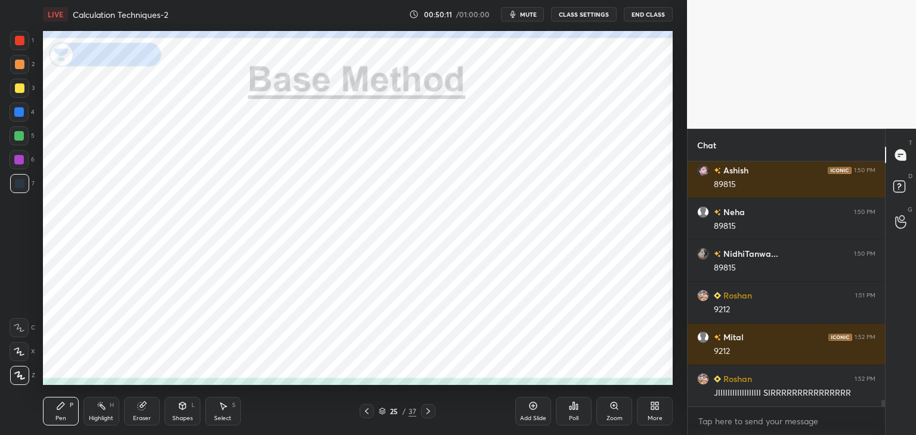
scroll to position [8737, 0]
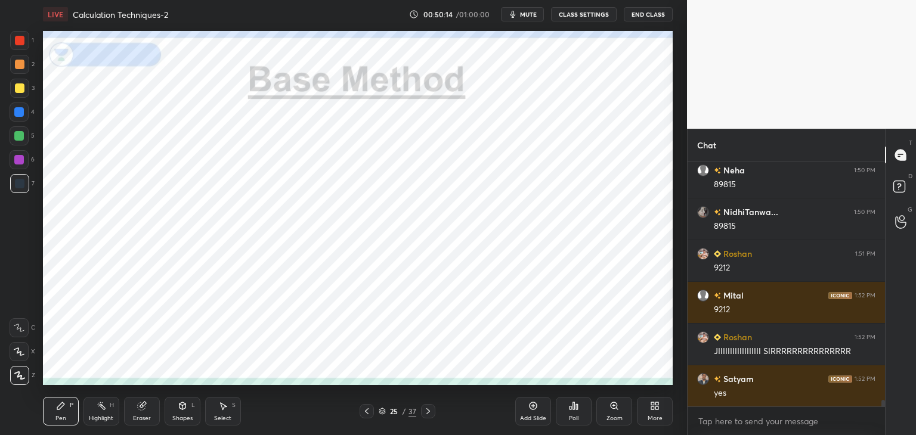
click at [20, 113] on div at bounding box center [19, 112] width 10 height 10
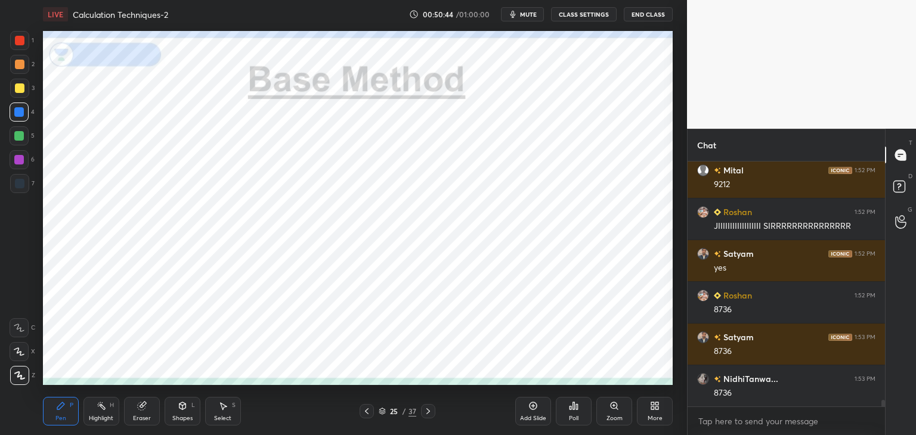
scroll to position [8904, 0]
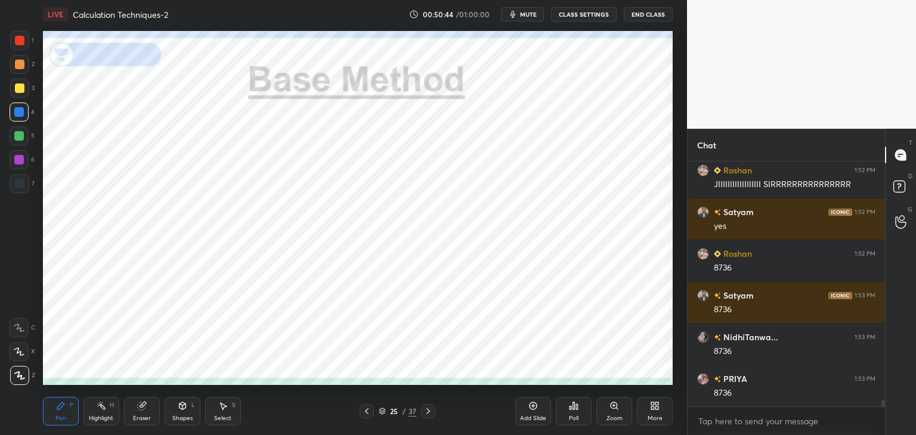
click at [23, 188] on div at bounding box center [19, 183] width 19 height 19
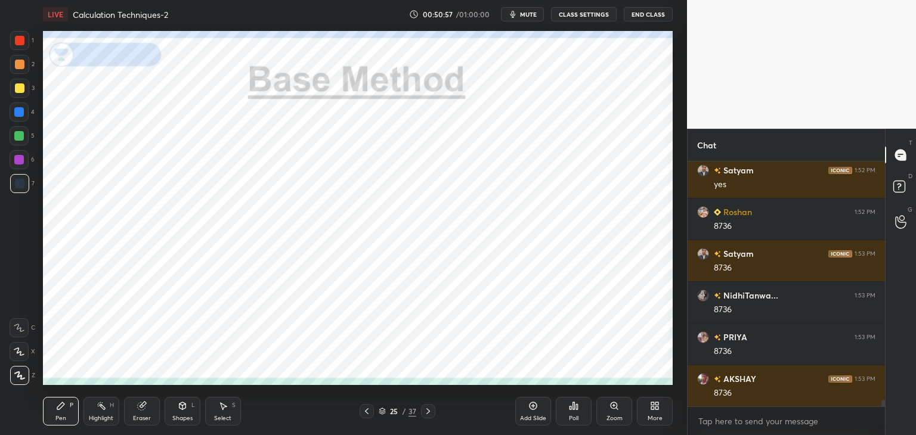
click at [186, 408] on icon at bounding box center [183, 406] width 10 height 10
click at [148, 408] on div "Eraser" at bounding box center [142, 411] width 36 height 29
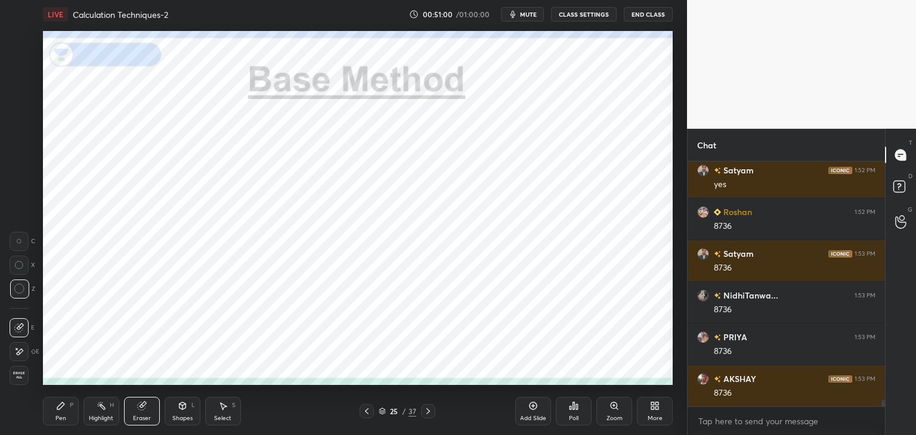
scroll to position [8987, 0]
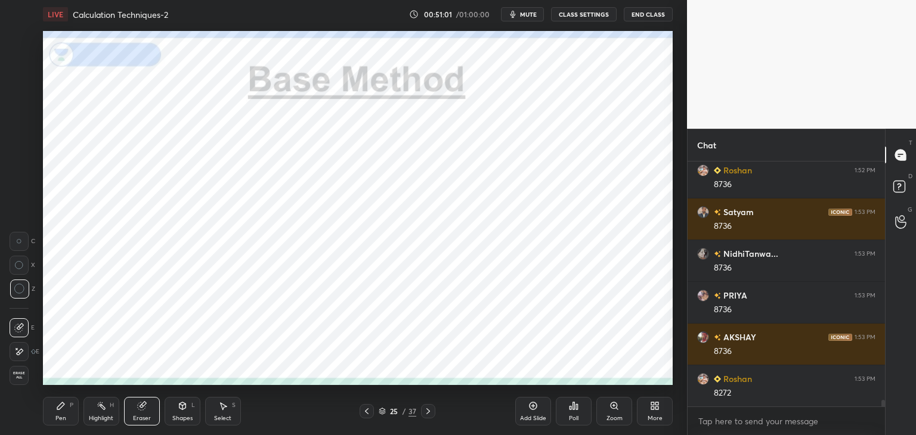
click at [55, 412] on div "Pen P" at bounding box center [61, 411] width 36 height 29
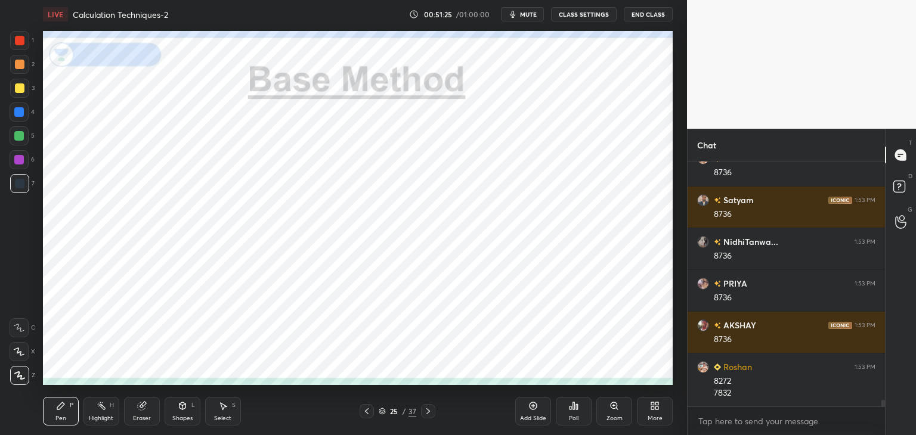
scroll to position [9041, 0]
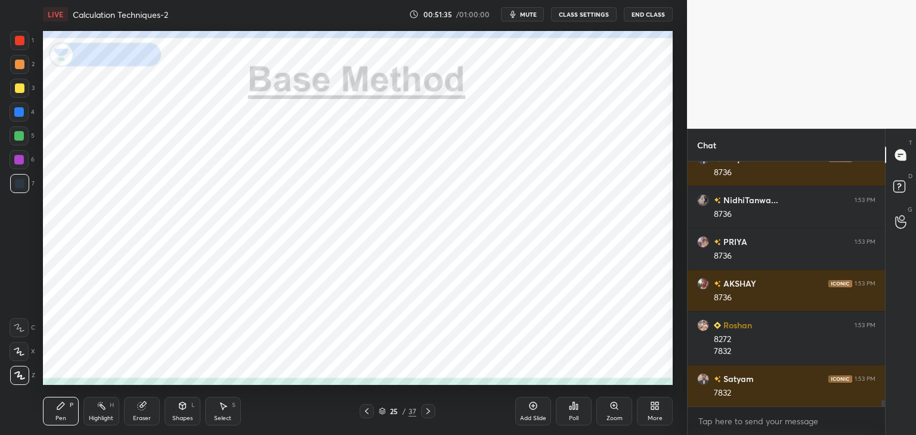
click at [23, 113] on div at bounding box center [19, 112] width 10 height 10
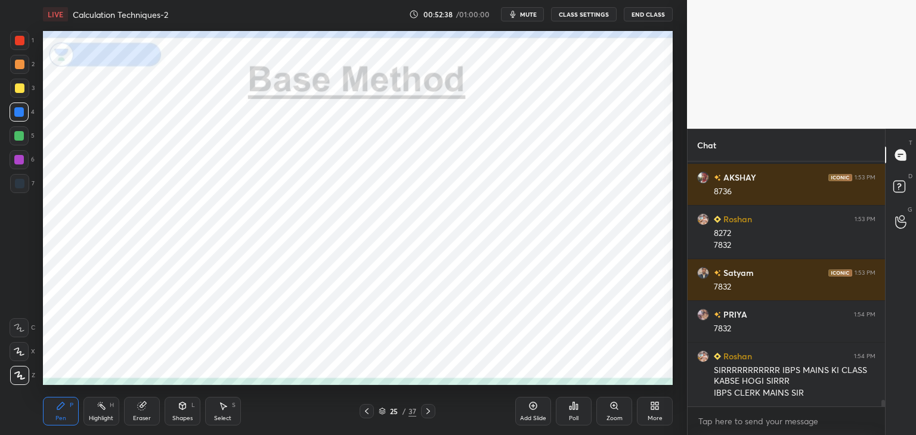
scroll to position [9176, 0]
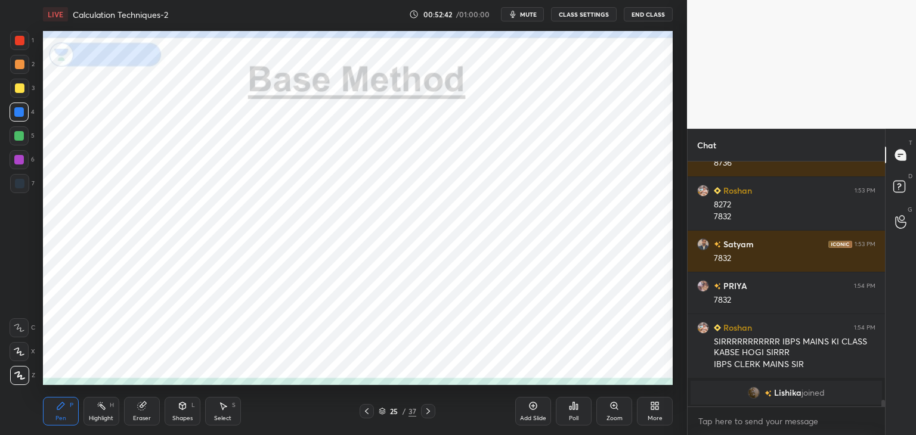
click at [426, 410] on icon at bounding box center [428, 412] width 10 height 10
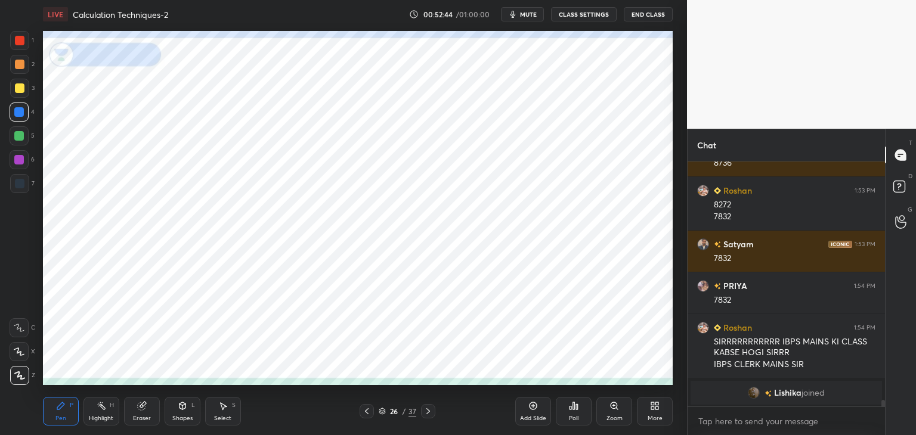
click at [20, 185] on div at bounding box center [20, 184] width 10 height 10
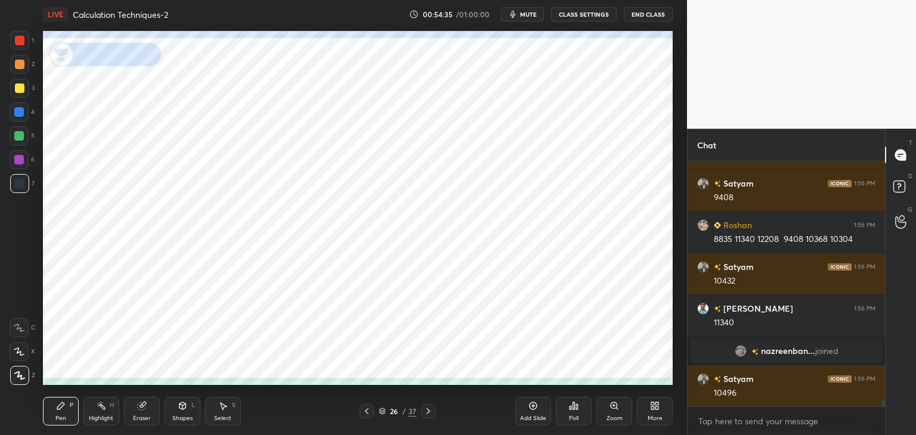
scroll to position [9186, 0]
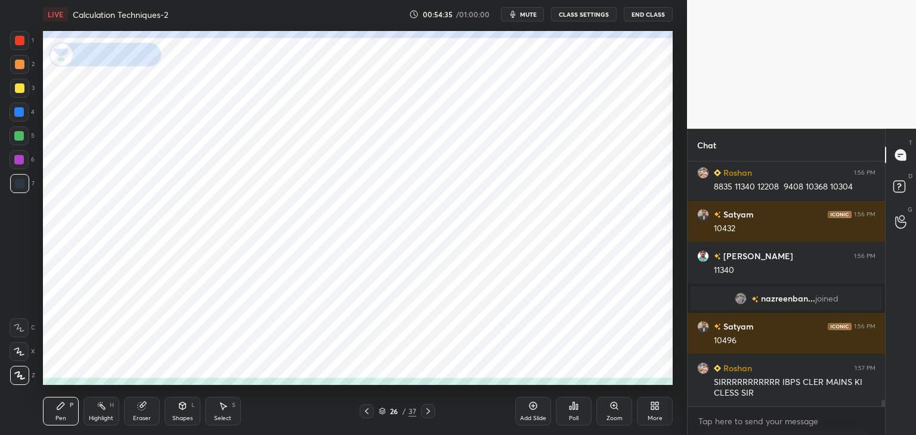
click at [20, 38] on div at bounding box center [20, 41] width 10 height 10
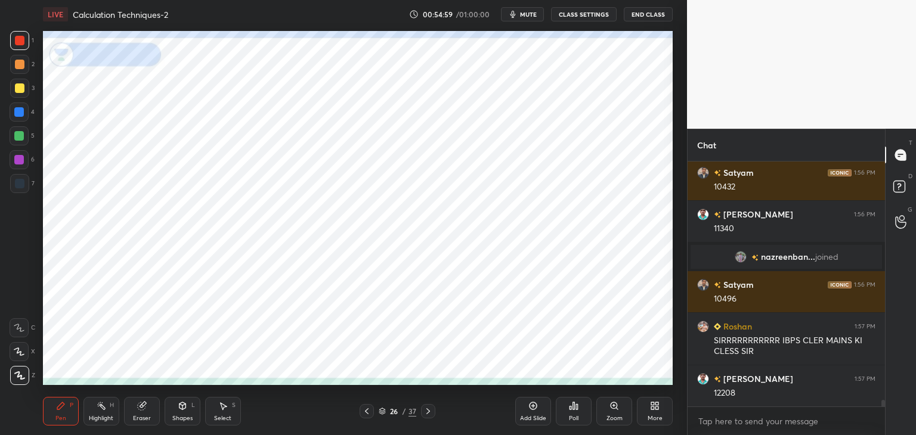
click at [148, 416] on div "Eraser" at bounding box center [142, 419] width 18 height 6
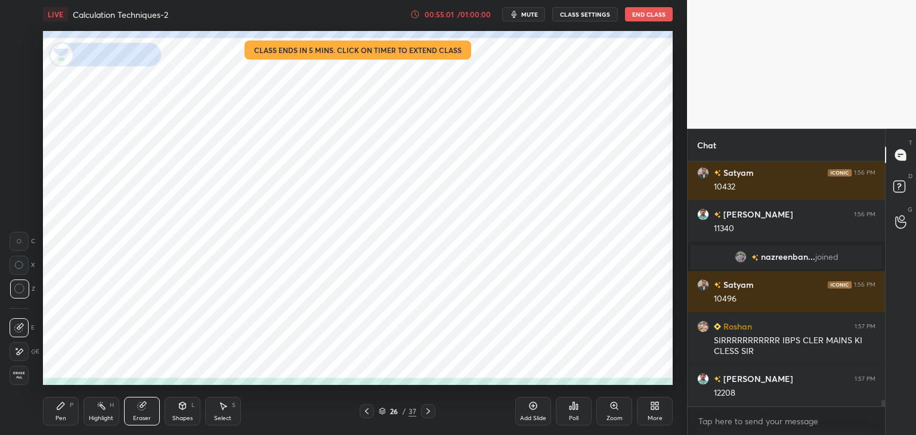
click at [63, 408] on icon at bounding box center [61, 406] width 10 height 10
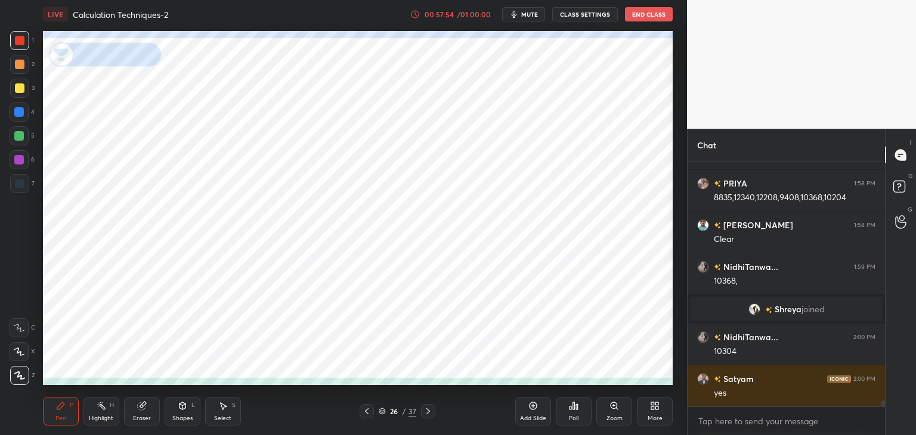
scroll to position [9494, 0]
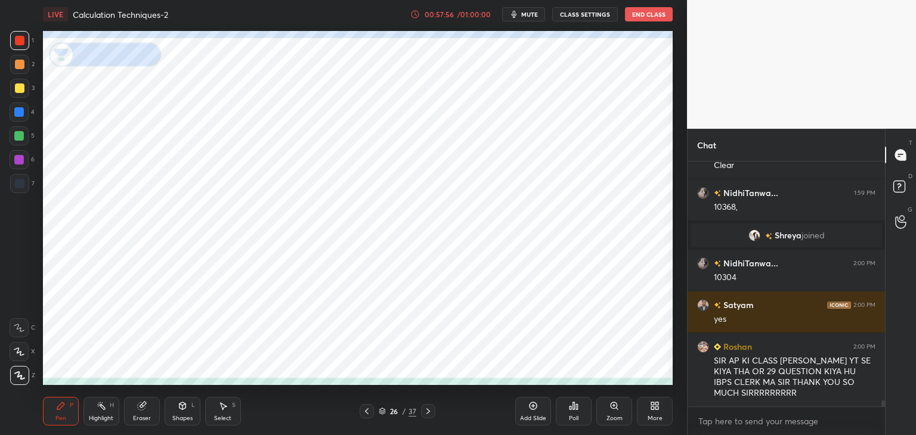
click at [430, 412] on icon at bounding box center [428, 412] width 10 height 10
click at [21, 179] on div at bounding box center [20, 184] width 10 height 10
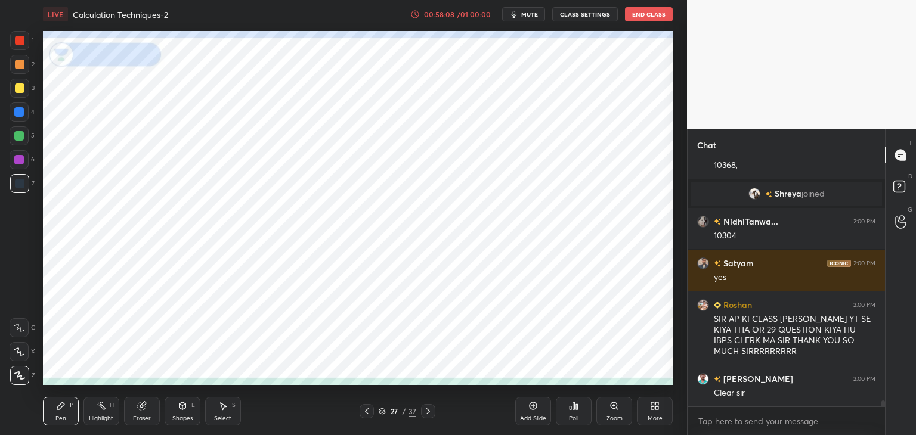
scroll to position [9577, 0]
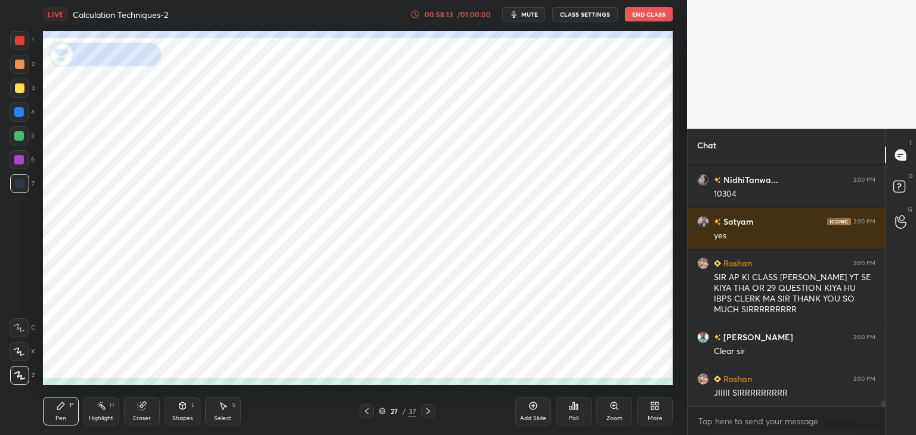
click at [365, 411] on icon at bounding box center [367, 411] width 4 height 6
click at [432, 413] on icon at bounding box center [428, 412] width 10 height 10
click at [18, 43] on div at bounding box center [20, 41] width 10 height 10
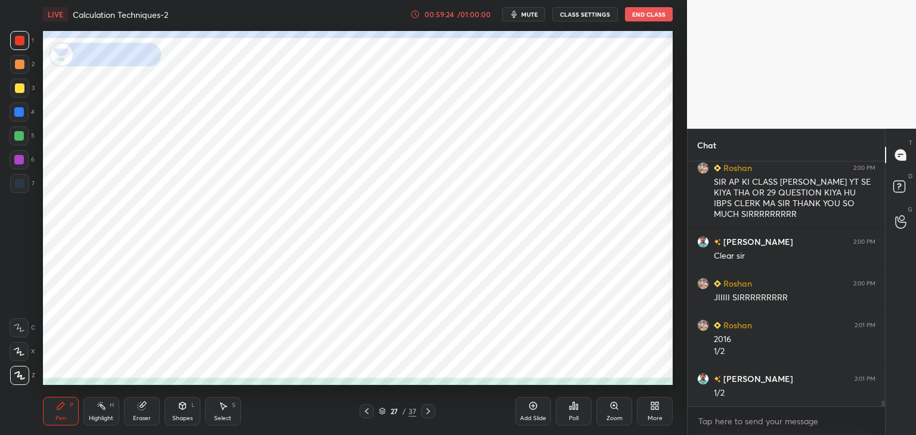
scroll to position [9715, 0]
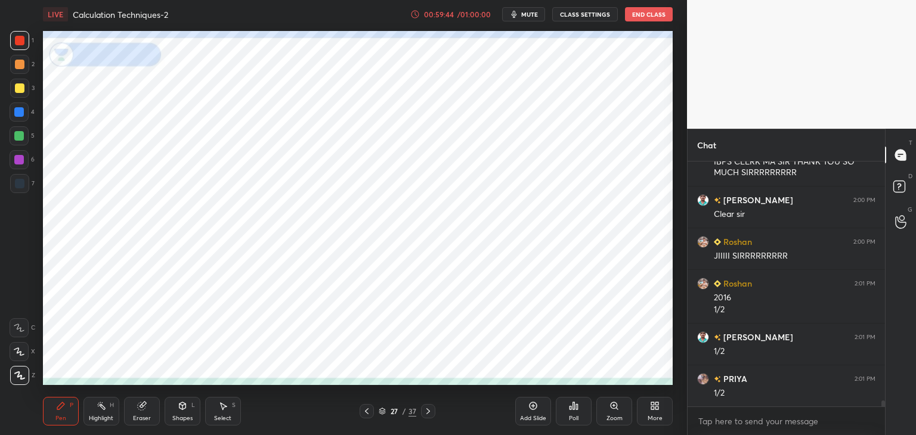
click at [469, 13] on div "/ 01:00:00" at bounding box center [473, 14] width 37 height 7
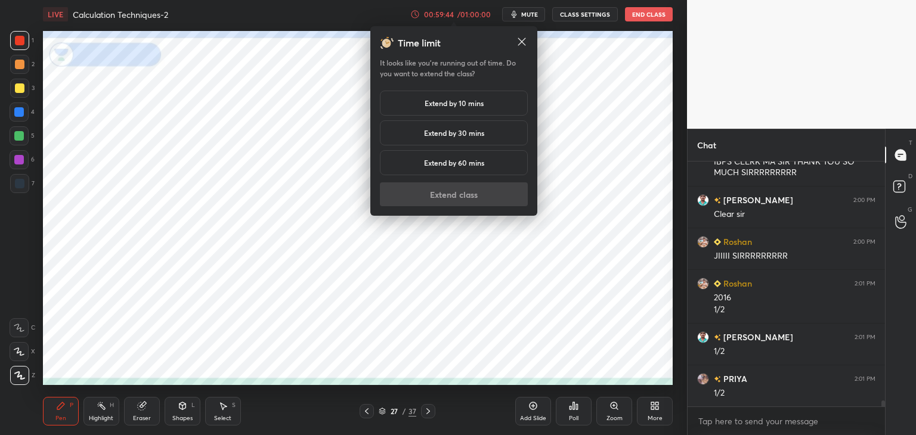
click at [457, 103] on h5 "Extend by 10 mins" at bounding box center [453, 103] width 59 height 11
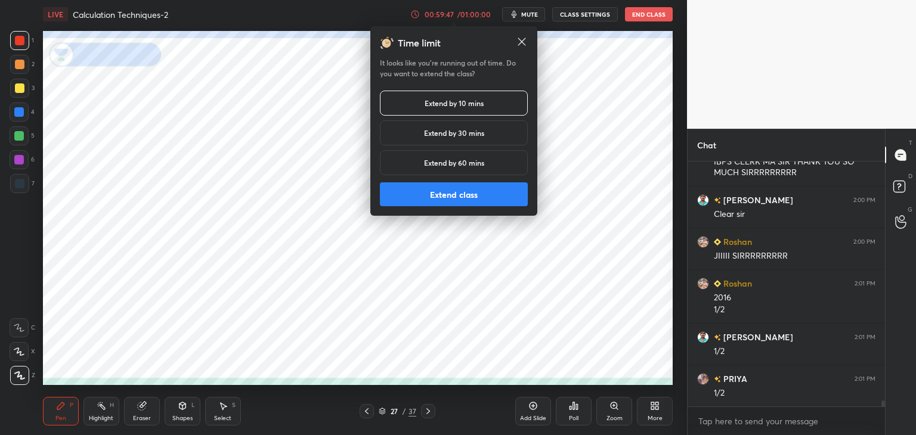
click at [430, 196] on button "Extend class" at bounding box center [454, 194] width 148 height 24
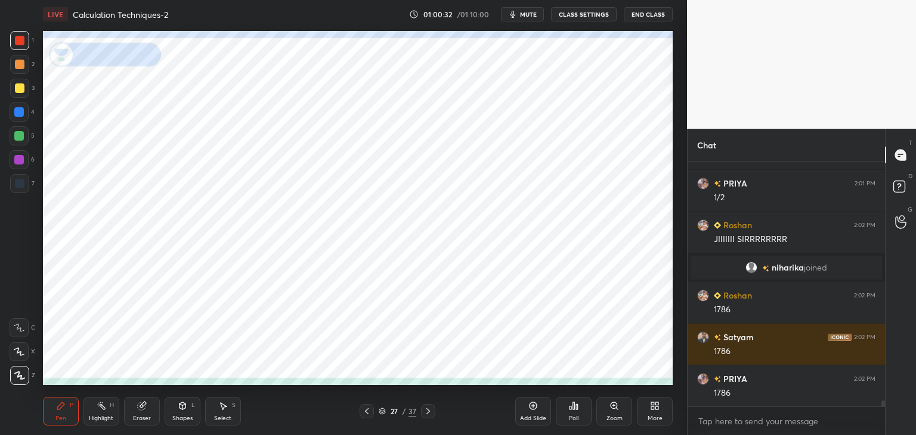
scroll to position [9834, 0]
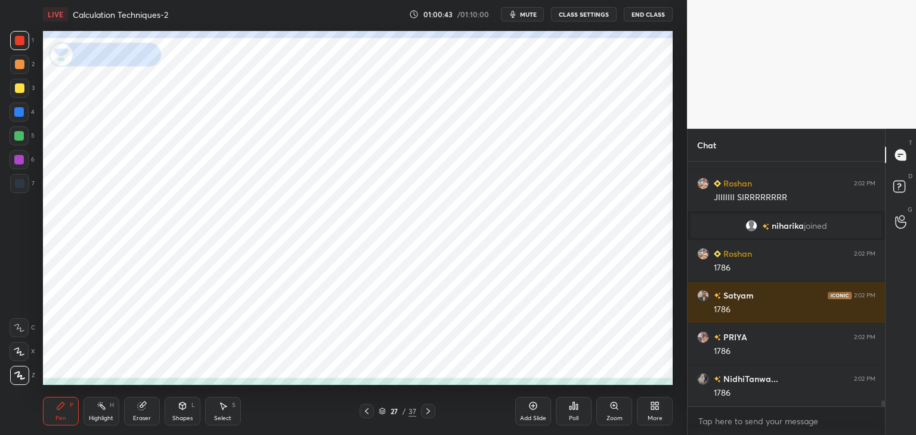
click at [532, 406] on icon at bounding box center [533, 406] width 4 height 4
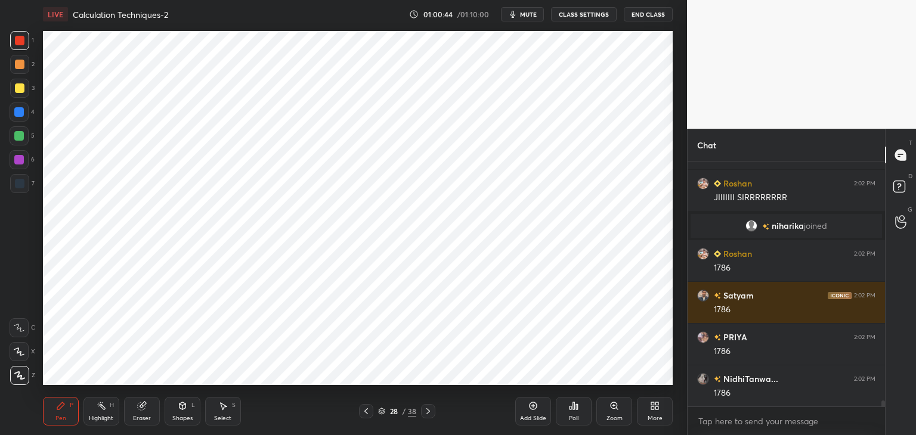
click at [19, 185] on div at bounding box center [20, 184] width 10 height 10
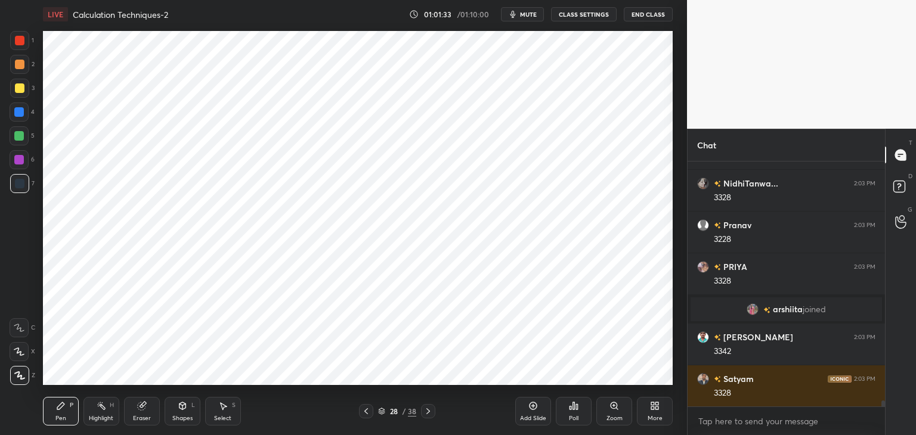
scroll to position [10048, 0]
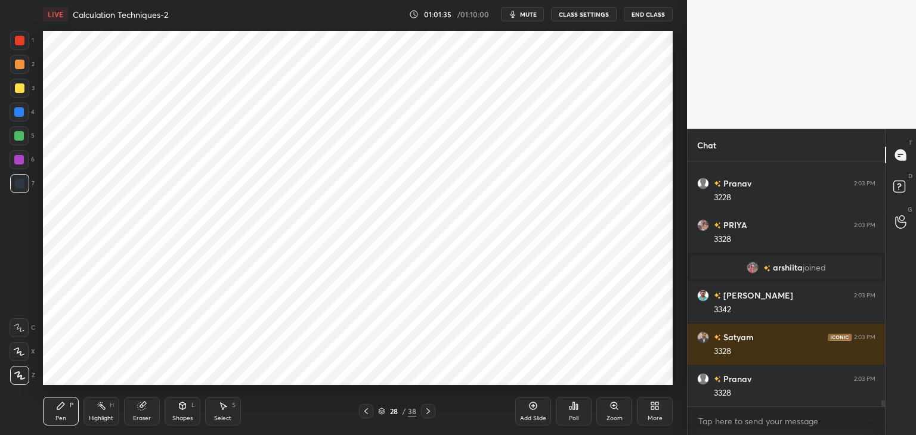
click at [24, 41] on div at bounding box center [20, 41] width 10 height 10
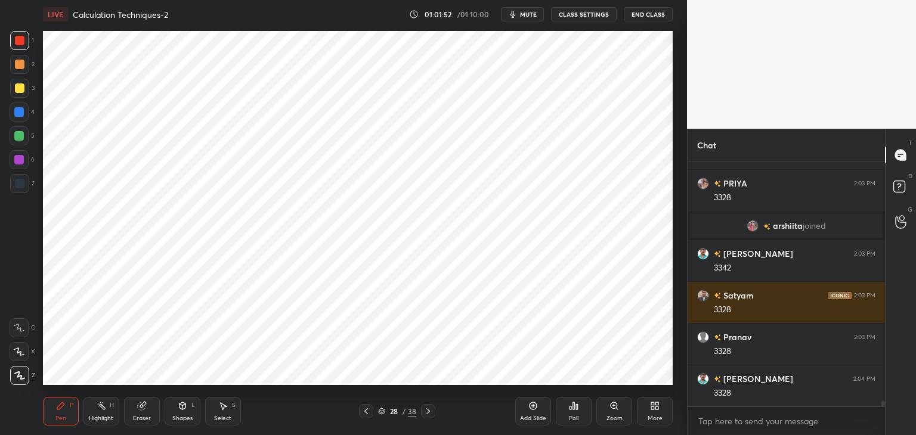
scroll to position [10132, 0]
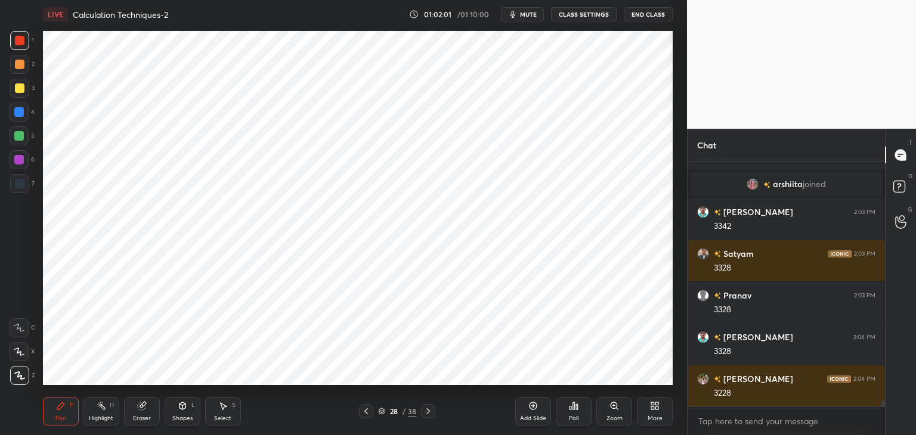
click at [433, 410] on div at bounding box center [428, 411] width 14 height 14
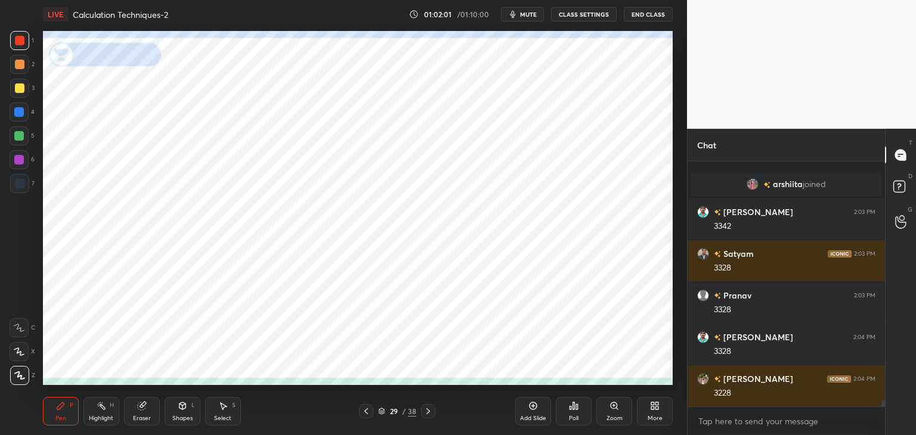
scroll to position [10174, 0]
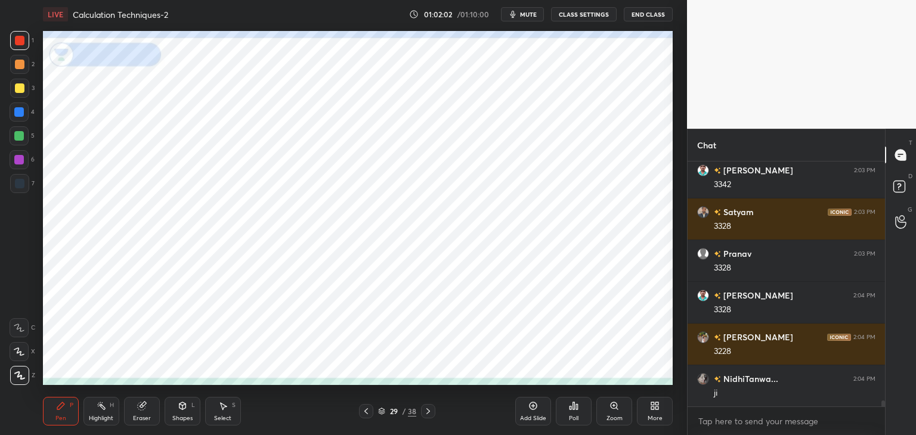
click at [429, 406] on div at bounding box center [428, 411] width 14 height 14
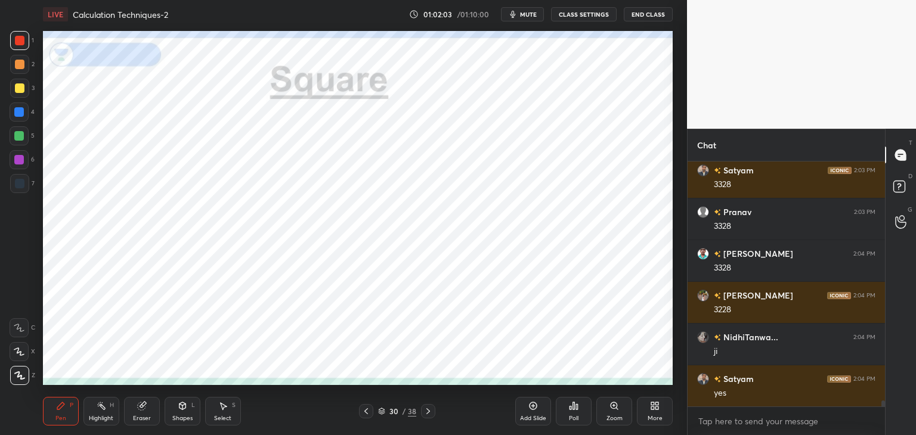
click at [365, 410] on icon at bounding box center [366, 412] width 10 height 10
click at [427, 410] on icon at bounding box center [428, 411] width 4 height 6
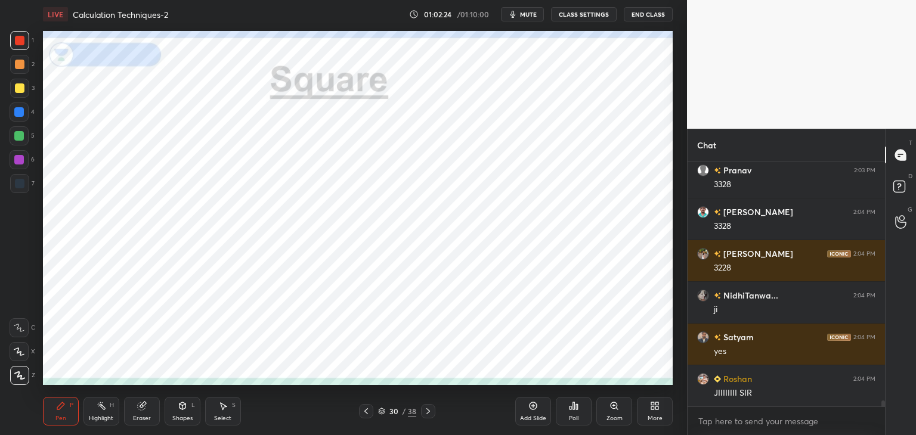
scroll to position [10299, 0]
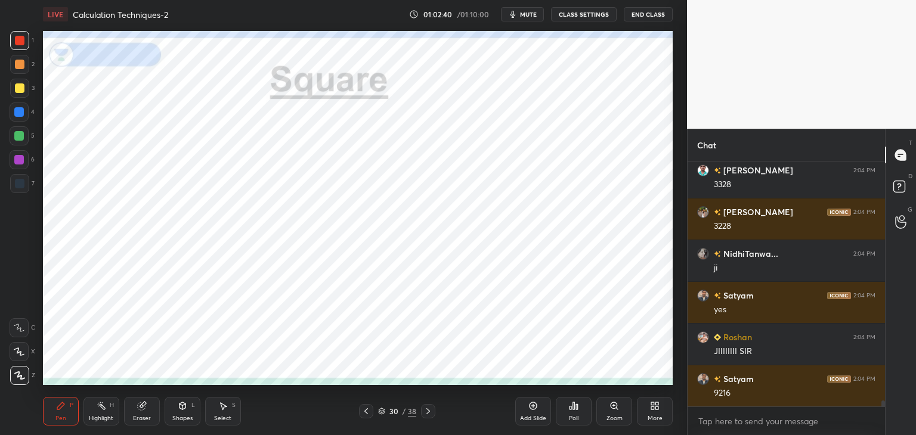
click at [21, 188] on div at bounding box center [20, 184] width 10 height 10
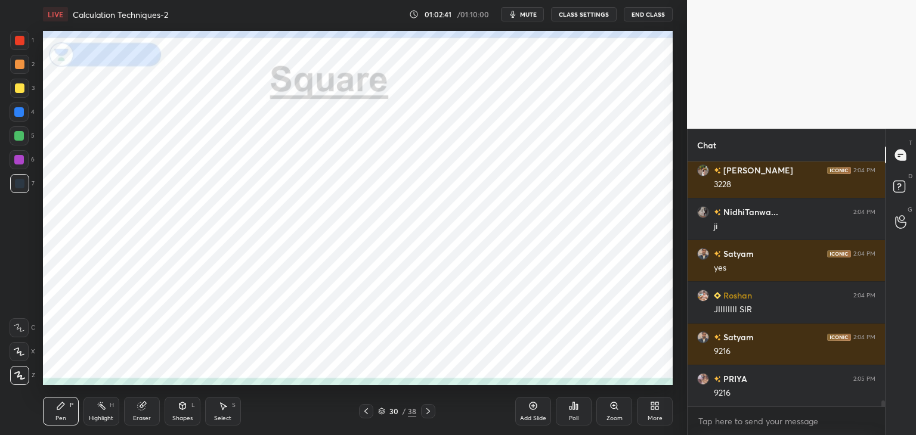
click at [29, 110] on div "4" at bounding box center [22, 112] width 25 height 19
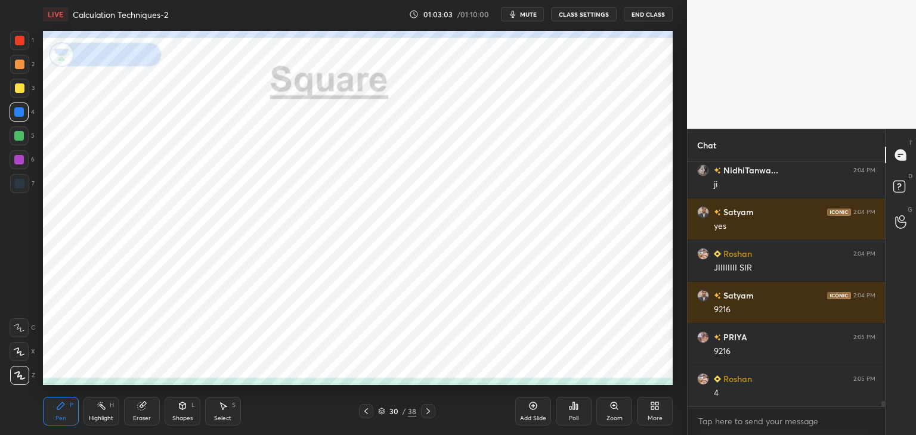
click at [24, 47] on div at bounding box center [19, 40] width 19 height 19
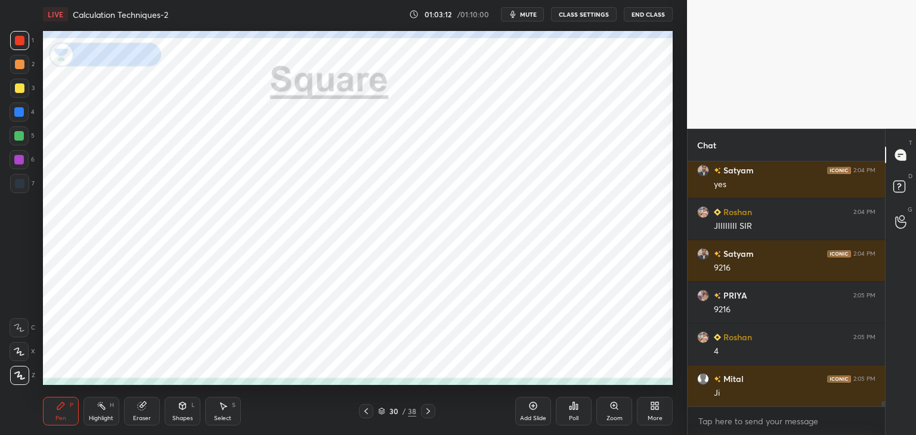
click at [20, 117] on div at bounding box center [19, 112] width 19 height 19
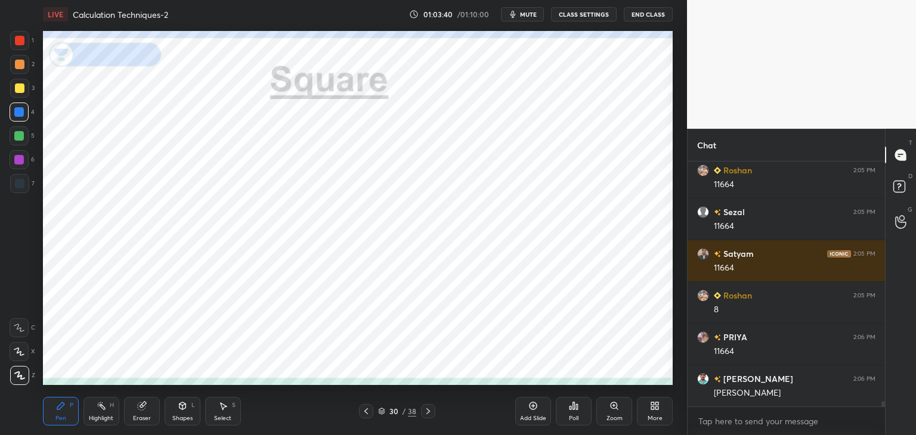
scroll to position [10716, 0]
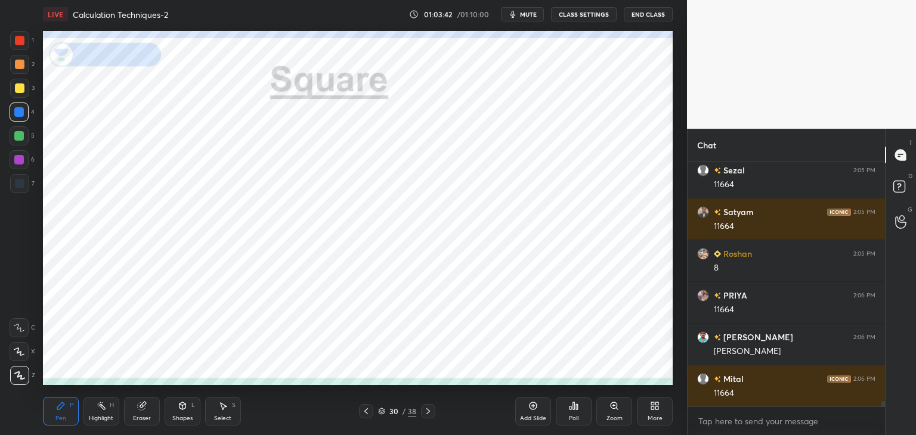
click at [21, 45] on div at bounding box center [20, 41] width 10 height 10
click at [19, 114] on div at bounding box center [19, 112] width 10 height 10
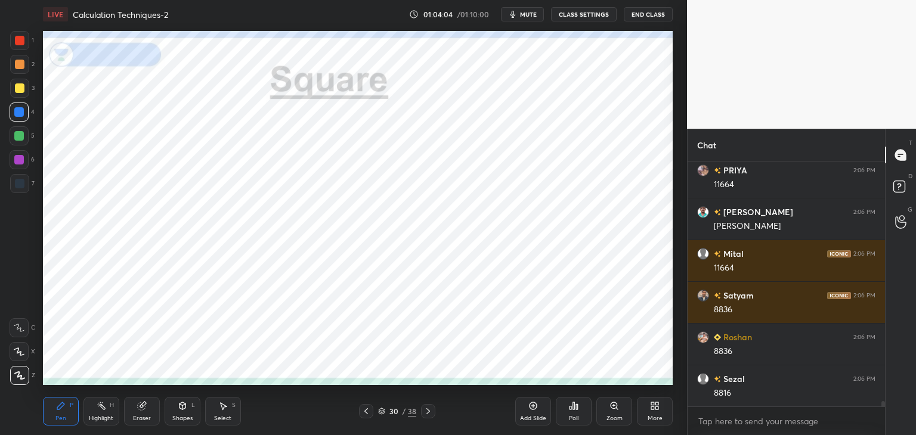
scroll to position [10883, 0]
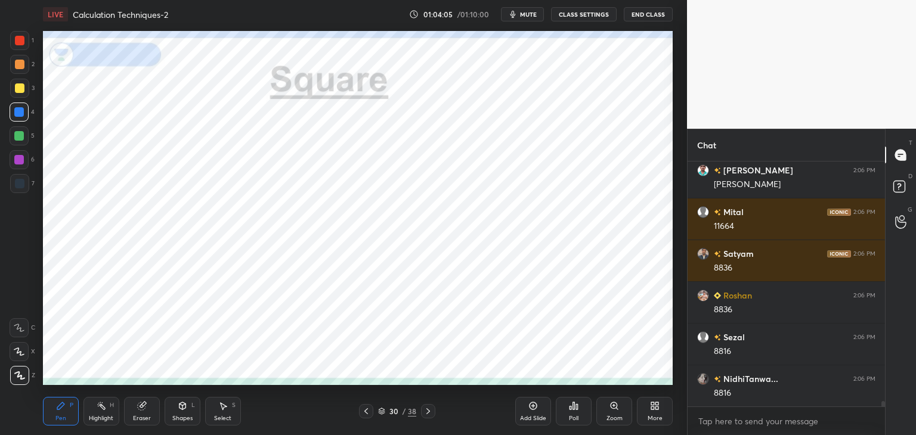
click at [18, 44] on div at bounding box center [20, 41] width 10 height 10
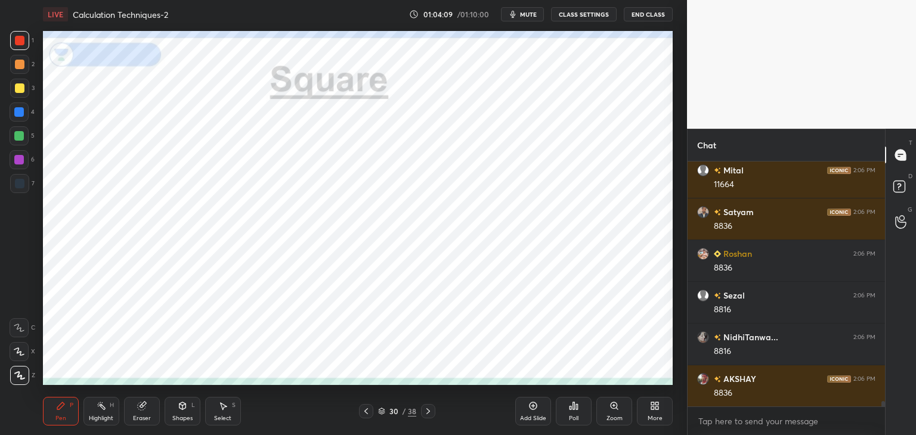
click at [23, 114] on div at bounding box center [19, 112] width 10 height 10
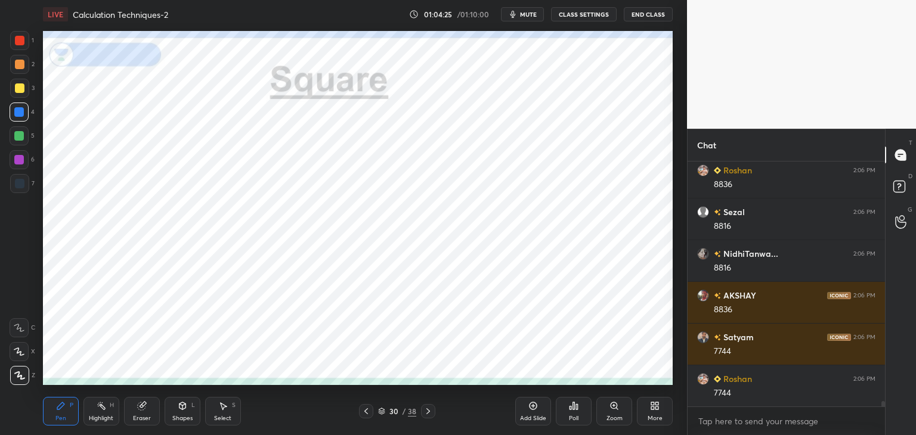
scroll to position [11050, 0]
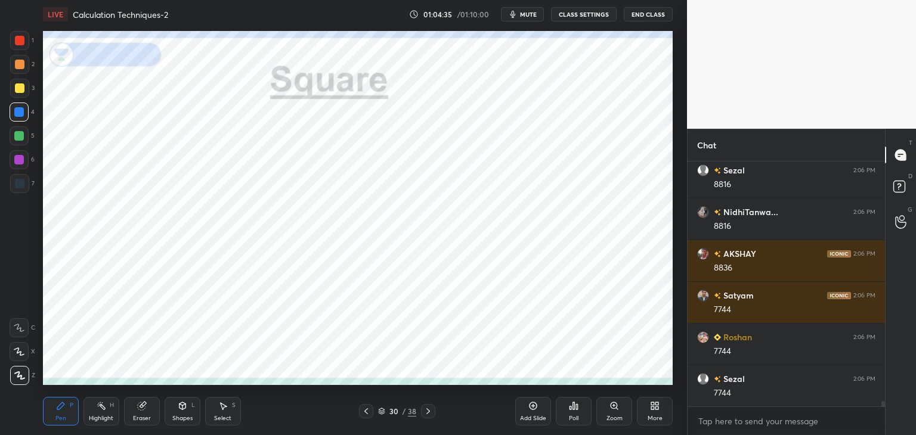
click at [534, 408] on icon at bounding box center [533, 406] width 10 height 10
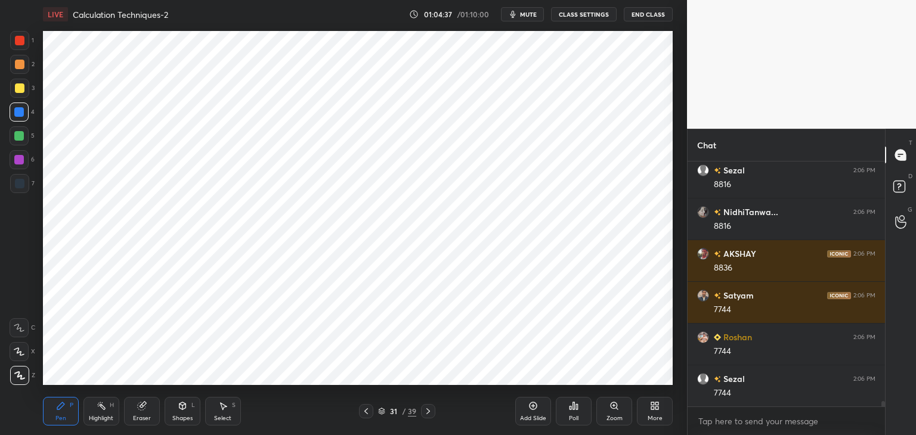
click at [21, 44] on div at bounding box center [20, 41] width 10 height 10
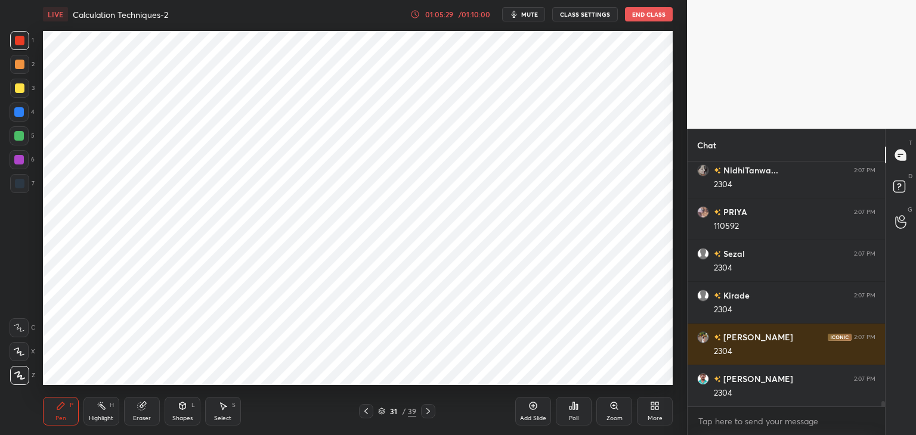
scroll to position [11437, 0]
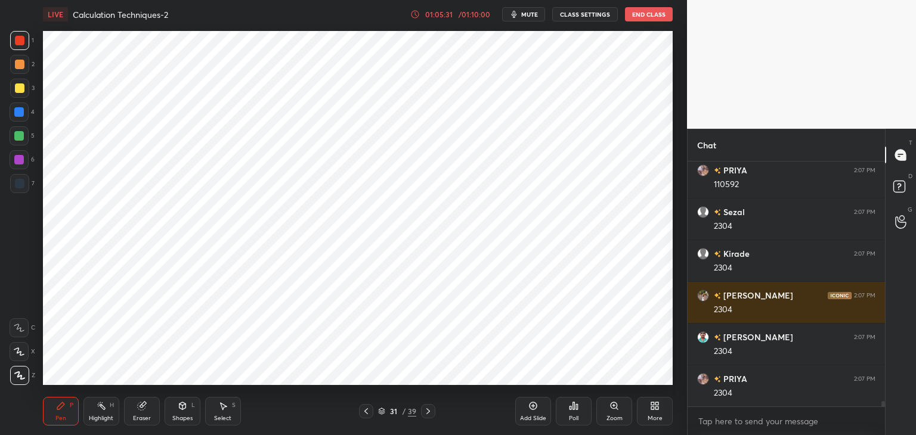
click at [26, 113] on div at bounding box center [19, 112] width 19 height 19
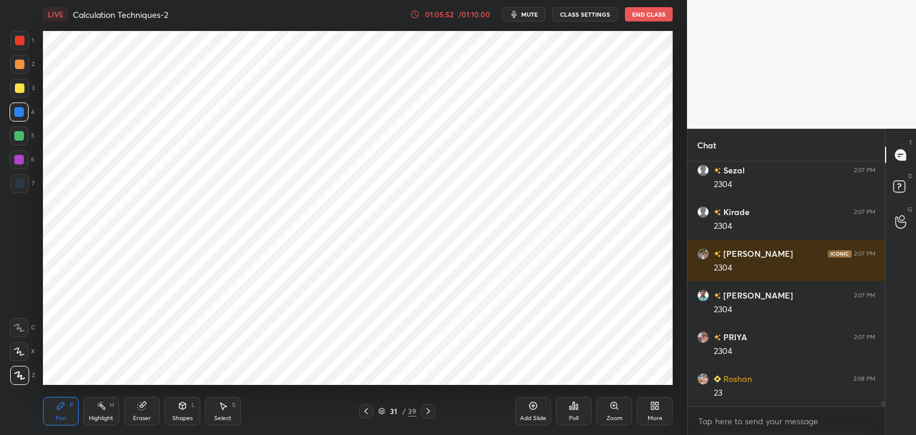
click at [24, 39] on div at bounding box center [20, 41] width 10 height 10
click at [26, 114] on div at bounding box center [19, 112] width 19 height 19
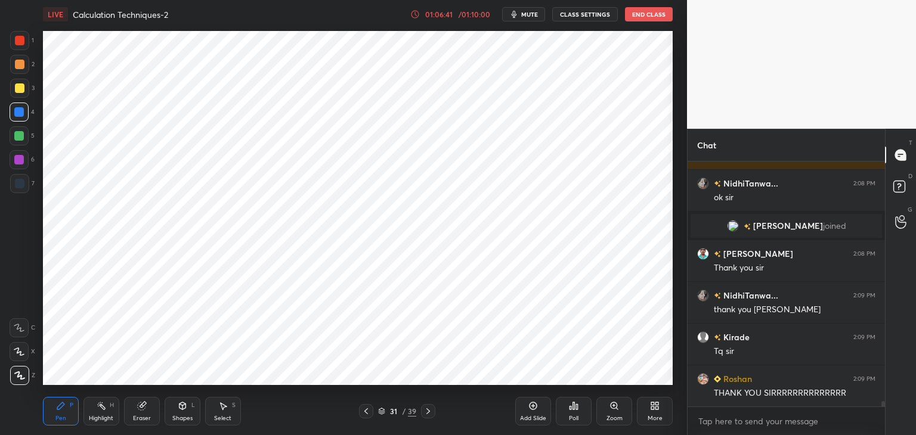
scroll to position [11604, 0]
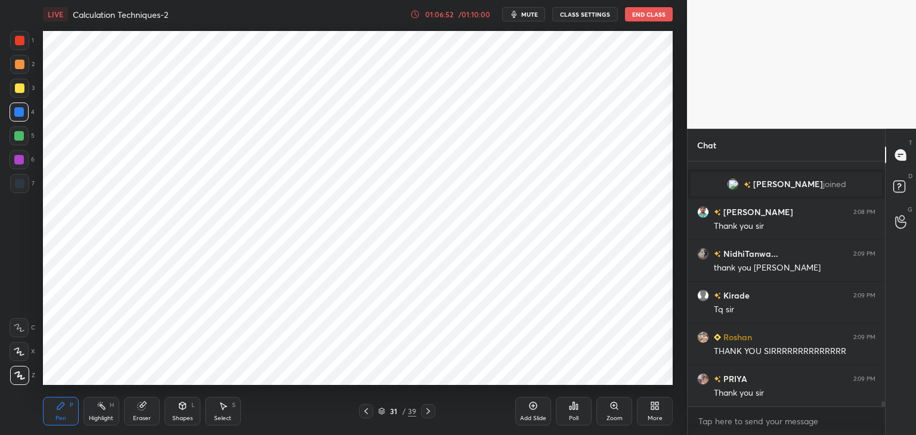
click at [646, 15] on button "End Class" at bounding box center [649, 14] width 48 height 14
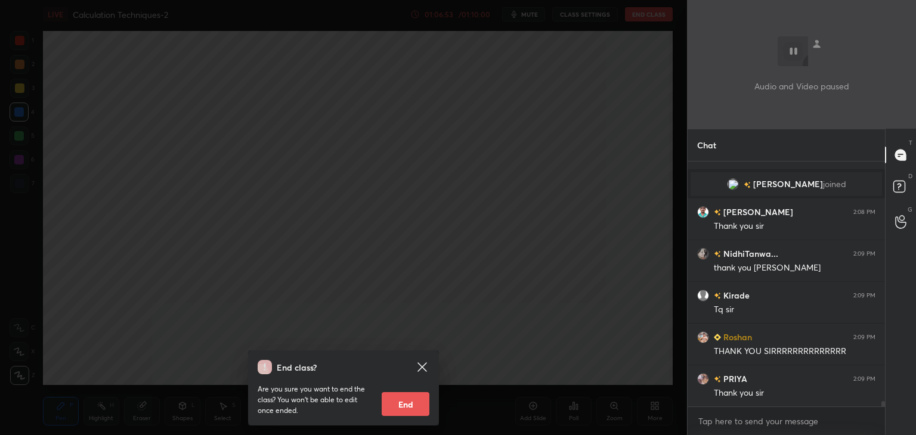
click at [404, 394] on button "End" at bounding box center [406, 404] width 48 height 24
type textarea "x"
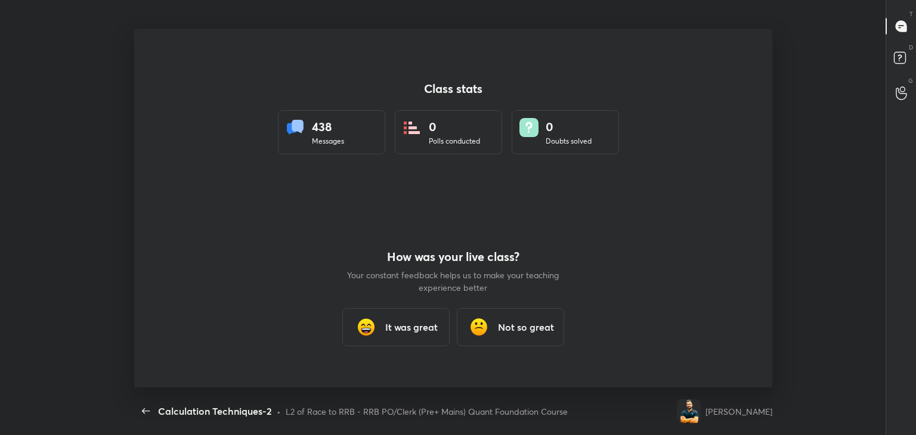
scroll to position [0, 0]
click at [398, 320] on div "It was great" at bounding box center [395, 327] width 107 height 38
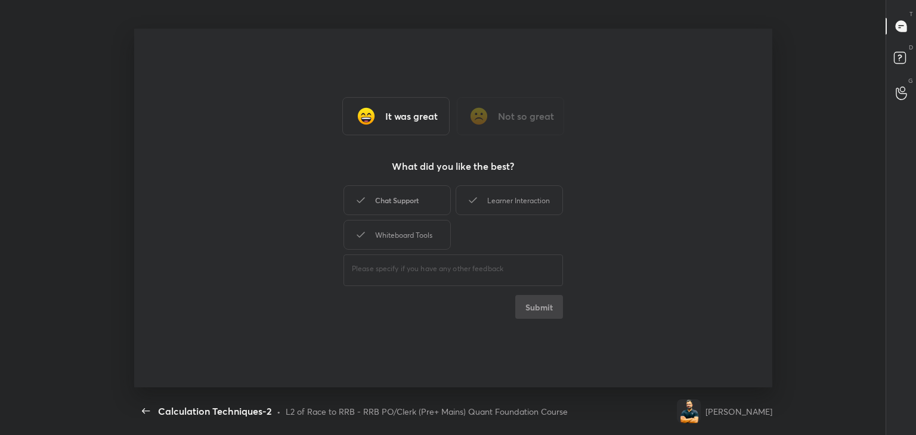
click at [429, 210] on div "Chat Support" at bounding box center [396, 200] width 107 height 30
click at [481, 205] on div "Learner Interaction" at bounding box center [508, 200] width 107 height 30
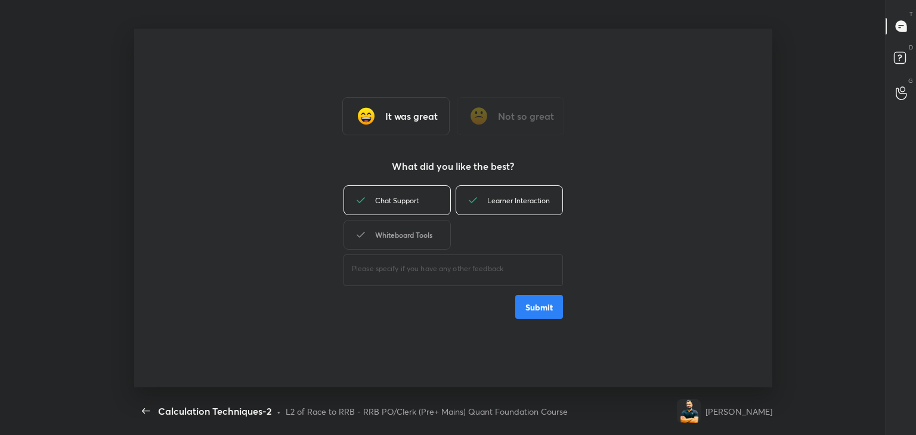
click at [433, 234] on div "Whiteboard Tools" at bounding box center [396, 235] width 107 height 30
click at [544, 303] on button "Submit" at bounding box center [539, 307] width 48 height 24
